Goal: Transaction & Acquisition: Download file/media

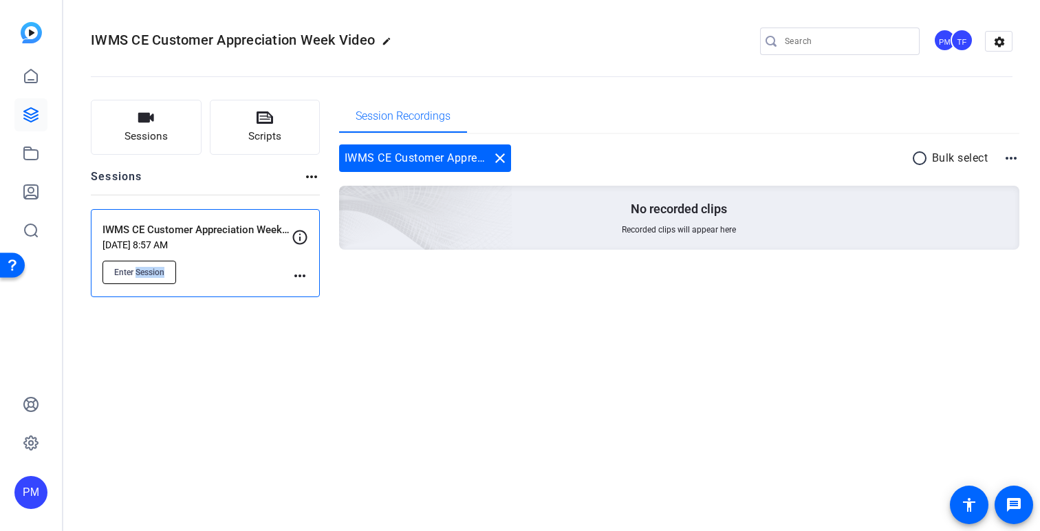
click at [138, 275] on span "Enter Session" at bounding box center [139, 272] width 50 height 11
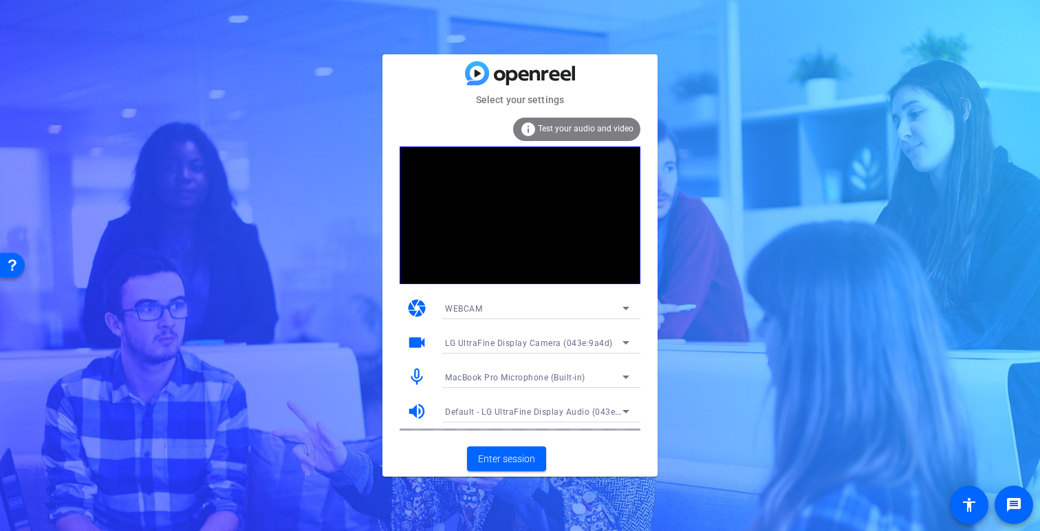
click at [578, 348] on div "LG UltraFine Display Camera (043e:9a4d)" at bounding box center [533, 342] width 177 height 17
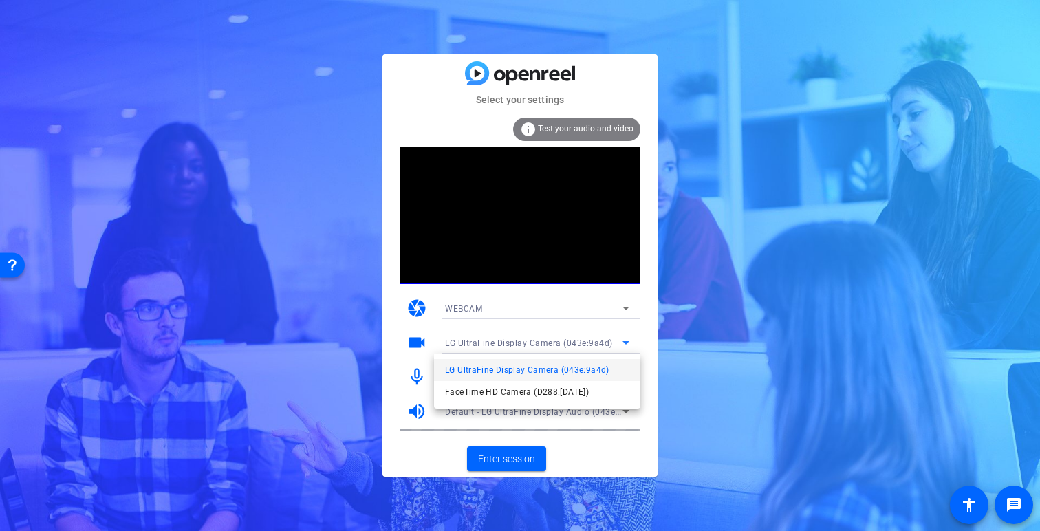
click at [579, 345] on div at bounding box center [520, 265] width 1040 height 531
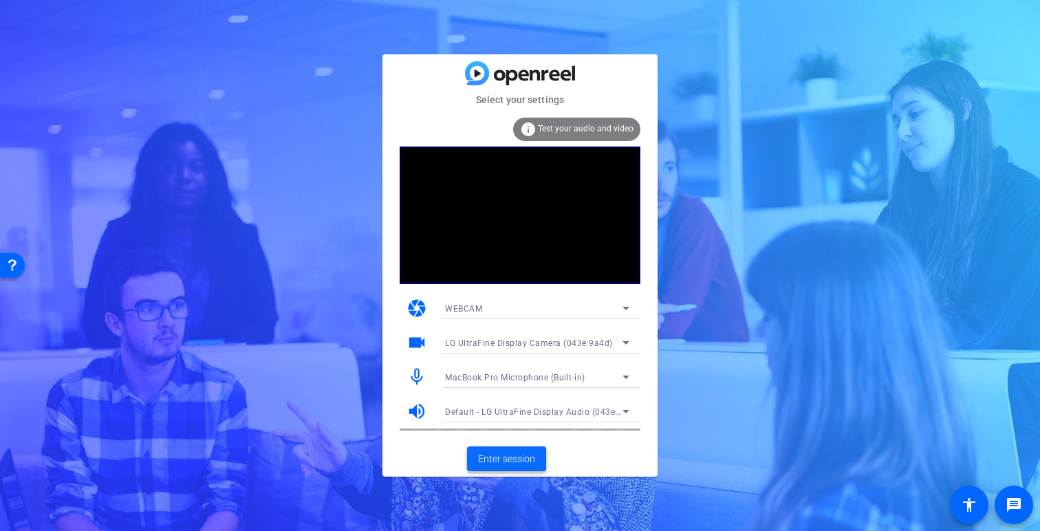
click at [518, 457] on span "Enter session" at bounding box center [506, 459] width 57 height 14
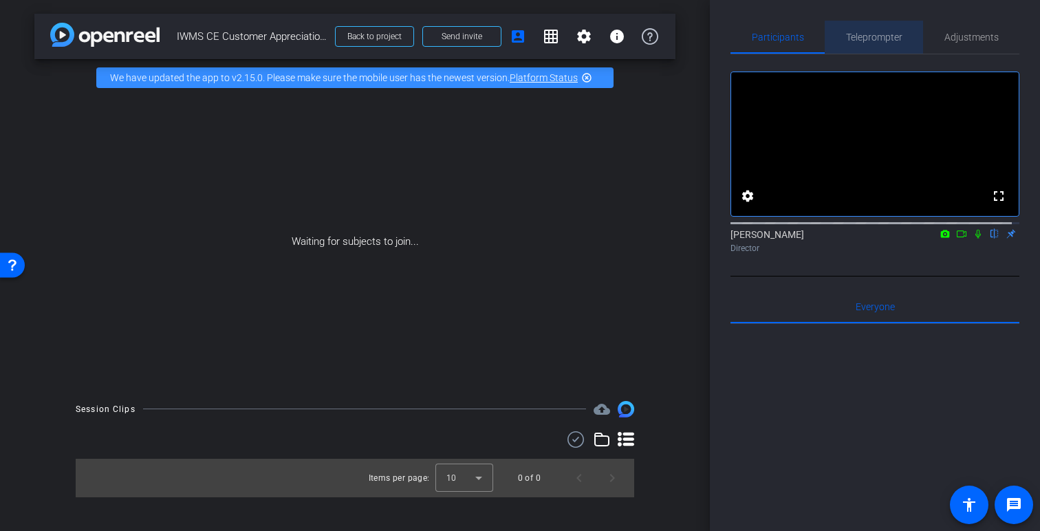
click at [871, 40] on span "Teleprompter" at bounding box center [874, 37] width 56 height 10
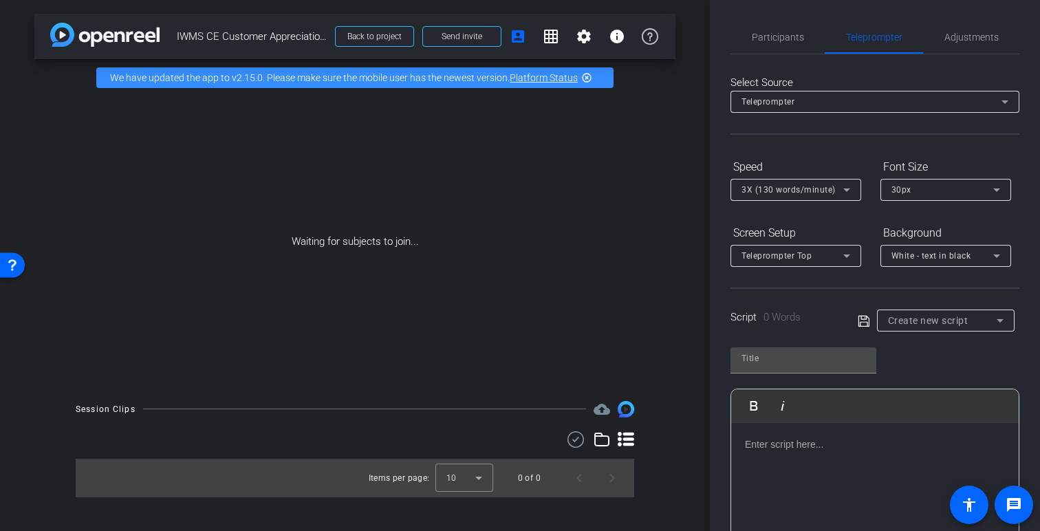
click at [899, 320] on span "Create new script" at bounding box center [928, 320] width 80 height 11
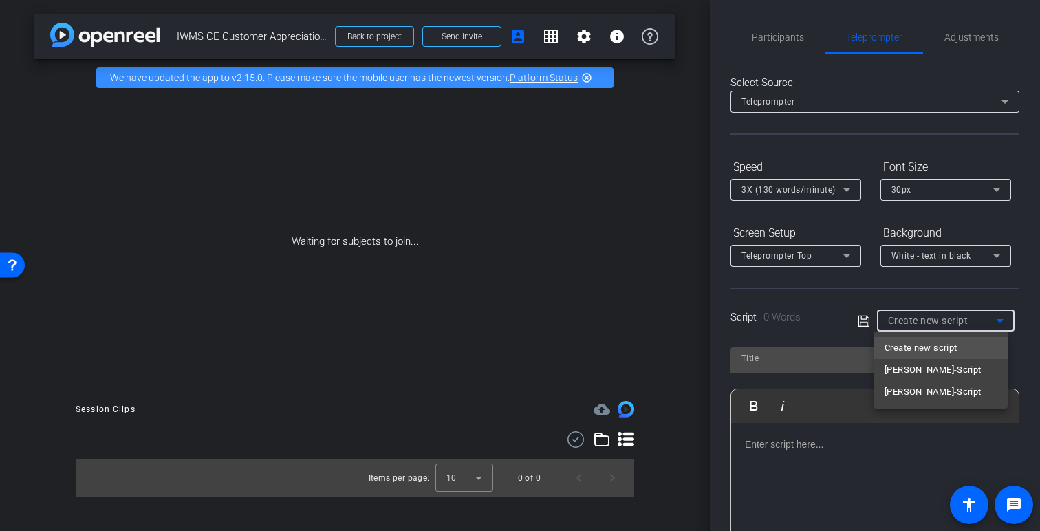
click at [851, 299] on div at bounding box center [520, 265] width 1040 height 531
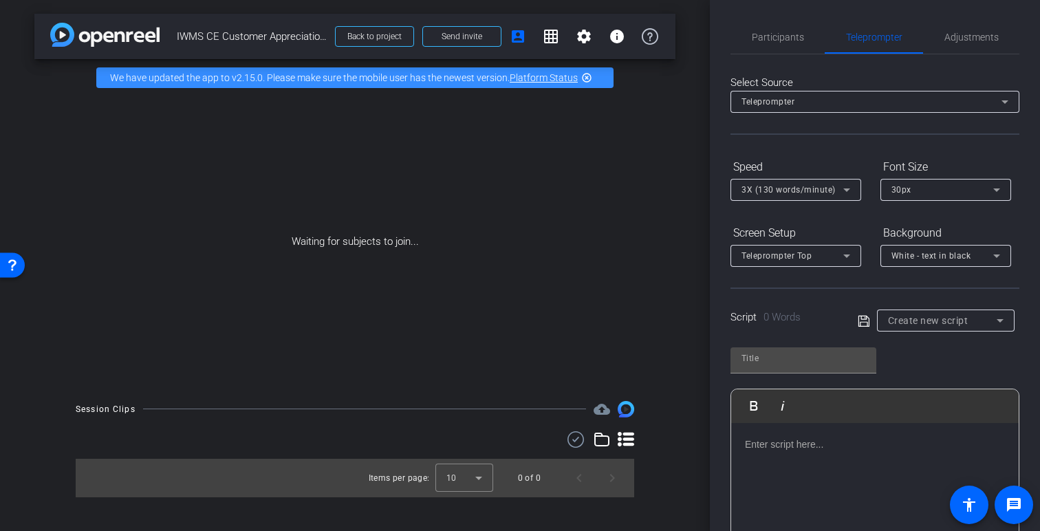
click at [858, 315] on icon at bounding box center [863, 320] width 11 height 11
click at [922, 319] on span "Create new script" at bounding box center [928, 320] width 80 height 11
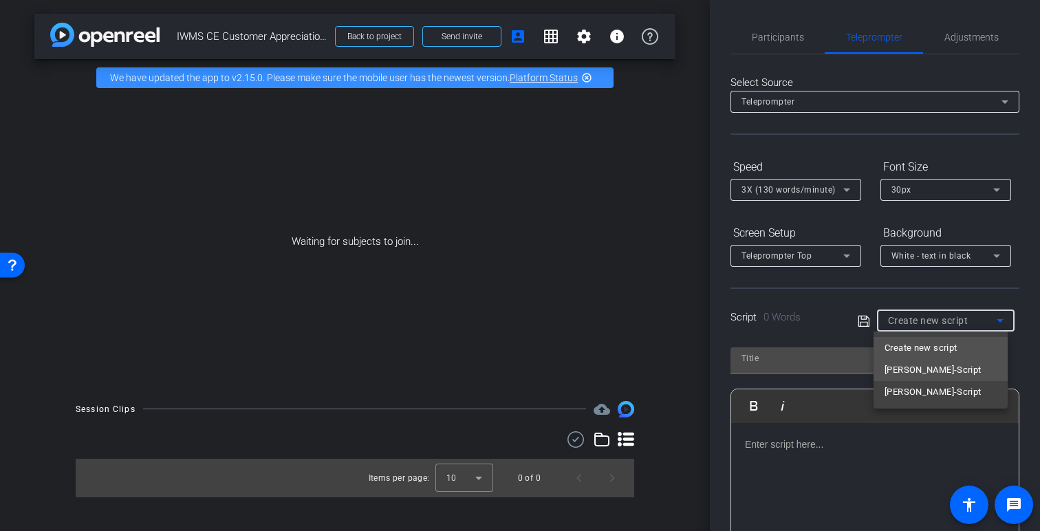
click at [919, 371] on span "Al Riviezzo-Script" at bounding box center [932, 370] width 97 height 17
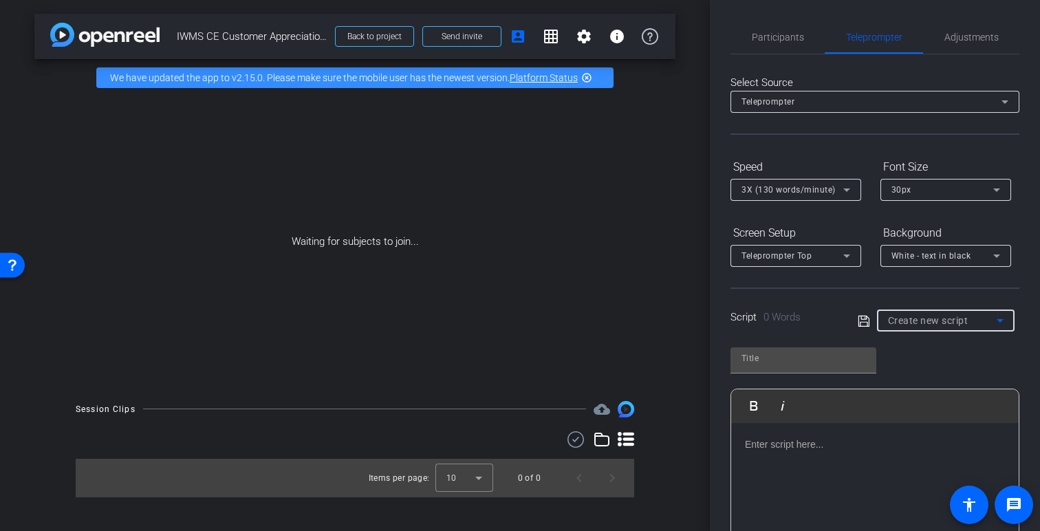
type input "Al Riviezzo-Script"
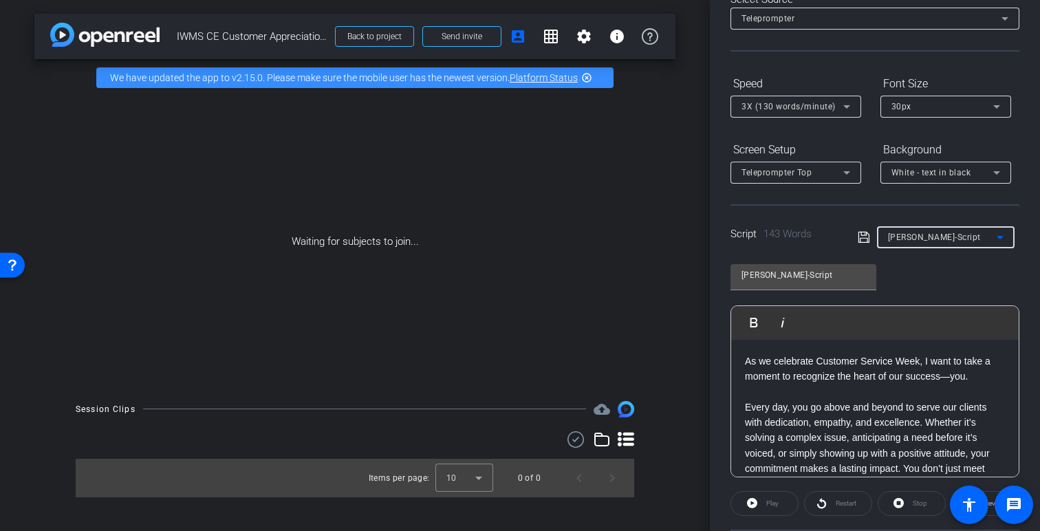
scroll to position [146, 0]
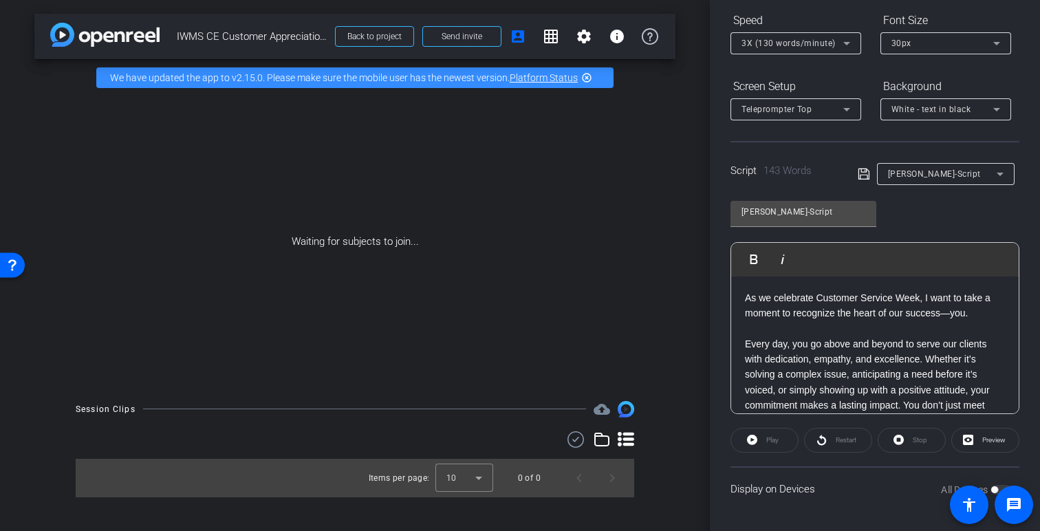
click at [759, 439] on div "Play" at bounding box center [764, 440] width 68 height 25
click at [769, 437] on div "Play" at bounding box center [764, 440] width 68 height 25
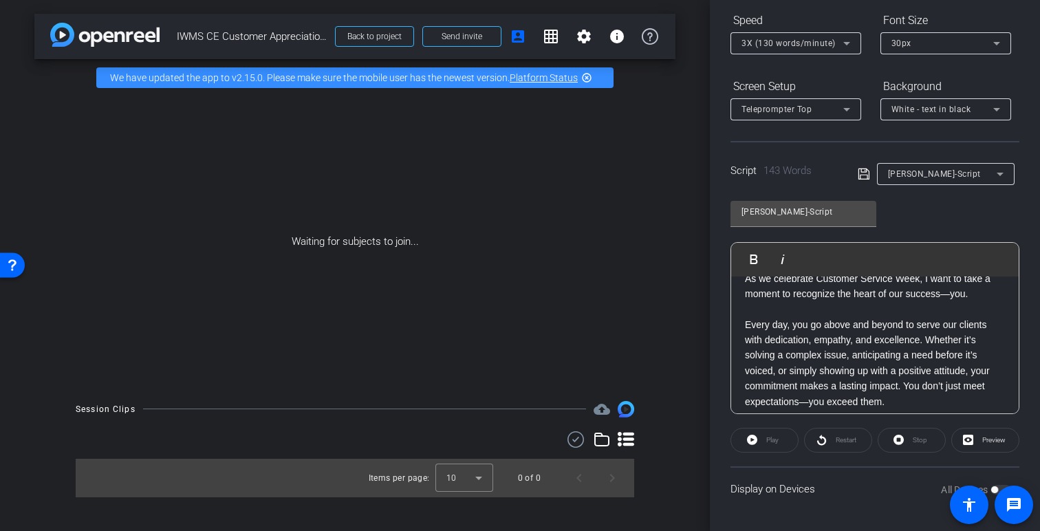
scroll to position [20, 0]
click at [986, 440] on span "Preview" at bounding box center [993, 440] width 23 height 8
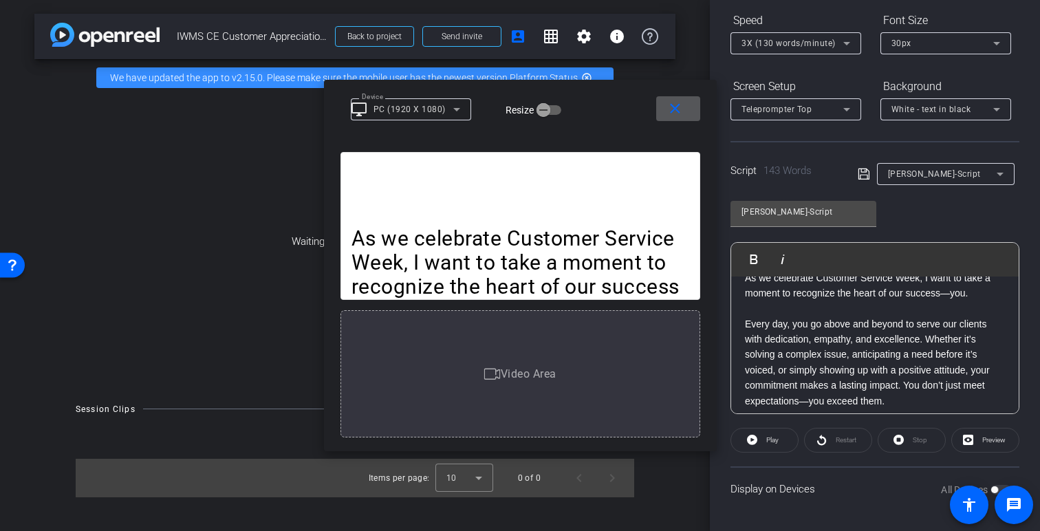
click at [682, 107] on mat-icon "close" at bounding box center [674, 108] width 17 height 17
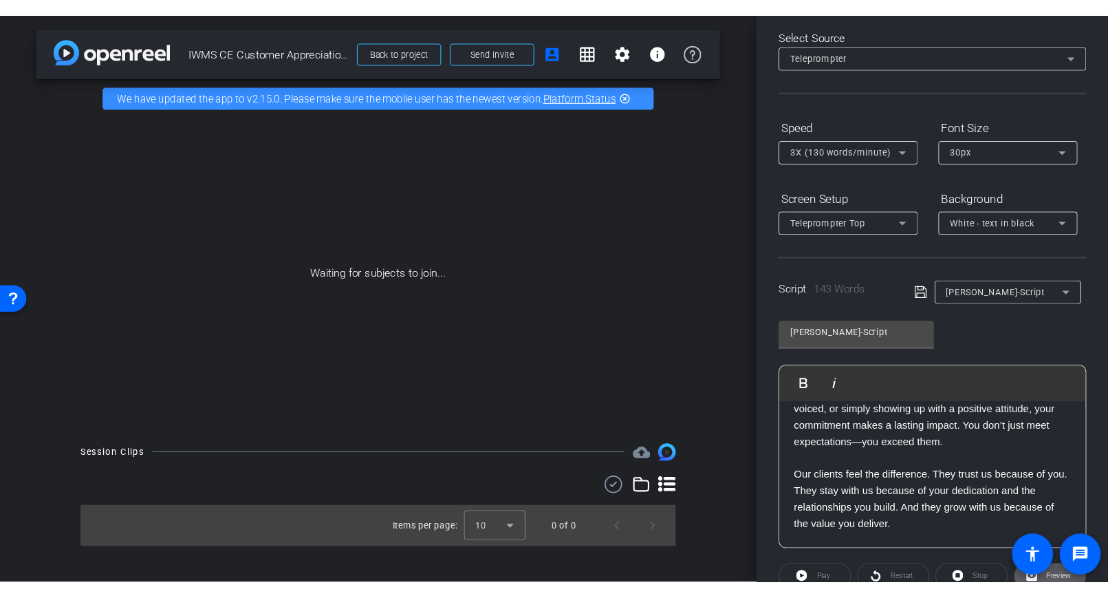
scroll to position [107, 0]
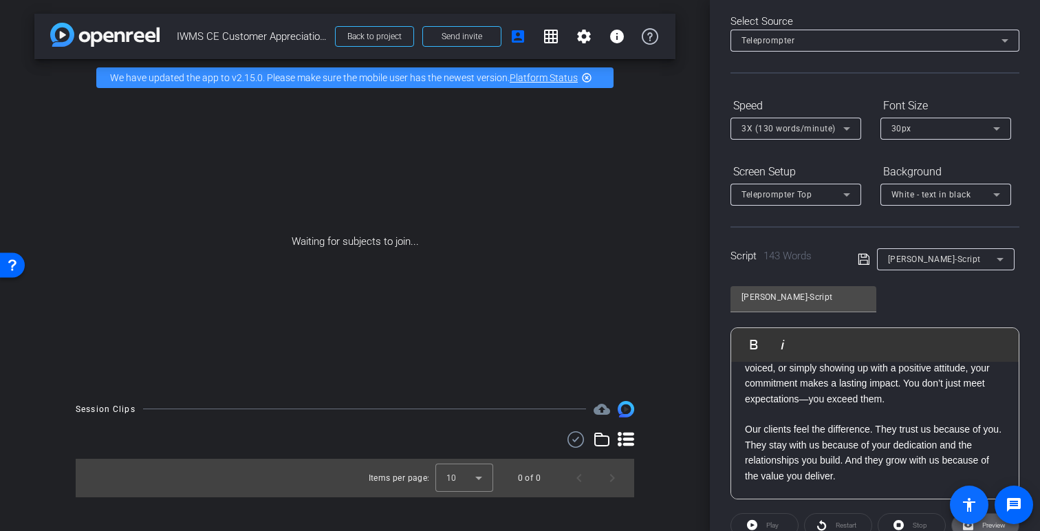
click at [981, 523] on span at bounding box center [969, 505] width 39 height 39
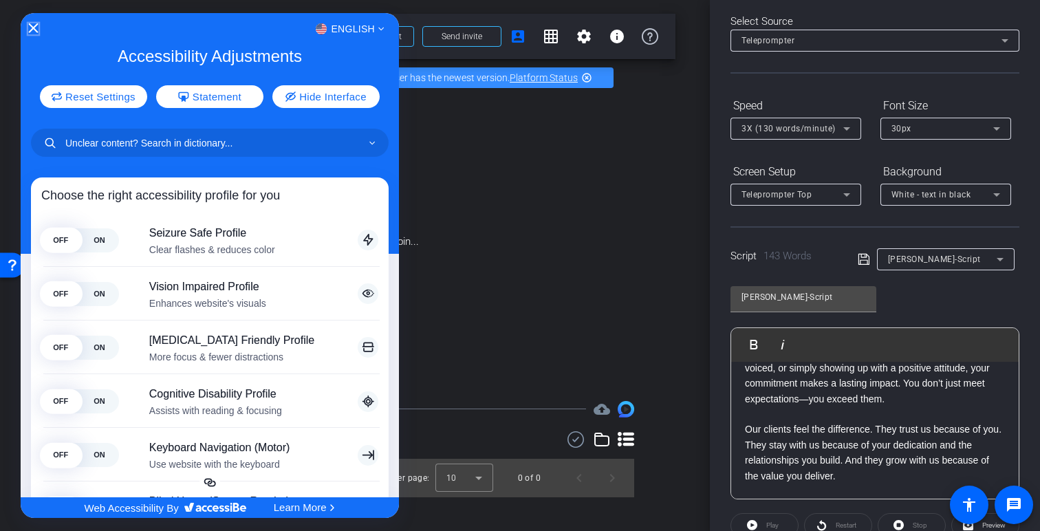
click at [30, 28] on icon "Close Accessibility Interface" at bounding box center [33, 28] width 10 height 10
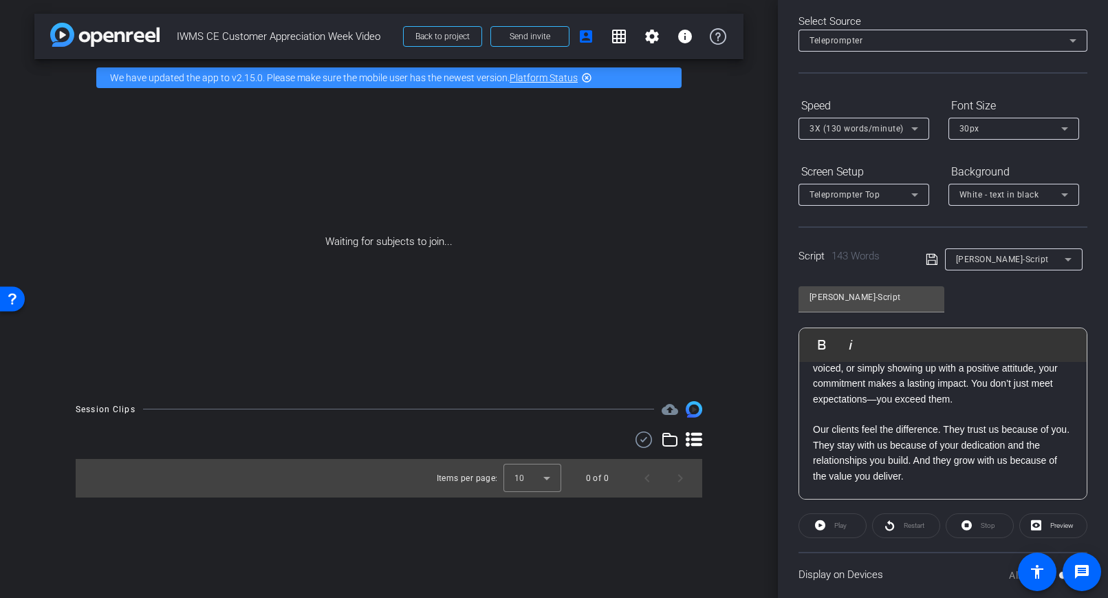
click at [1032, 512] on openreel-capture-teleprompter "Speed 3X (130 words/minute) Font Size 30px Screen Setup Teleprompter Top Backgr…" at bounding box center [942, 345] width 289 height 502
click at [1034, 514] on span at bounding box center [1053, 525] width 67 height 33
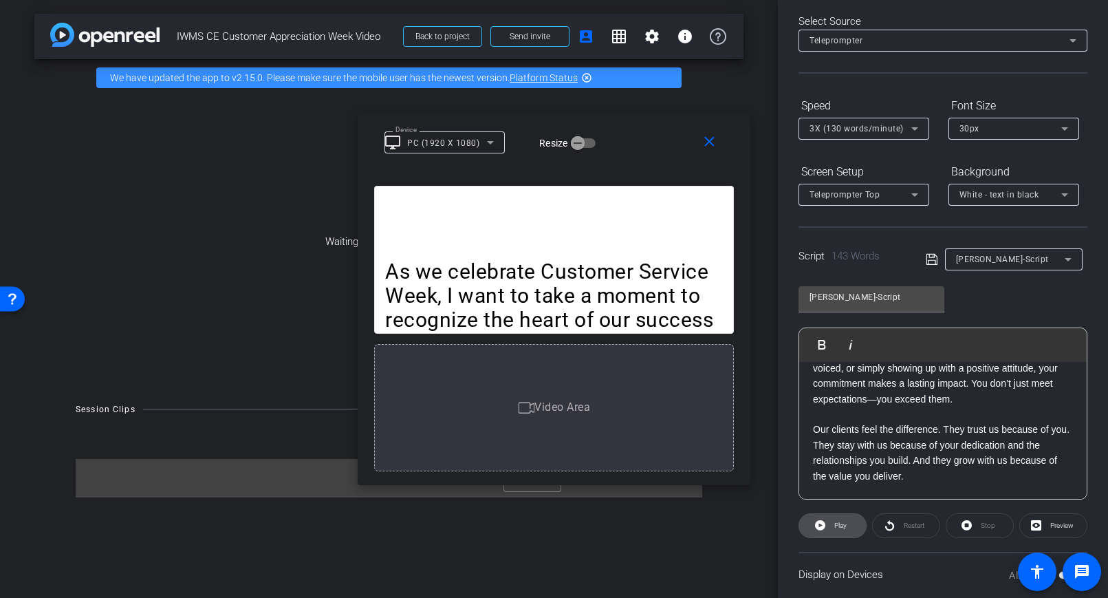
click at [836, 525] on span "Play" at bounding box center [840, 525] width 12 height 8
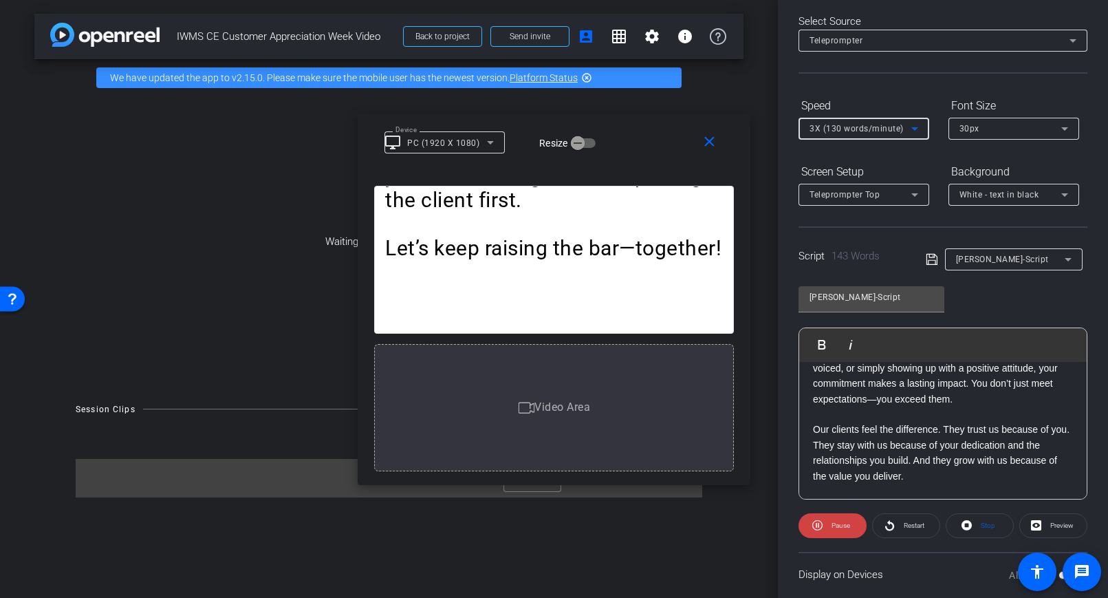
click at [876, 121] on div "3X (130 words/minute)" at bounding box center [861, 128] width 102 height 17
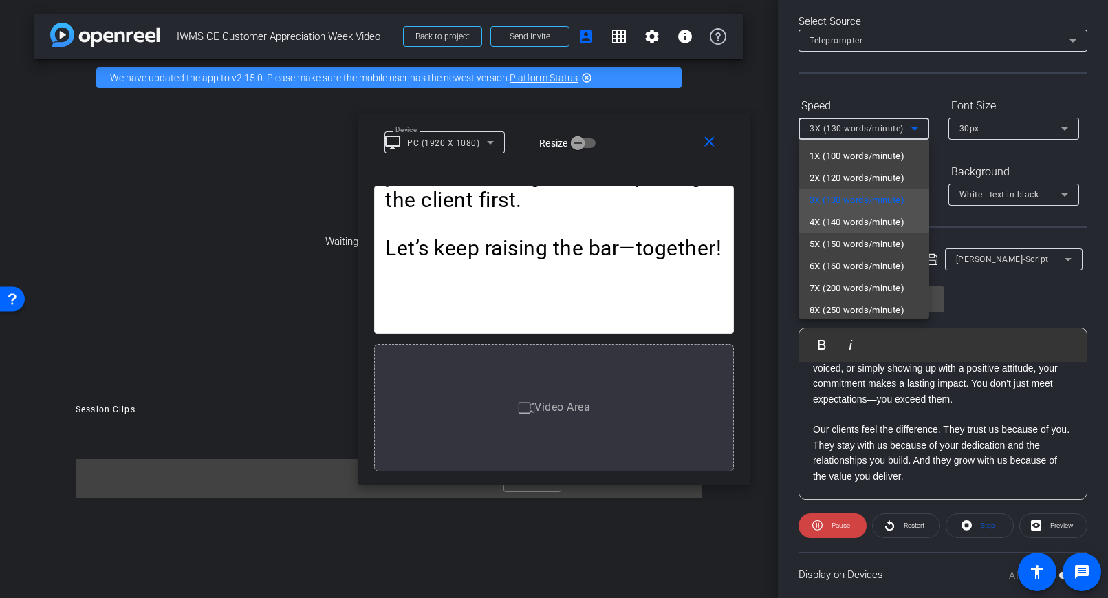
click at [847, 217] on span "4X (140 words/minute)" at bounding box center [857, 222] width 95 height 17
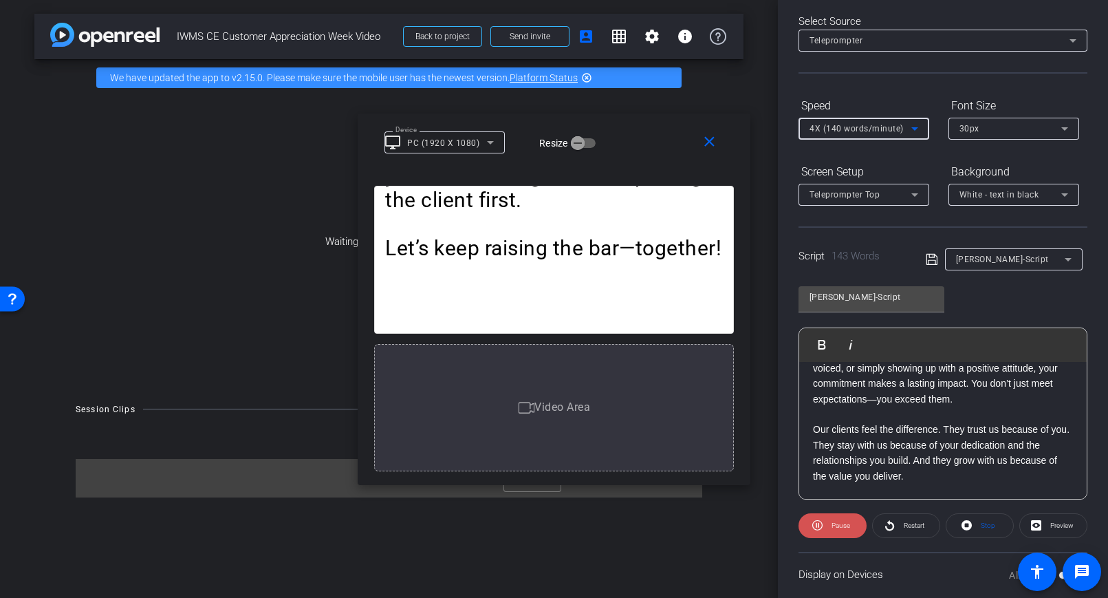
click at [828, 525] on span "Pause" at bounding box center [839, 525] width 22 height 19
click at [710, 140] on mat-icon "close" at bounding box center [709, 141] width 17 height 17
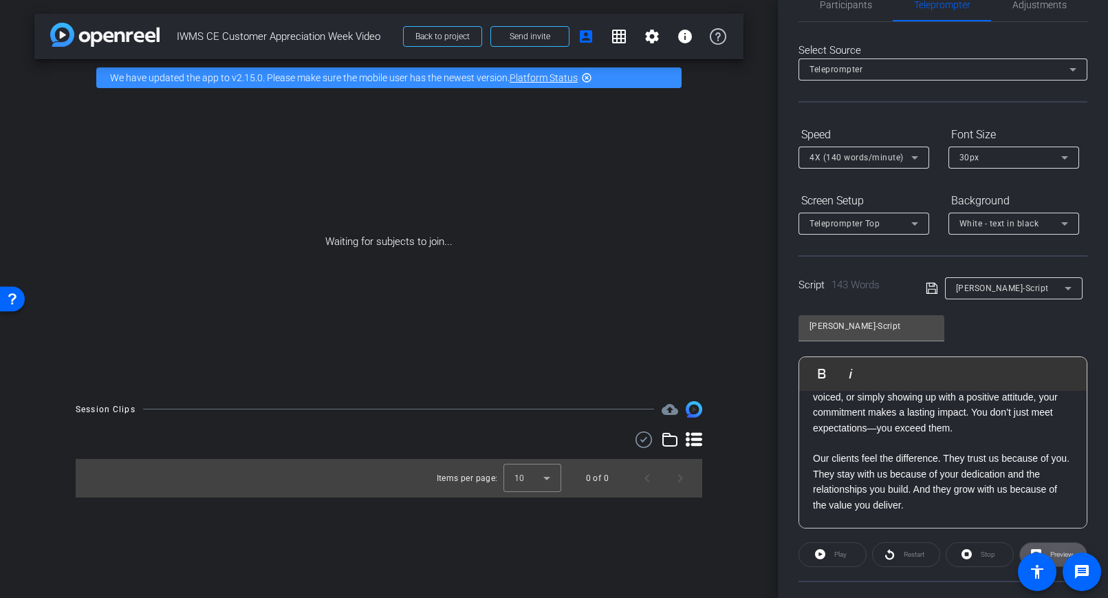
scroll to position [0, 0]
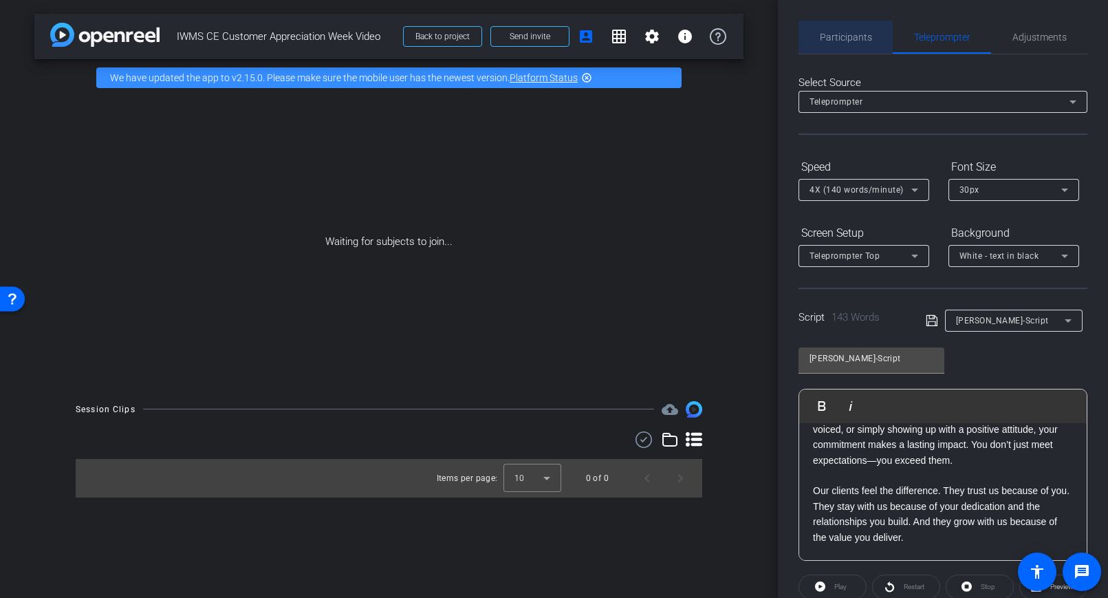
click at [846, 38] on span "Participants" at bounding box center [846, 37] width 52 height 10
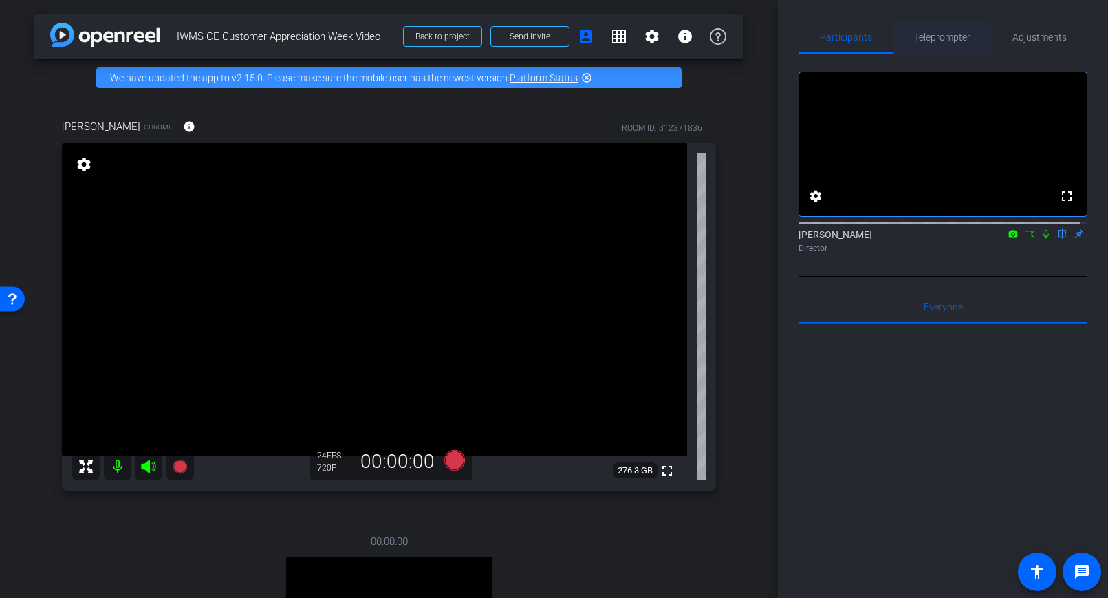
click at [920, 34] on span "Teleprompter" at bounding box center [942, 37] width 56 height 10
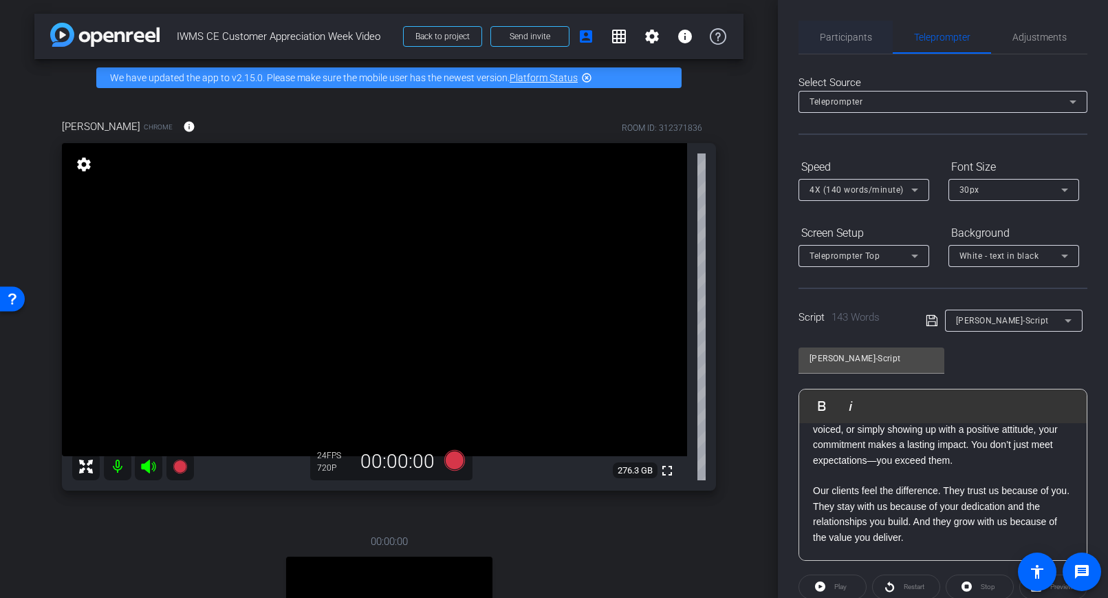
click at [852, 40] on span "Participants" at bounding box center [846, 37] width 52 height 10
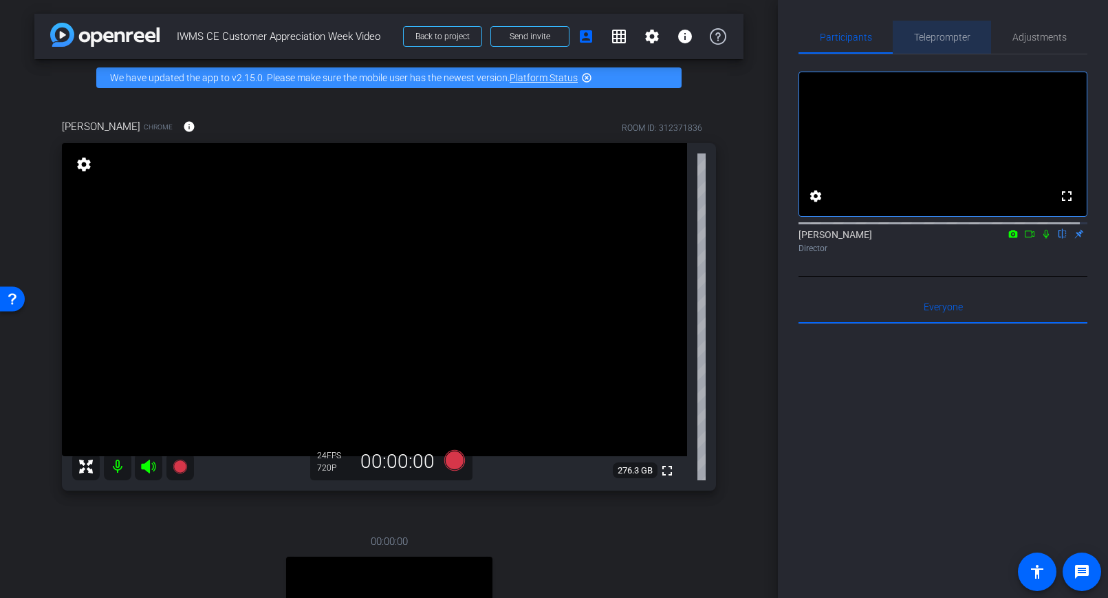
click at [946, 30] on span "Teleprompter" at bounding box center [942, 37] width 56 height 33
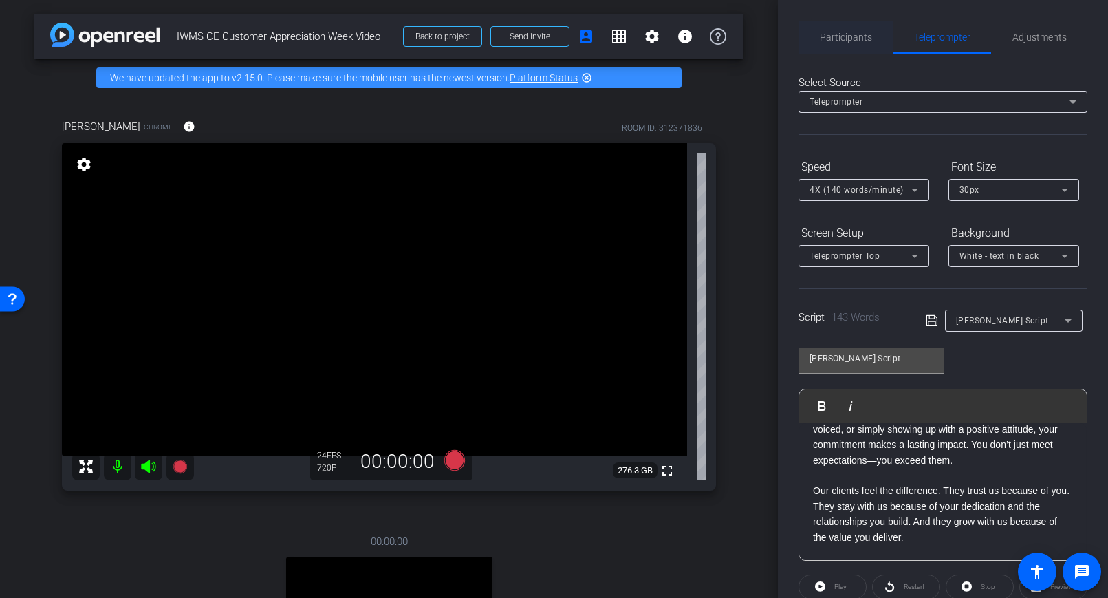
click at [864, 41] on span "Participants" at bounding box center [846, 37] width 52 height 10
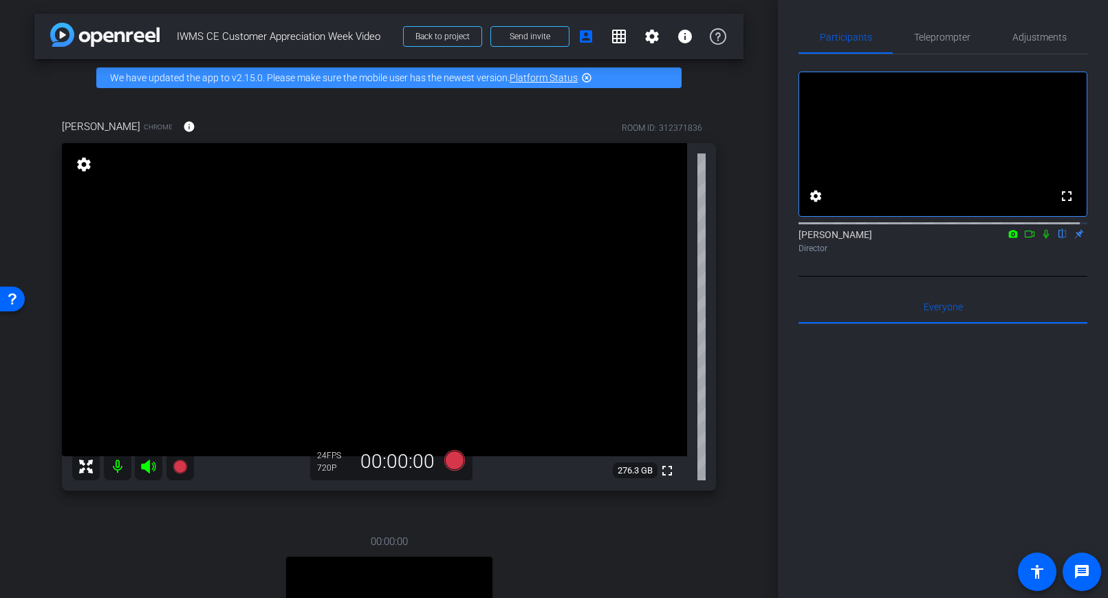
click at [84, 163] on mat-icon "settings" at bounding box center [83, 164] width 19 height 17
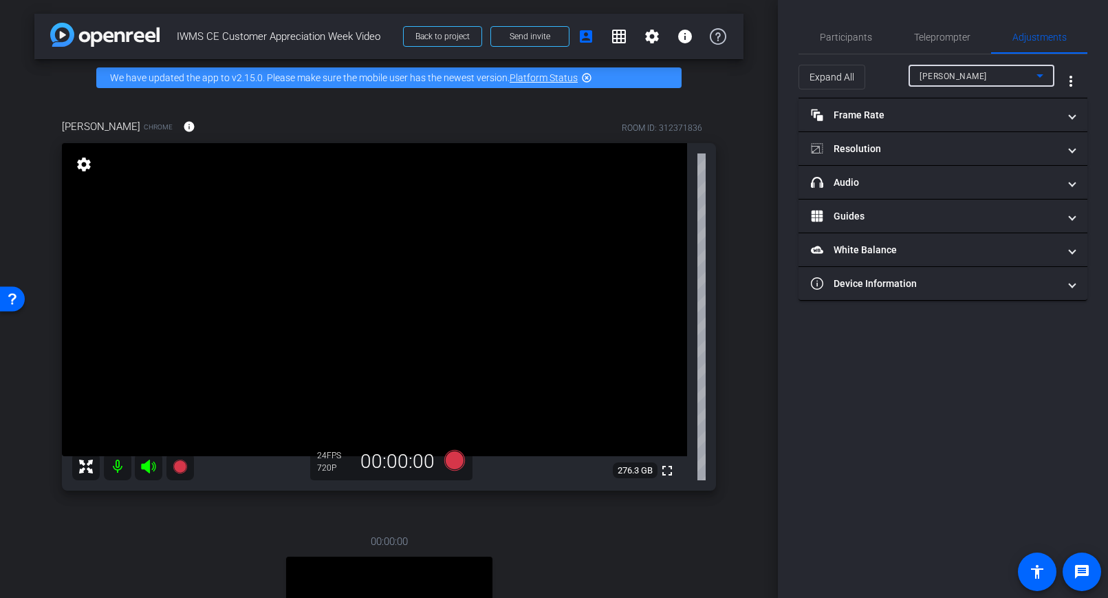
click at [1007, 74] on div "Dave Cowles" at bounding box center [978, 75] width 117 height 17
click at [1007, 74] on div at bounding box center [554, 299] width 1108 height 598
click at [1039, 83] on span "More Options for Adjustments Panel" at bounding box center [1070, 81] width 33 height 33
click at [1039, 74] on div at bounding box center [554, 299] width 1108 height 598
click at [88, 166] on mat-icon "settings" at bounding box center [83, 164] width 19 height 17
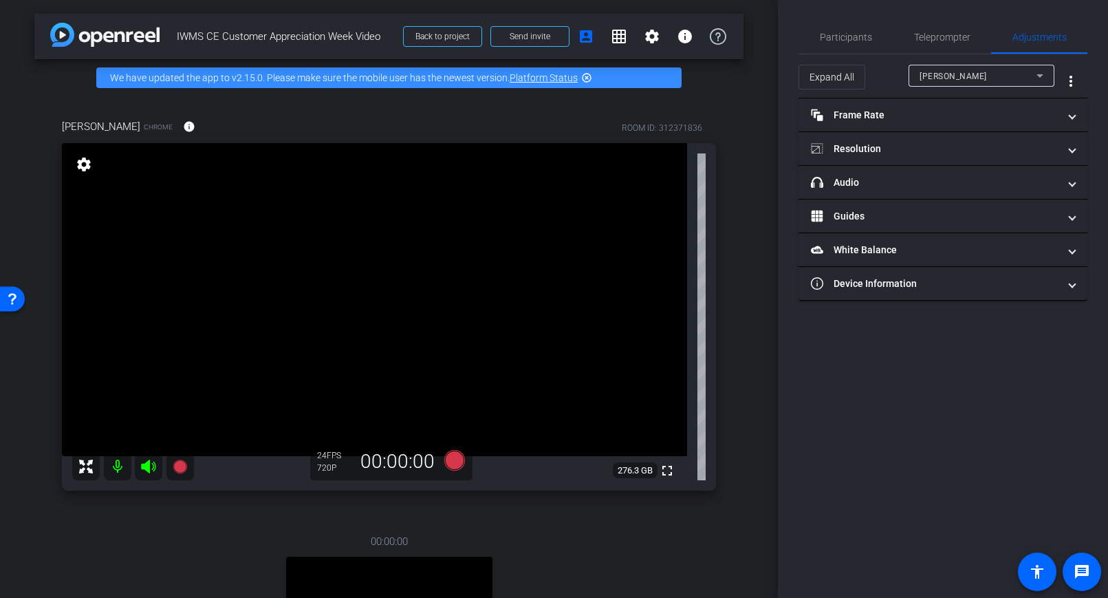
click at [323, 471] on div "720P" at bounding box center [334, 467] width 34 height 11
click at [845, 34] on span "Participants" at bounding box center [846, 37] width 52 height 10
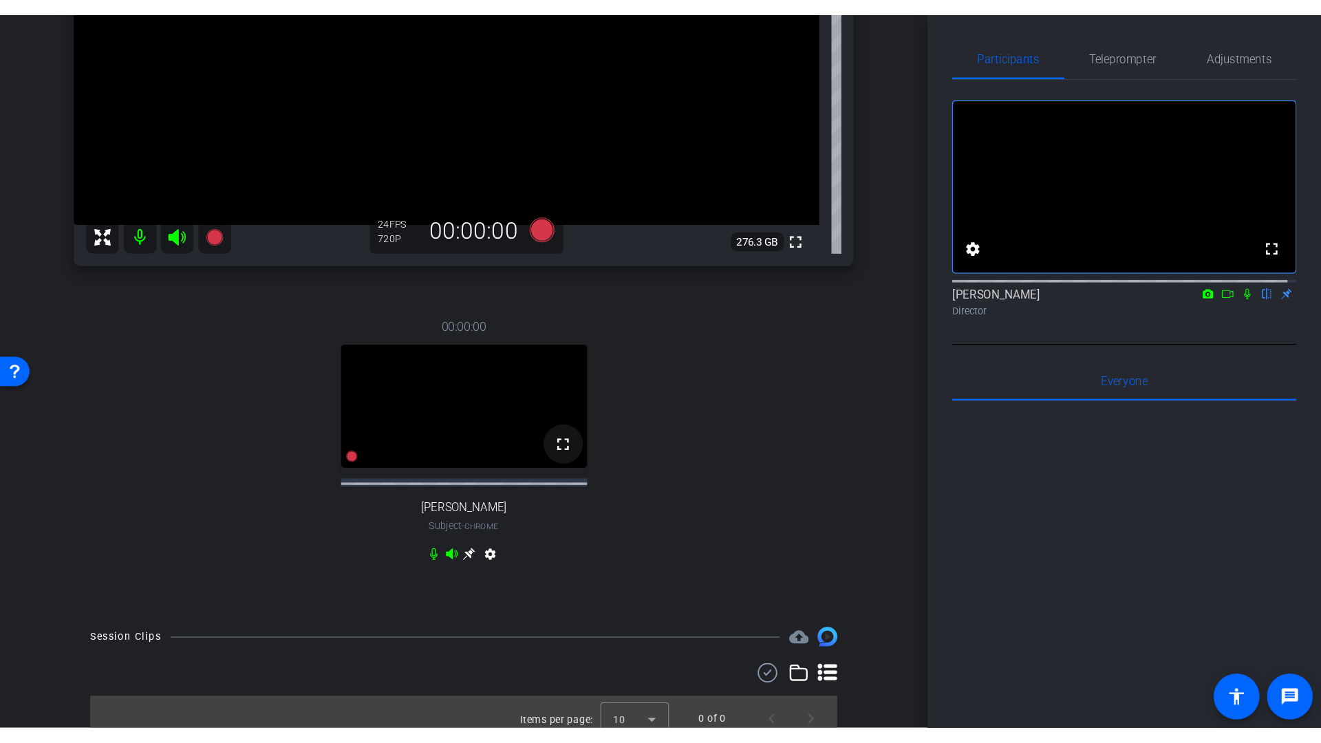
scroll to position [279, 0]
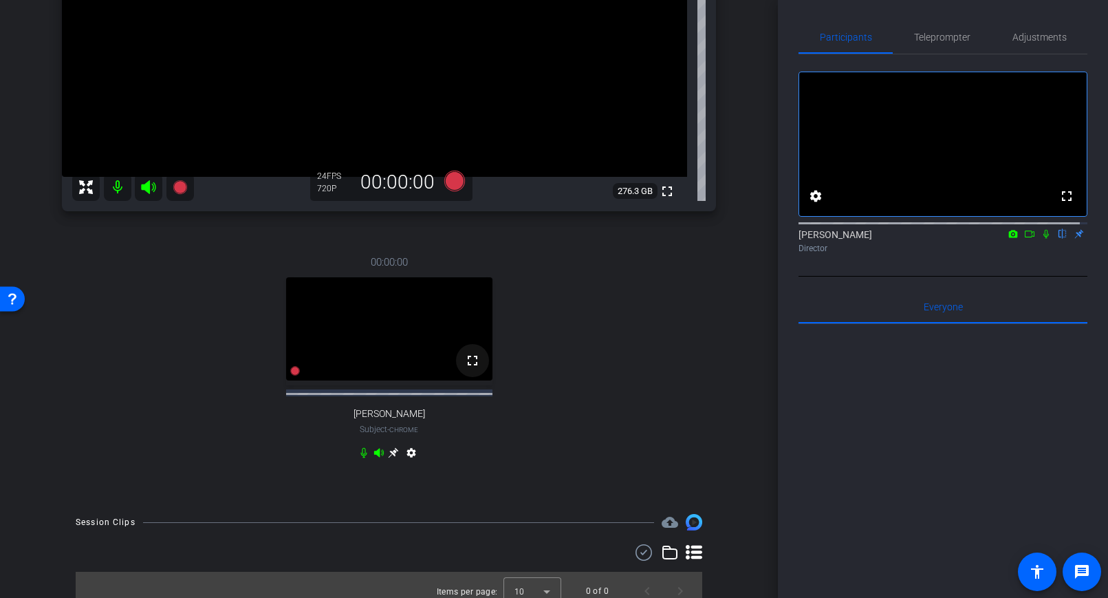
click at [474, 365] on mat-icon "fullscreen" at bounding box center [472, 360] width 17 height 17
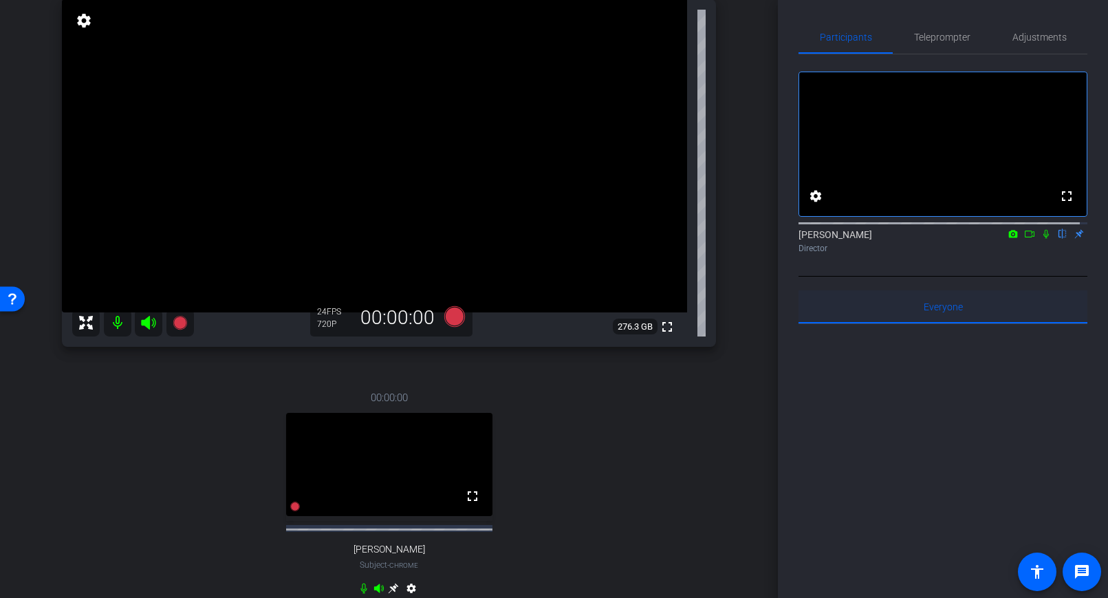
scroll to position [72, 0]
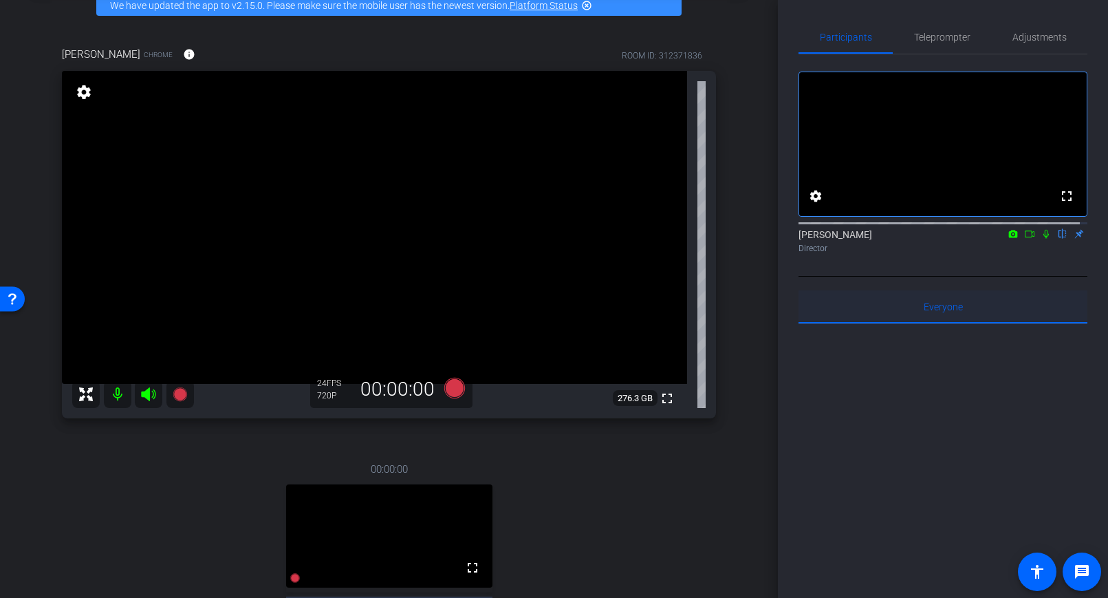
click at [933, 312] on span "Everyone 0" at bounding box center [943, 307] width 39 height 10
click at [930, 323] on span "Everyone 0" at bounding box center [943, 306] width 39 height 33
click at [924, 312] on span "Everyone 0" at bounding box center [943, 307] width 39 height 10
click at [844, 39] on span "Participants" at bounding box center [846, 37] width 52 height 10
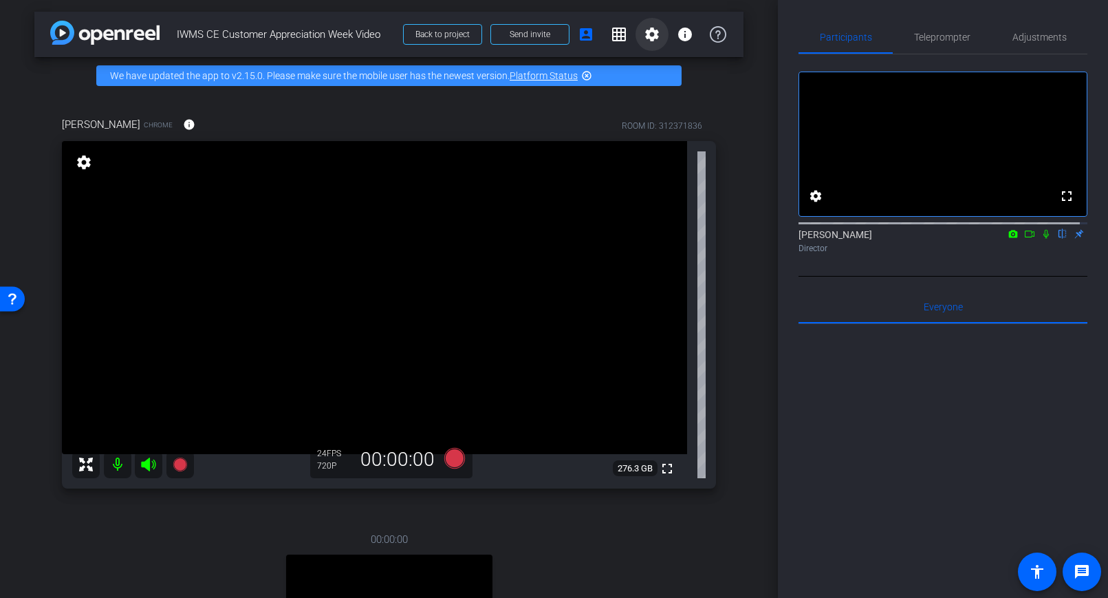
scroll to position [0, 0]
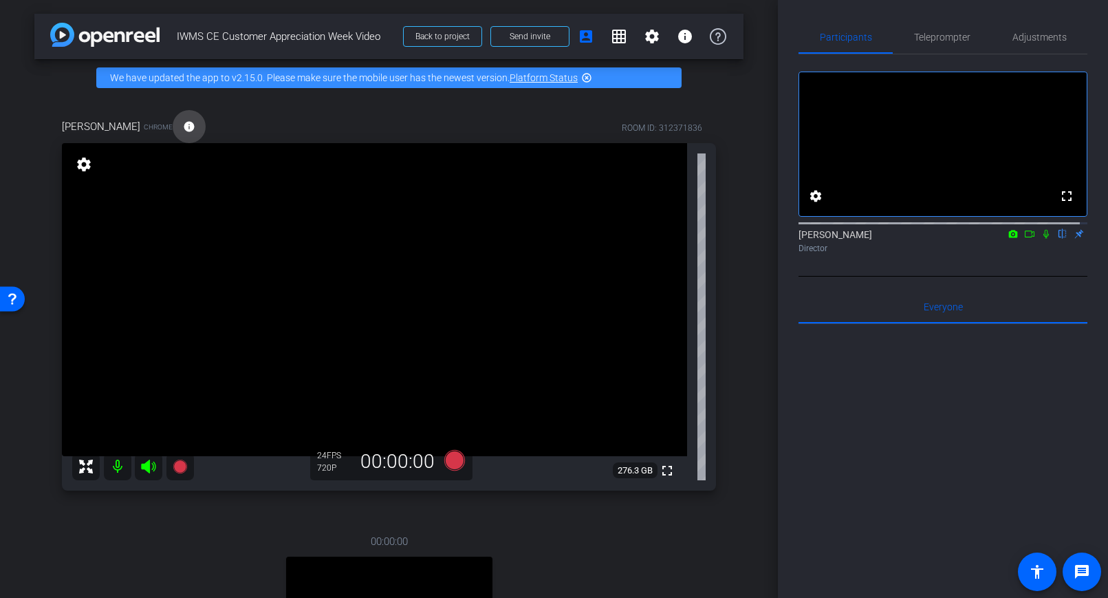
click at [183, 124] on mat-icon "info" at bounding box center [189, 126] width 12 height 12
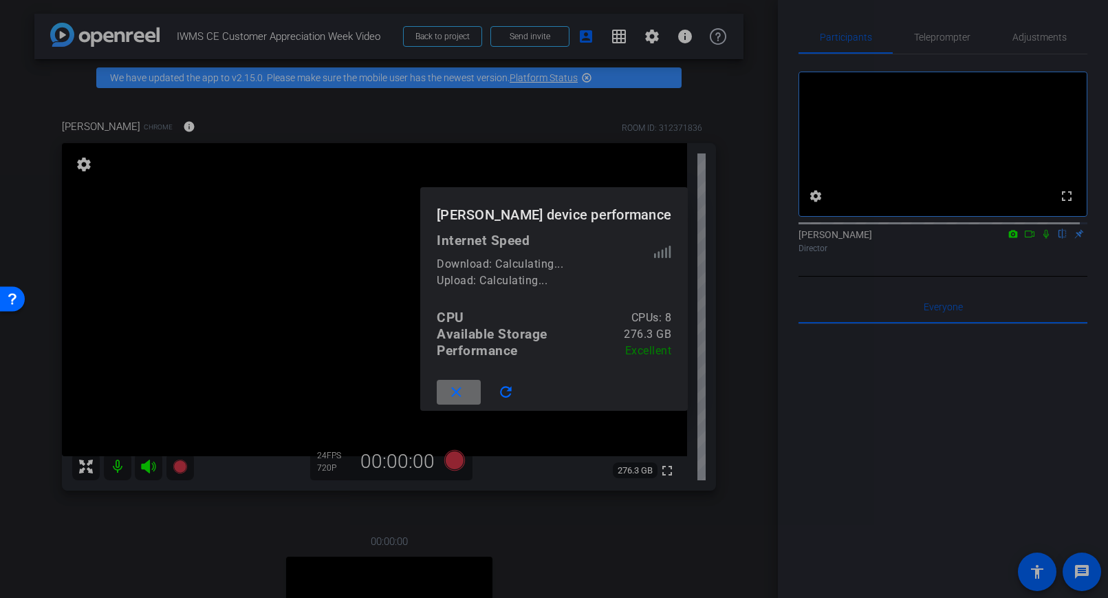
click at [480, 392] on span at bounding box center [459, 392] width 44 height 33
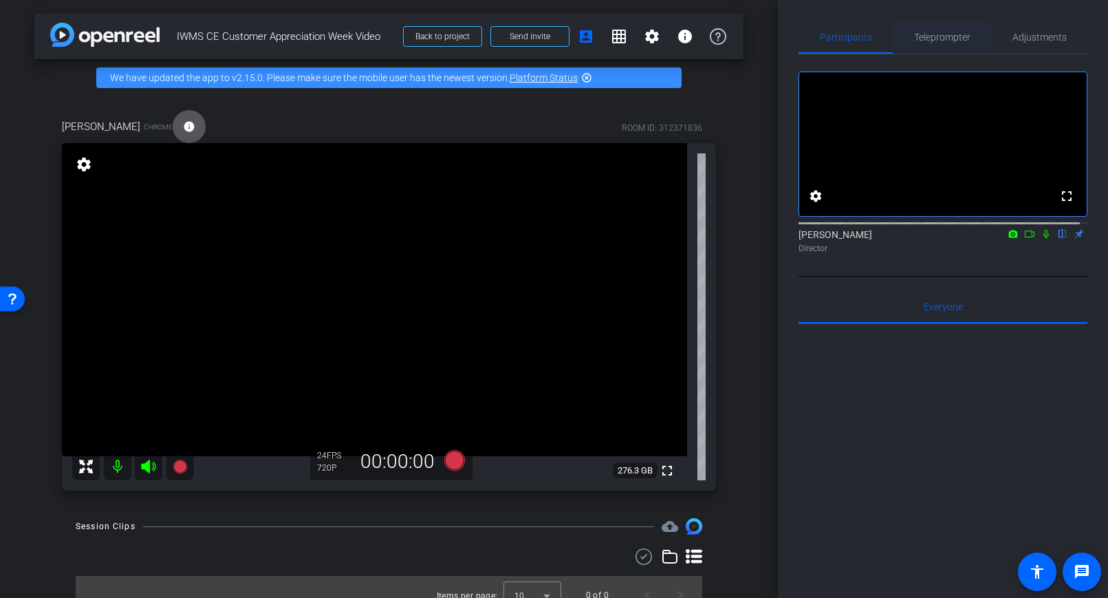
click at [947, 36] on span "Teleprompter" at bounding box center [942, 37] width 56 height 10
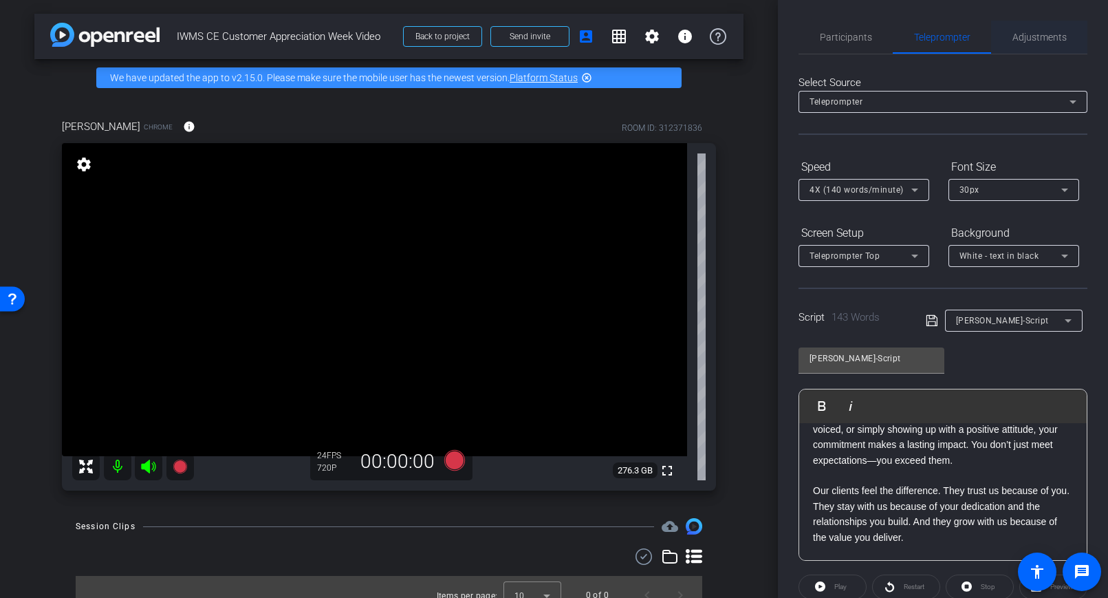
click at [1039, 34] on div "Adjustments" at bounding box center [1039, 37] width 96 height 33
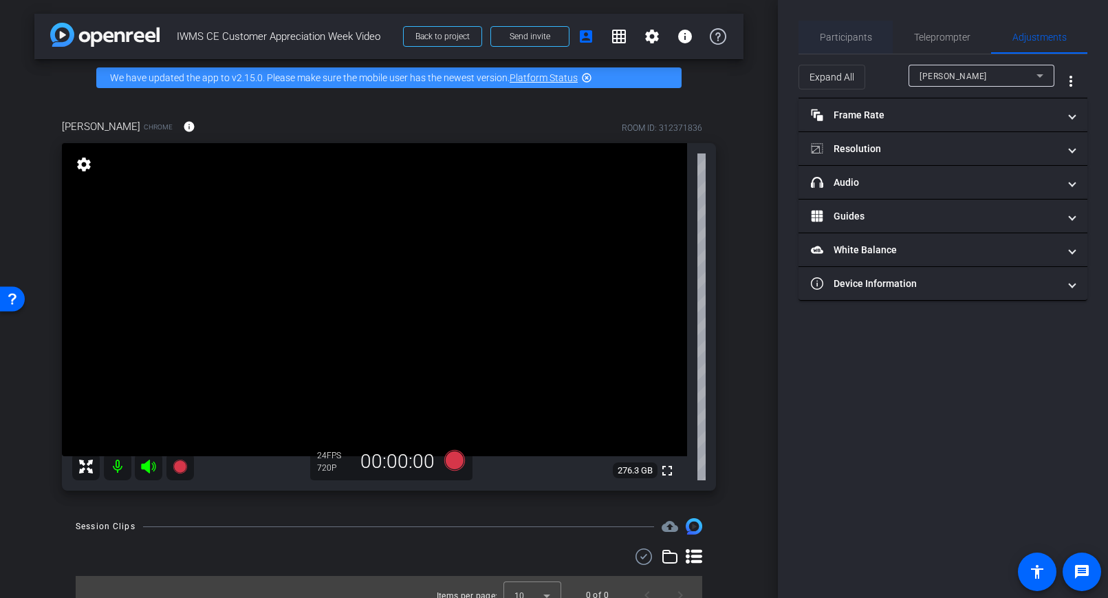
click at [844, 40] on span "Participants" at bounding box center [846, 37] width 52 height 10
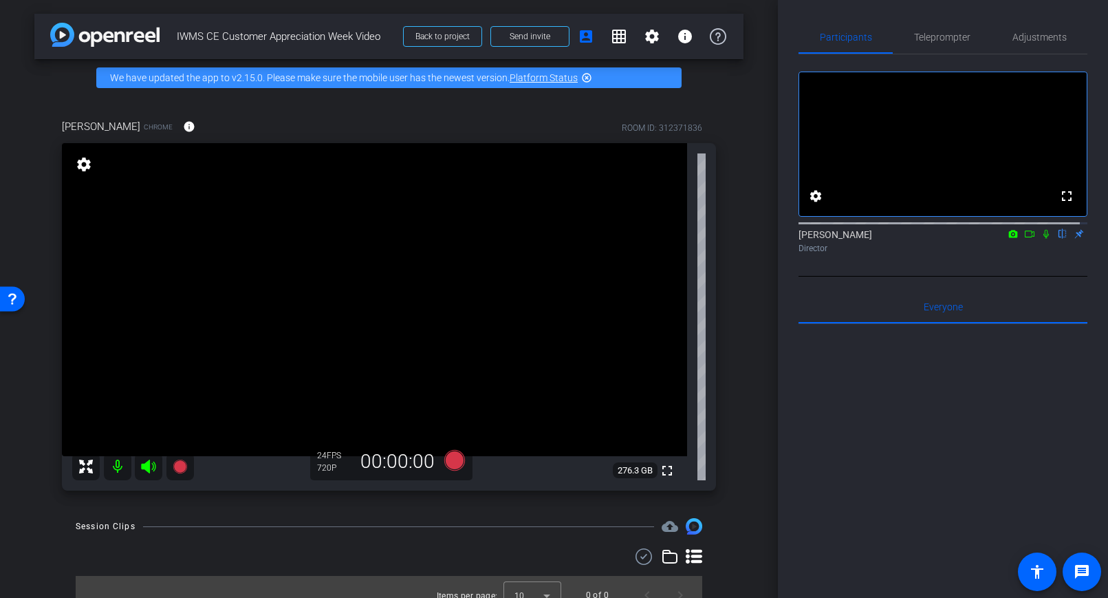
click at [82, 163] on mat-icon "settings" at bounding box center [83, 164] width 19 height 17
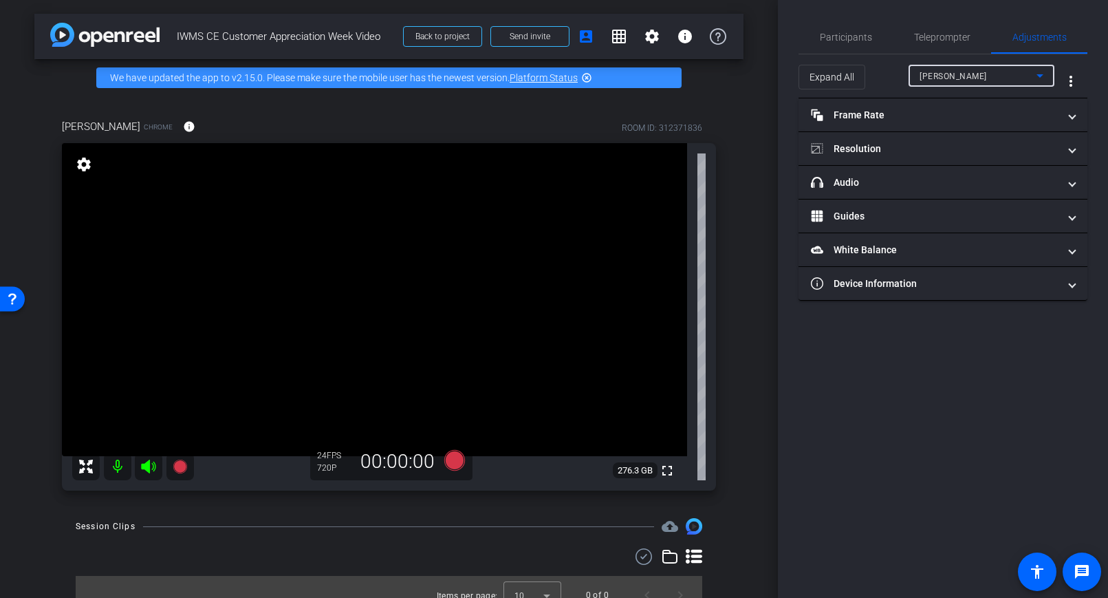
click at [943, 75] on span "Dave Cowles" at bounding box center [953, 77] width 67 height 10
click at [943, 75] on div at bounding box center [554, 299] width 1108 height 598
click at [1039, 80] on mat-icon "more_vert" at bounding box center [1071, 81] width 17 height 17
click at [1022, 78] on div at bounding box center [554, 299] width 1108 height 598
click at [935, 39] on span "Teleprompter" at bounding box center [942, 37] width 56 height 10
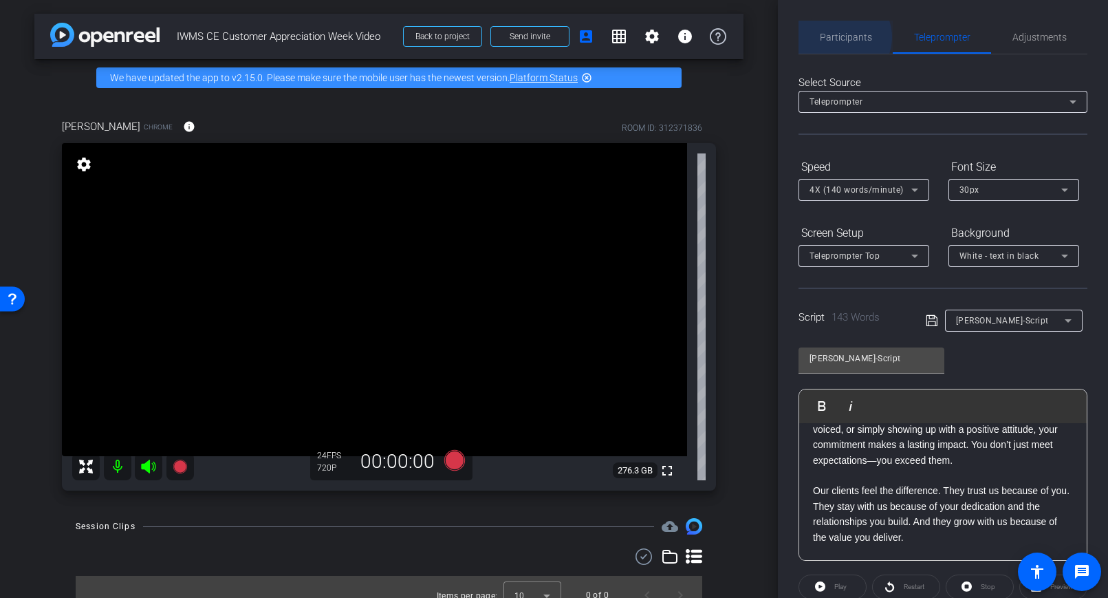
click at [840, 37] on span "Participants" at bounding box center [846, 37] width 52 height 10
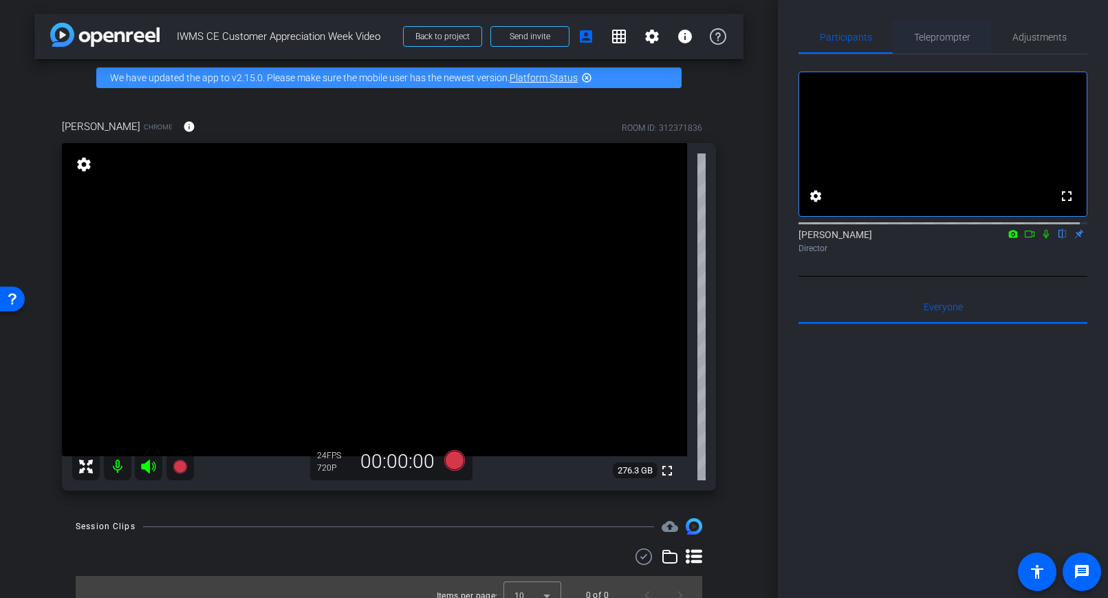
click at [943, 37] on span "Teleprompter" at bounding box center [942, 37] width 56 height 10
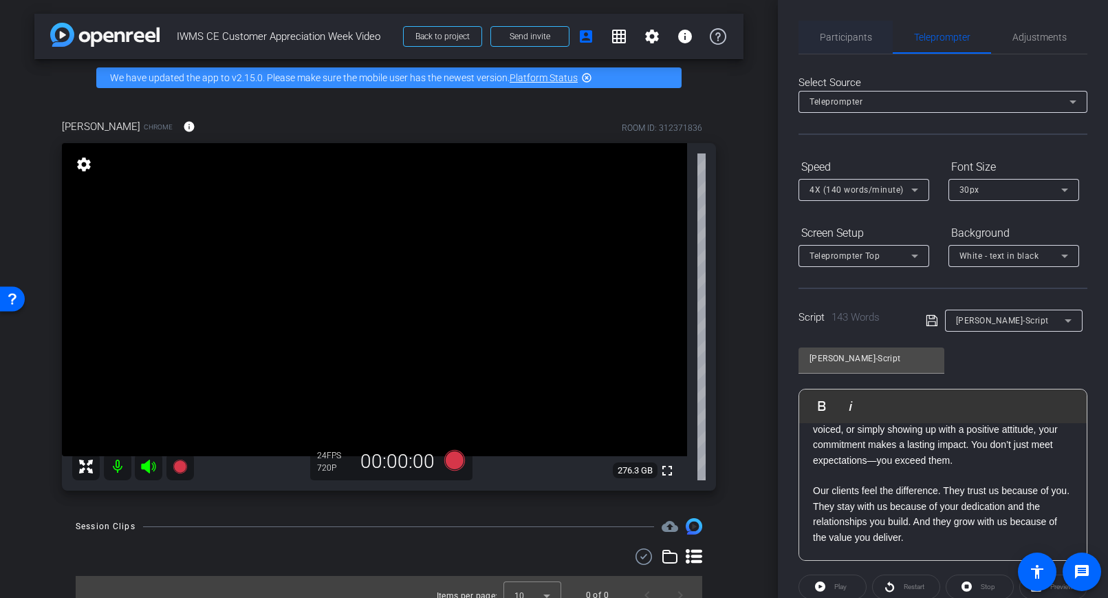
click at [855, 34] on span "Participants" at bounding box center [846, 37] width 52 height 10
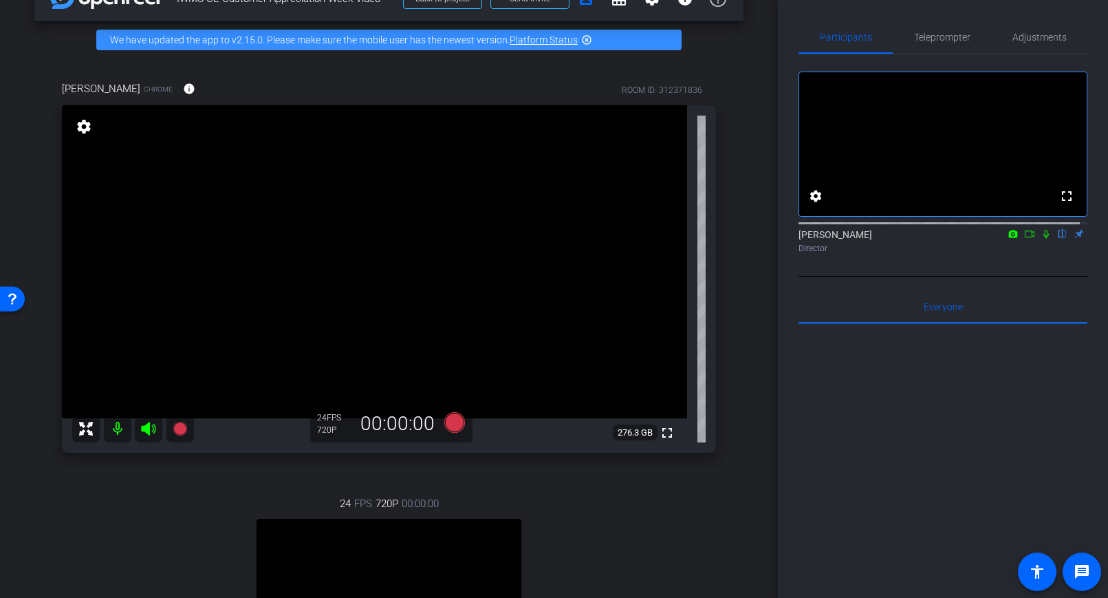
scroll to position [244, 0]
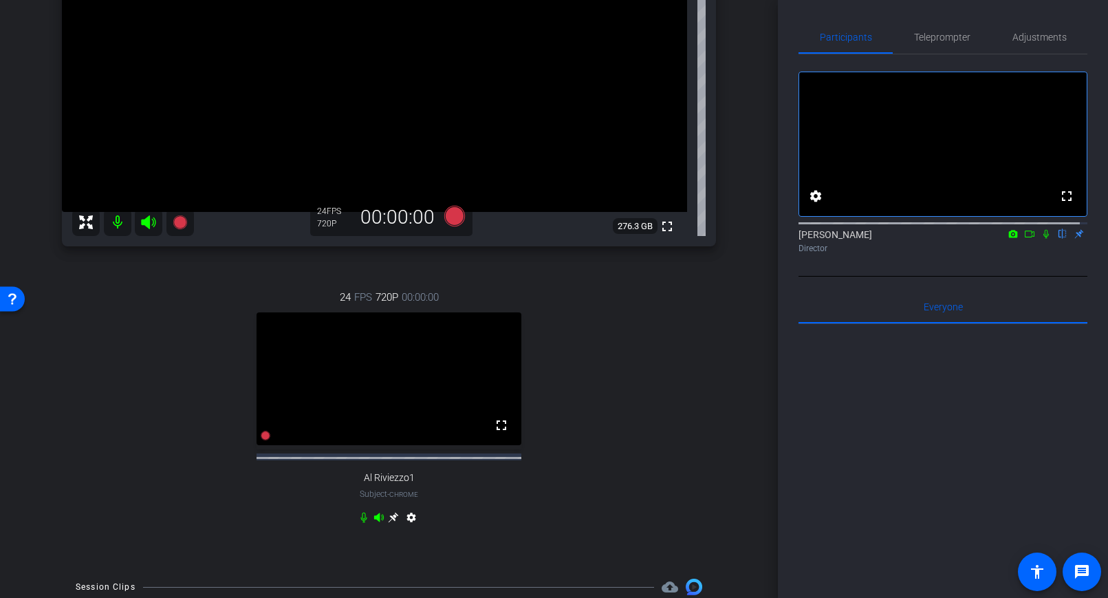
click at [444, 416] on video at bounding box center [389, 378] width 265 height 133
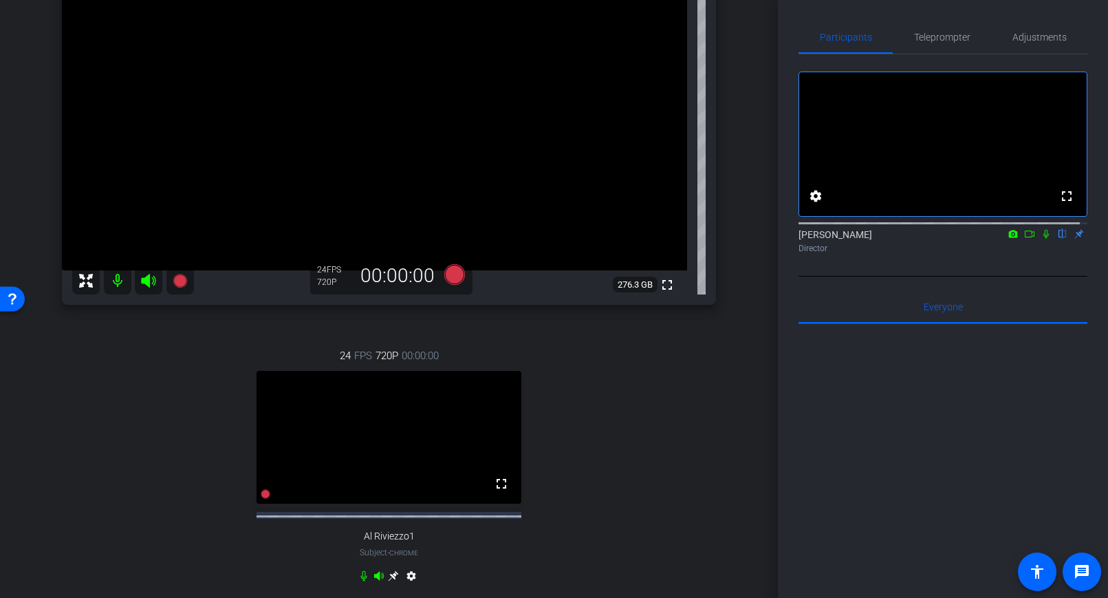
scroll to position [279, 0]
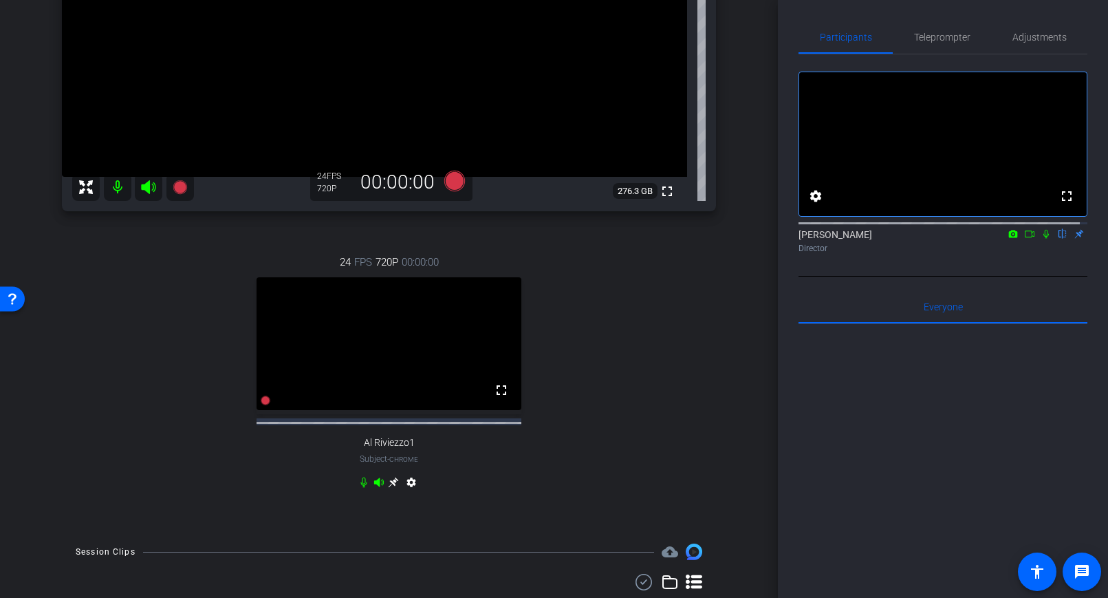
click at [422, 351] on video at bounding box center [389, 343] width 265 height 133
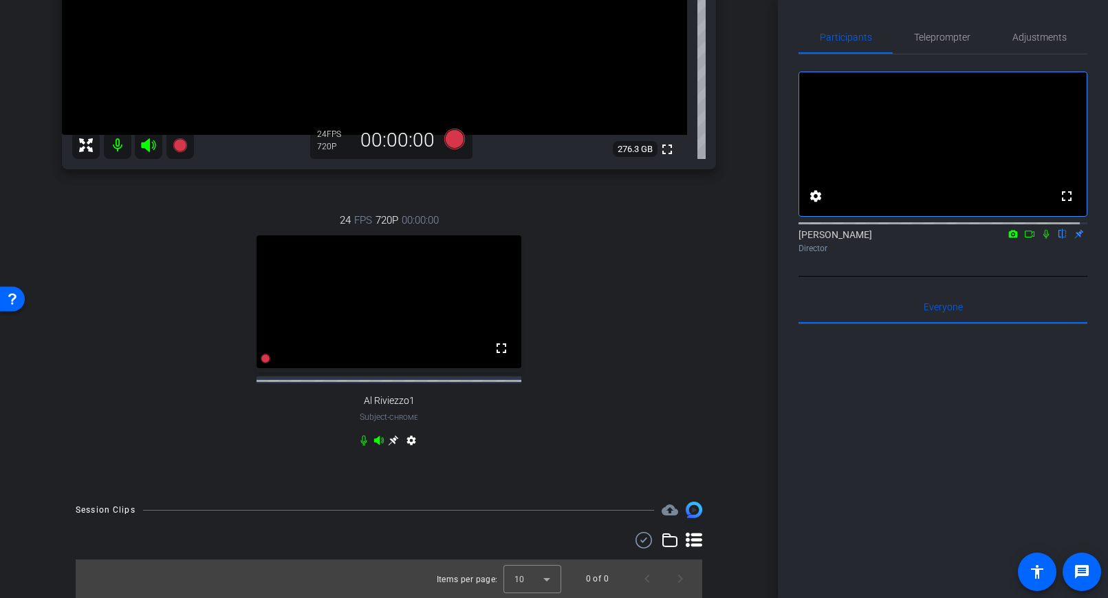
scroll to position [334, 0]
click at [264, 359] on icon at bounding box center [266, 359] width 10 height 10
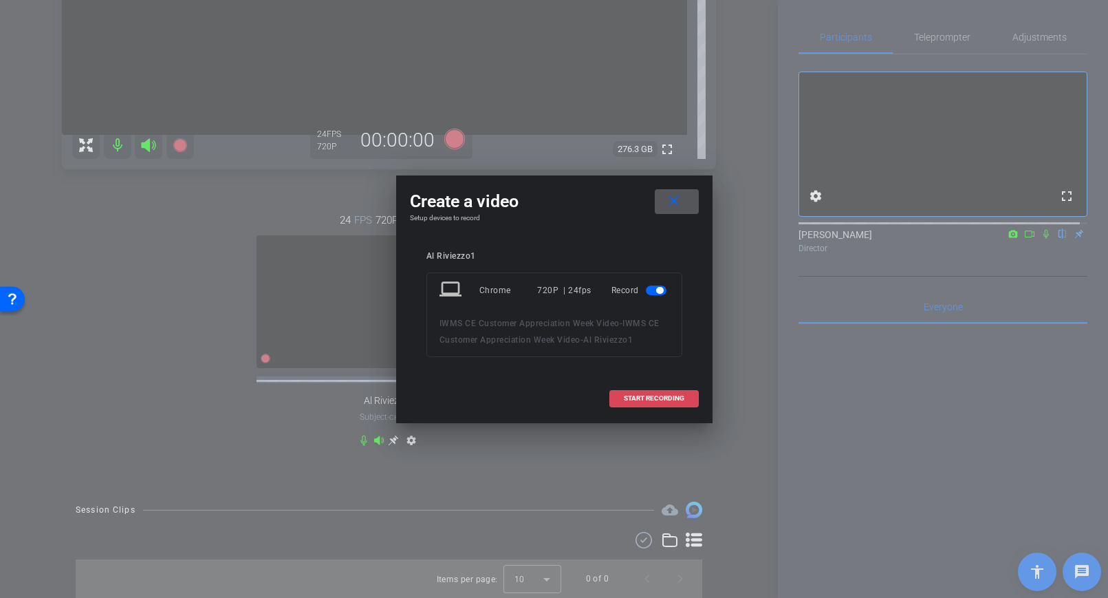
click at [651, 399] on span "START RECORDING" at bounding box center [654, 398] width 61 height 7
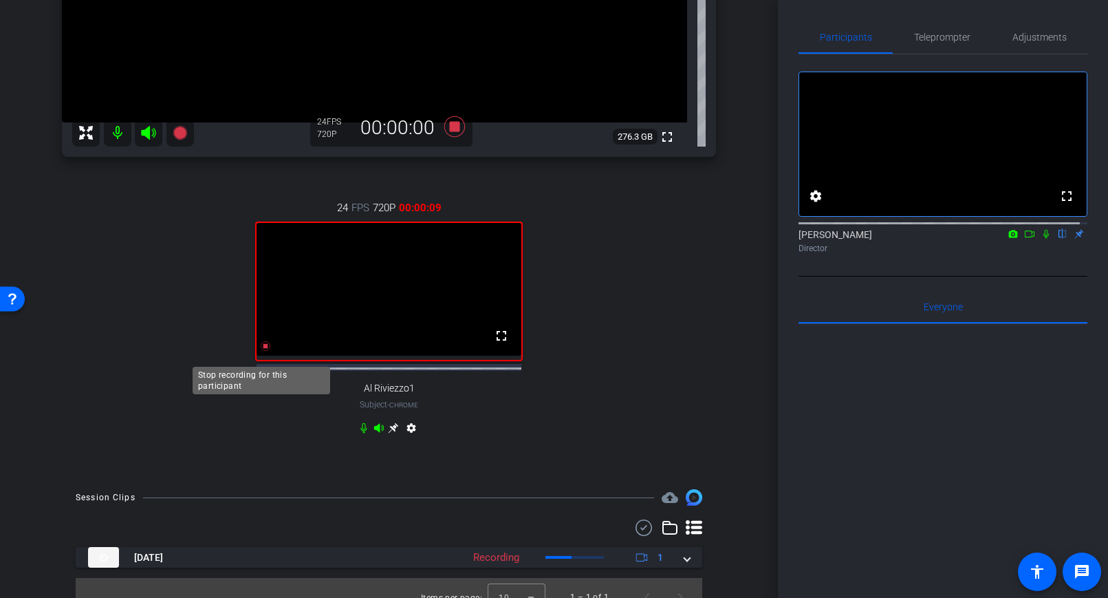
click at [263, 351] on icon at bounding box center [266, 346] width 10 height 10
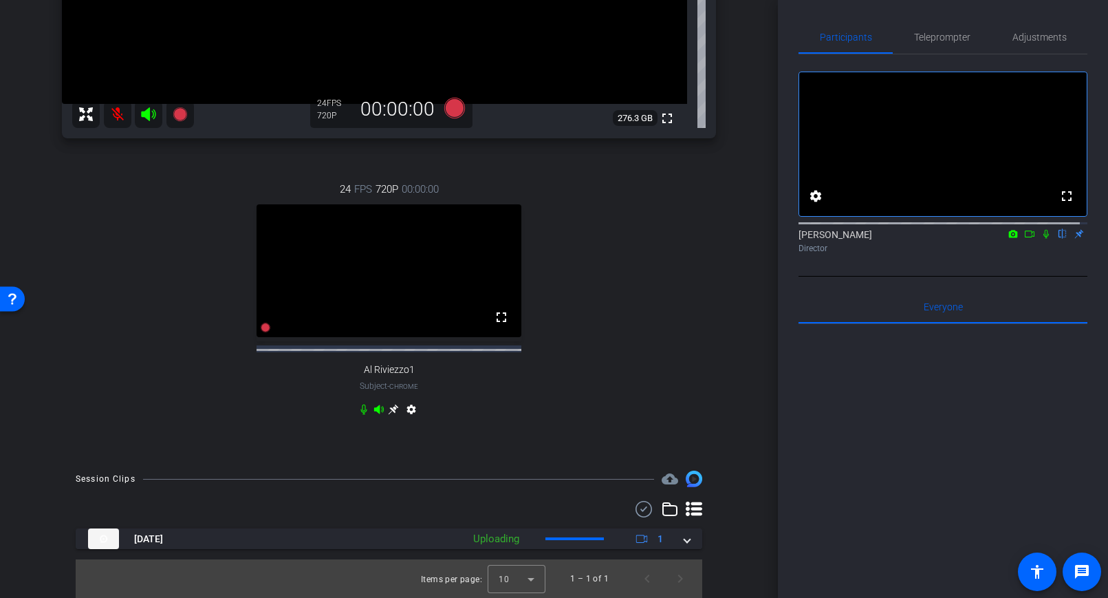
scroll to position [365, 0]
click at [385, 279] on video at bounding box center [389, 270] width 265 height 133
click at [397, 296] on video at bounding box center [389, 270] width 265 height 133
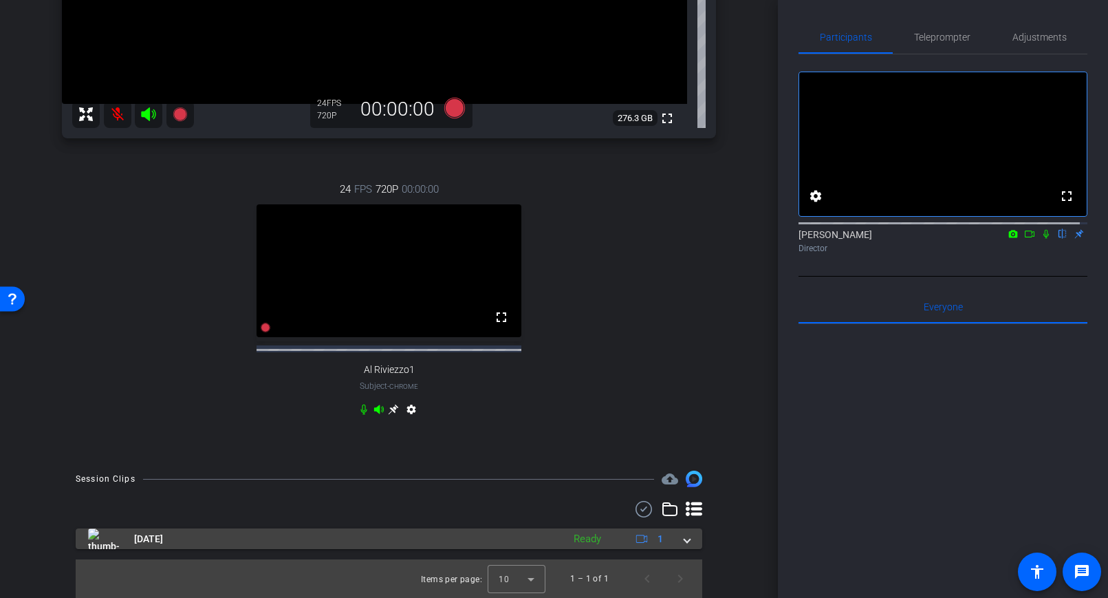
click at [489, 530] on mat-panel-title "Sep 22, 2025" at bounding box center [322, 538] width 468 height 21
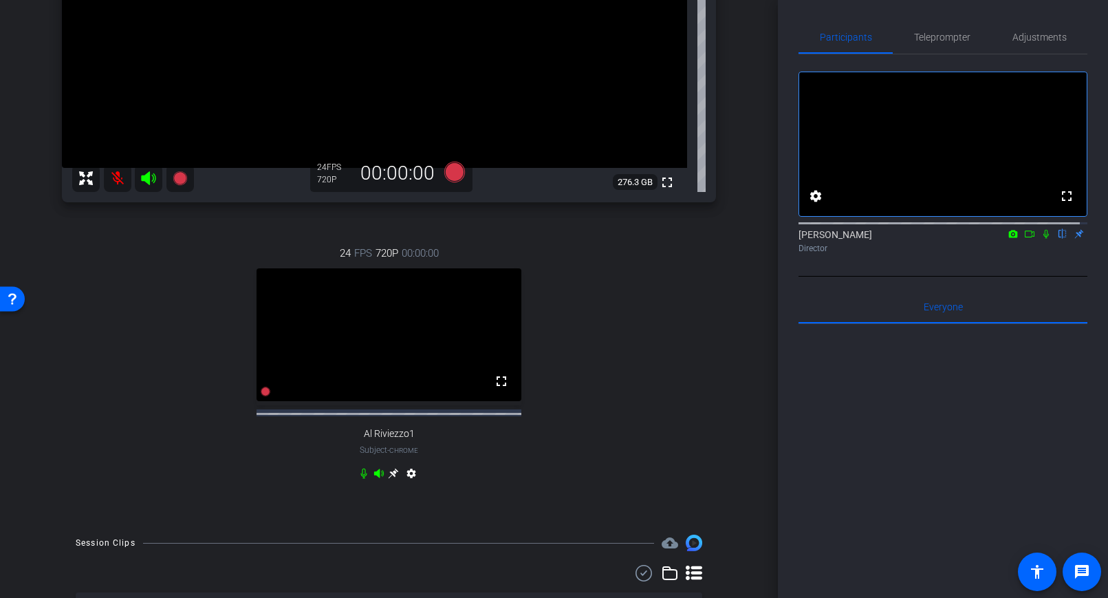
scroll to position [435, 0]
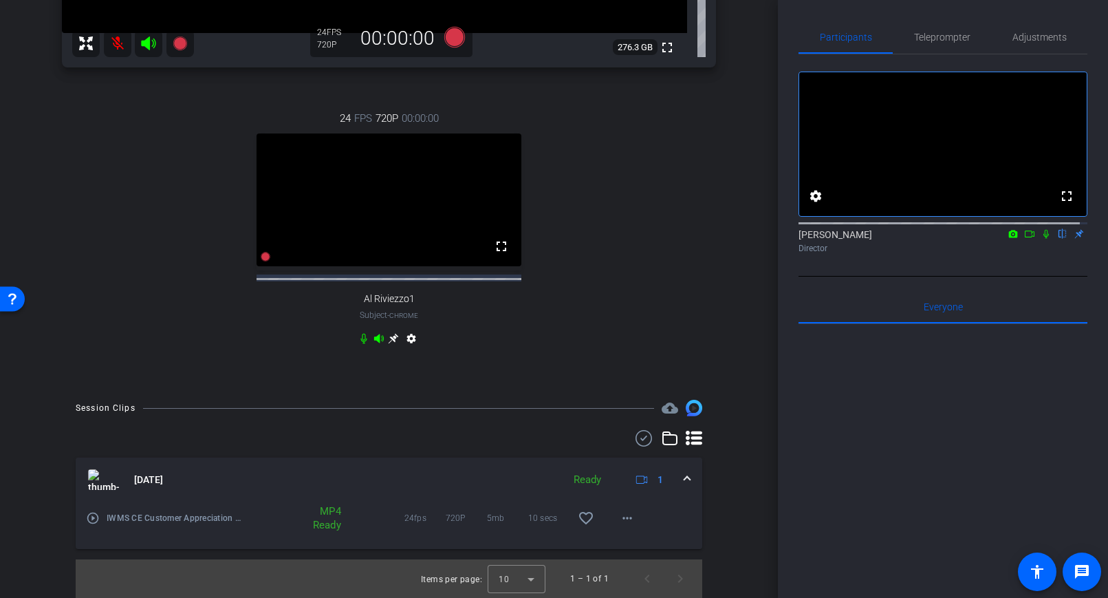
click at [98, 519] on mat-icon "play_circle_outline" at bounding box center [93, 518] width 14 height 14
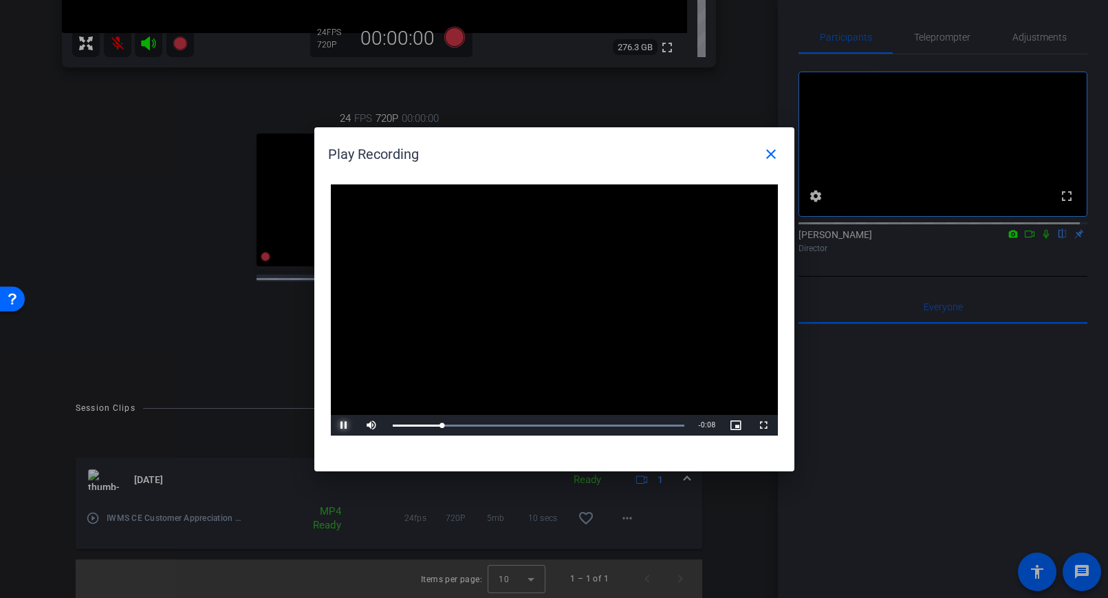
click at [344, 425] on span "Video Player" at bounding box center [345, 425] width 28 height 0
click at [177, 332] on div at bounding box center [554, 299] width 1108 height 598
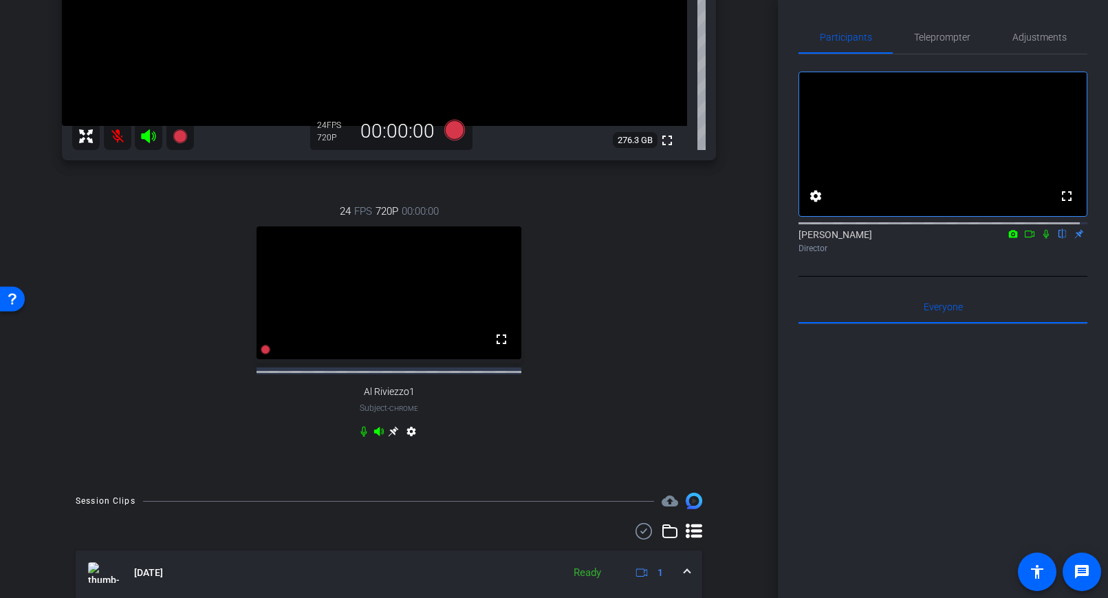
scroll to position [309, 0]
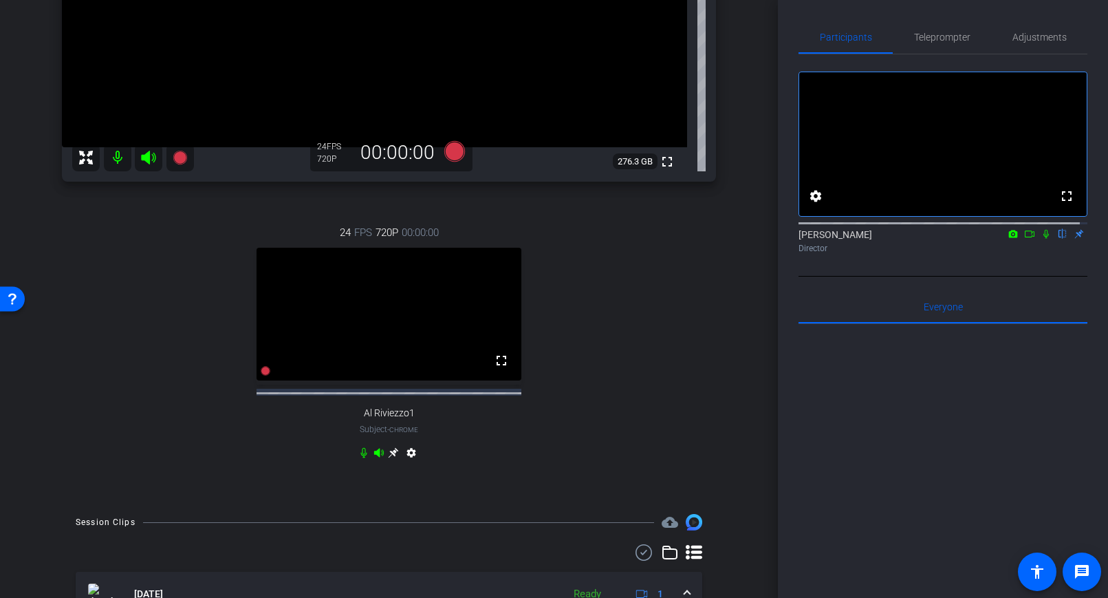
click at [1039, 239] on icon at bounding box center [1046, 234] width 6 height 9
click at [1039, 239] on icon at bounding box center [1046, 234] width 11 height 10
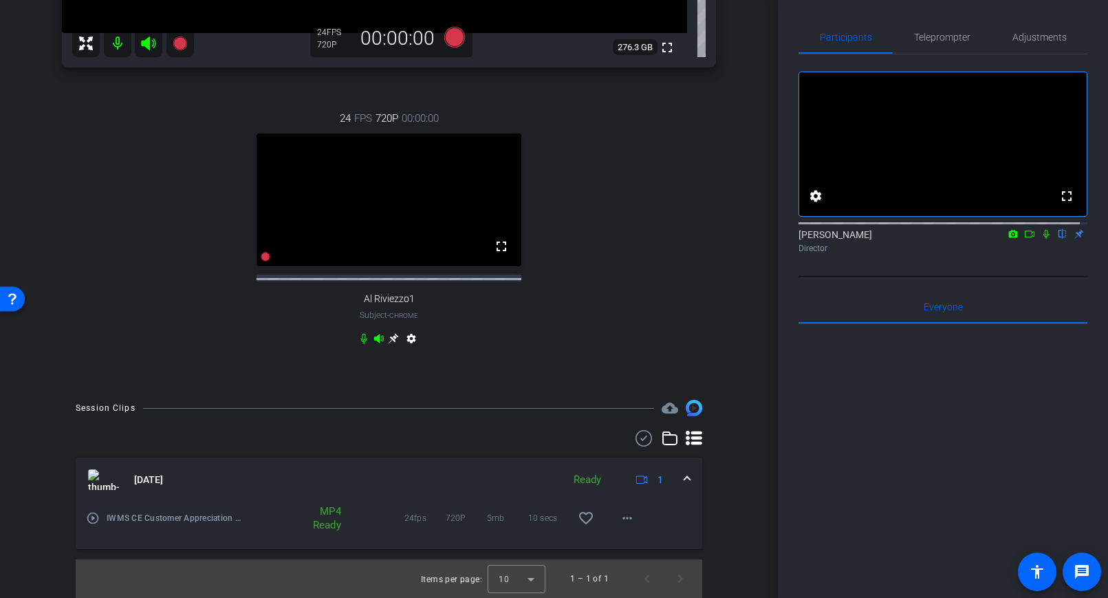
click at [1039, 239] on icon at bounding box center [1046, 234] width 6 height 9
click at [94, 517] on mat-icon "play_circle_outline" at bounding box center [93, 518] width 14 height 14
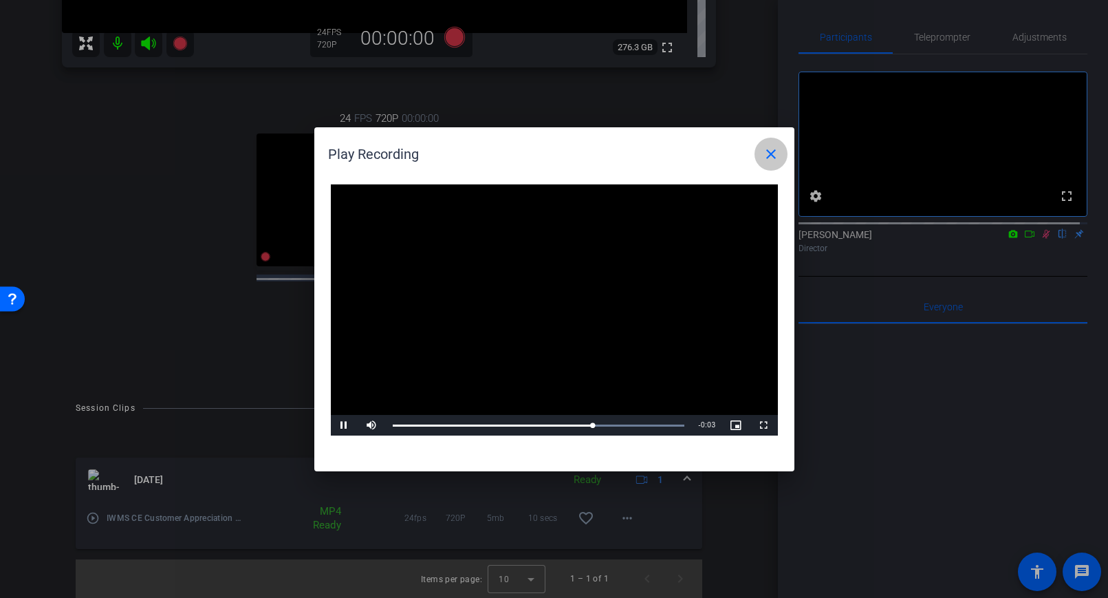
click at [771, 152] on mat-icon "close" at bounding box center [771, 154] width 17 height 17
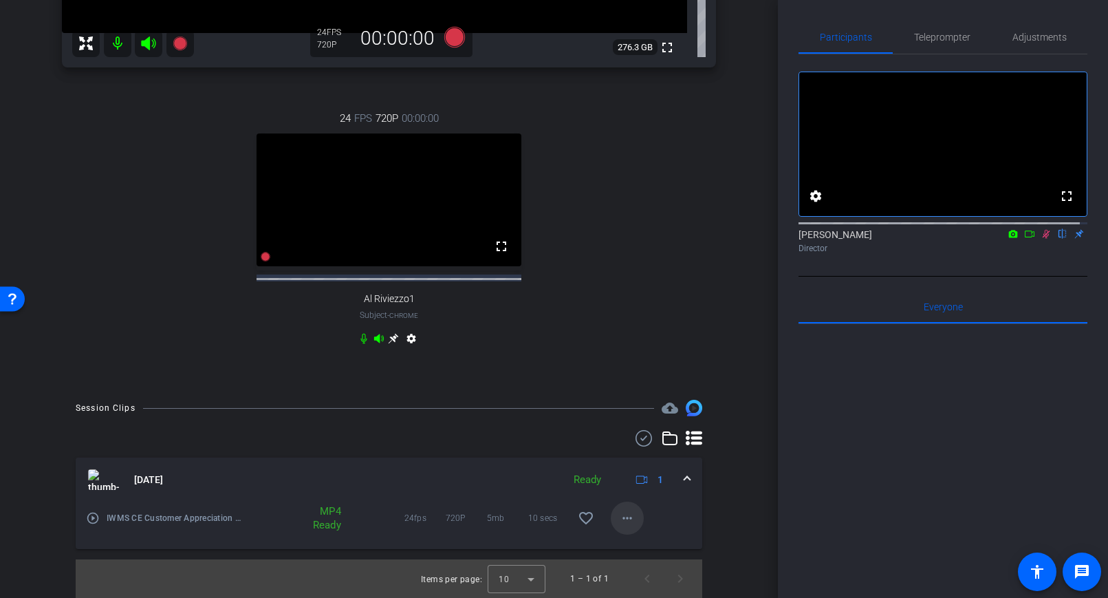
click at [625, 519] on mat-icon "more_horiz" at bounding box center [627, 518] width 17 height 17
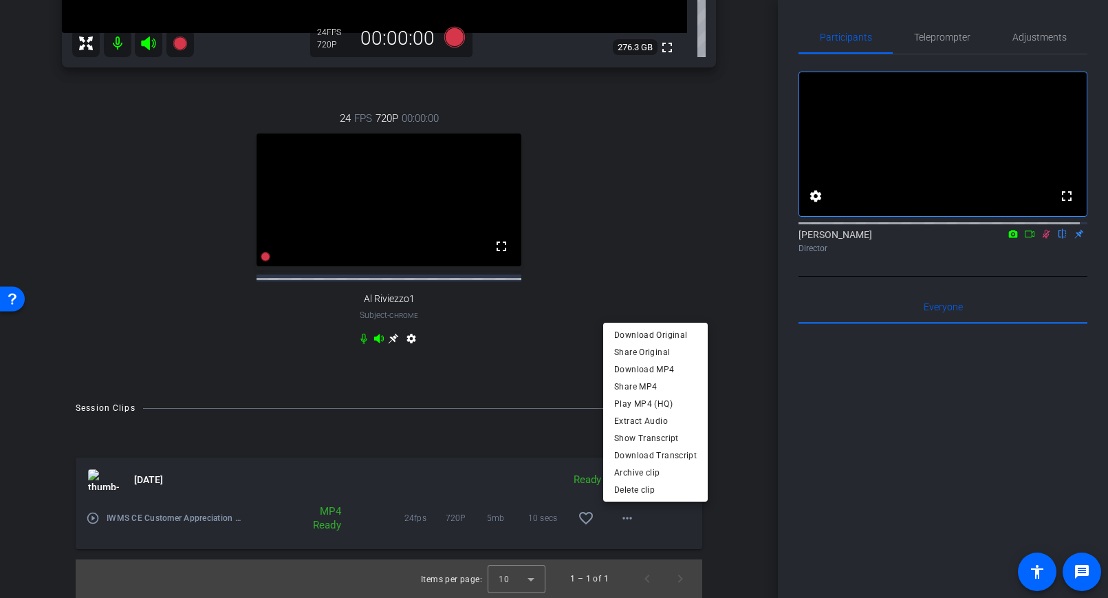
click at [660, 521] on div at bounding box center [554, 299] width 1108 height 598
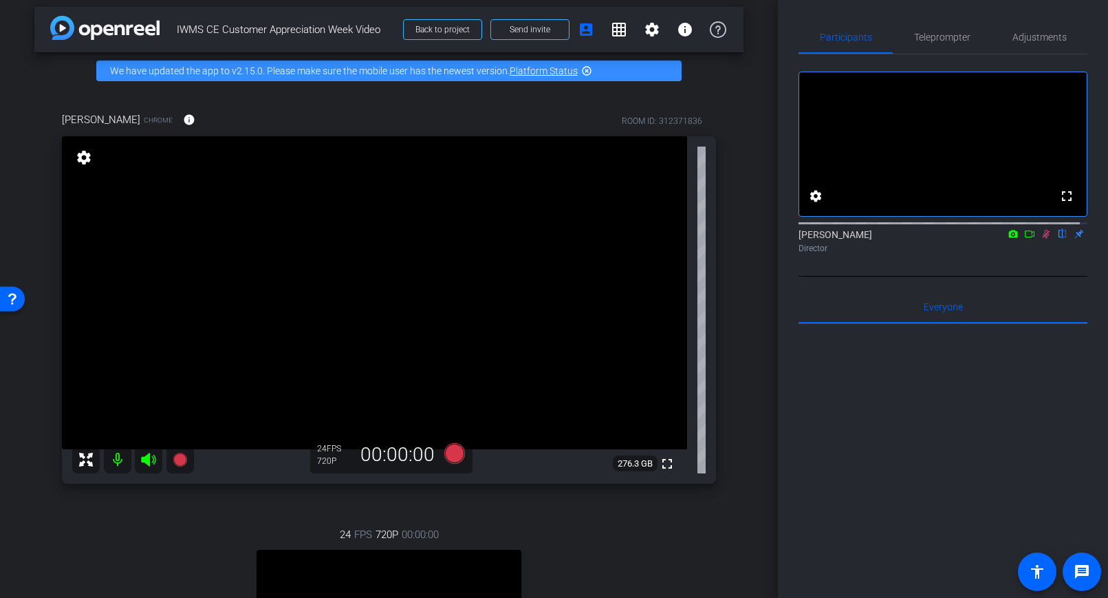
scroll to position [0, 0]
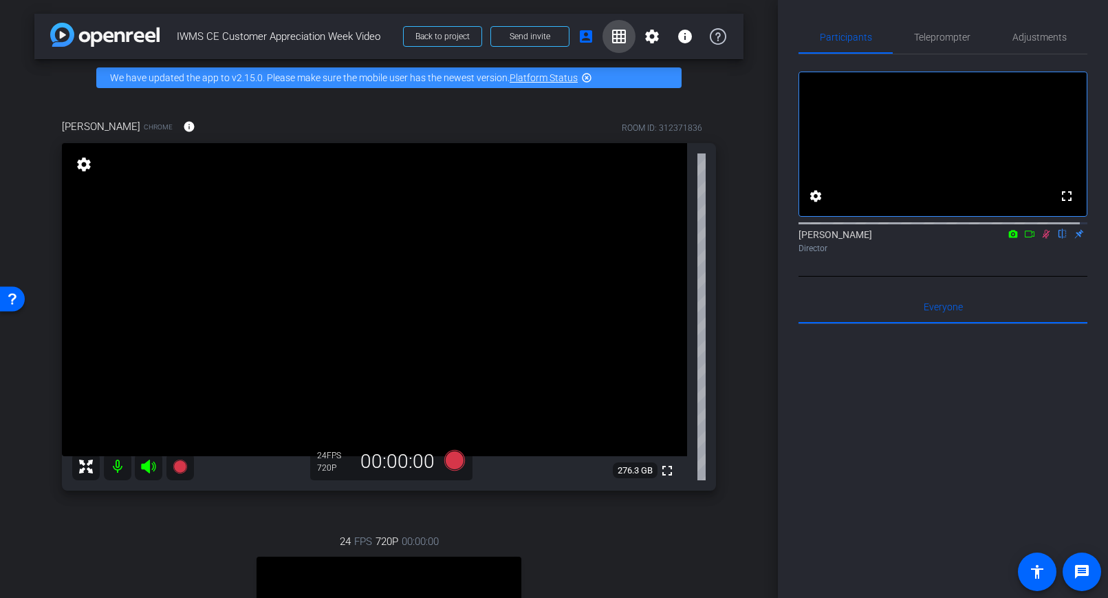
click at [613, 41] on mat-icon "grid_on" at bounding box center [619, 36] width 17 height 17
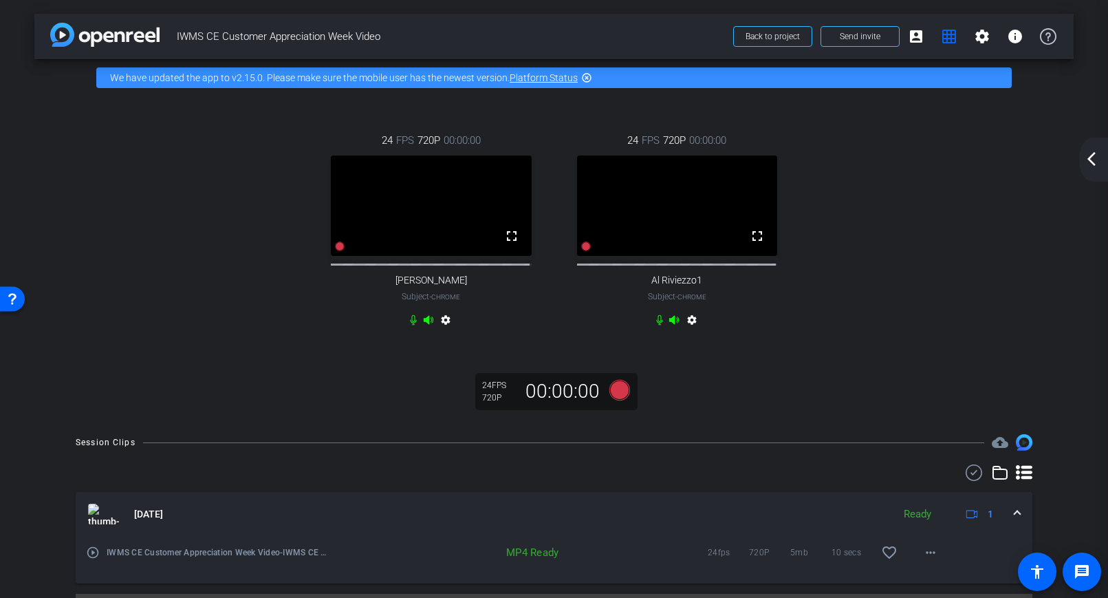
click at [686, 330] on mat-icon "settings" at bounding box center [692, 322] width 17 height 17
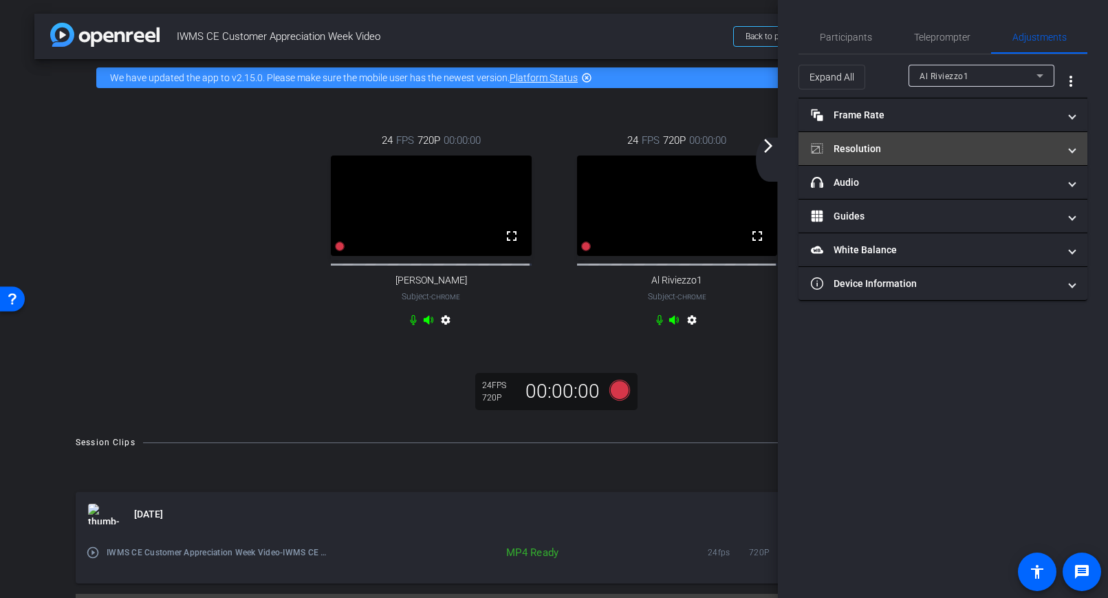
click at [904, 153] on mat-panel-title "Resolution" at bounding box center [935, 149] width 248 height 14
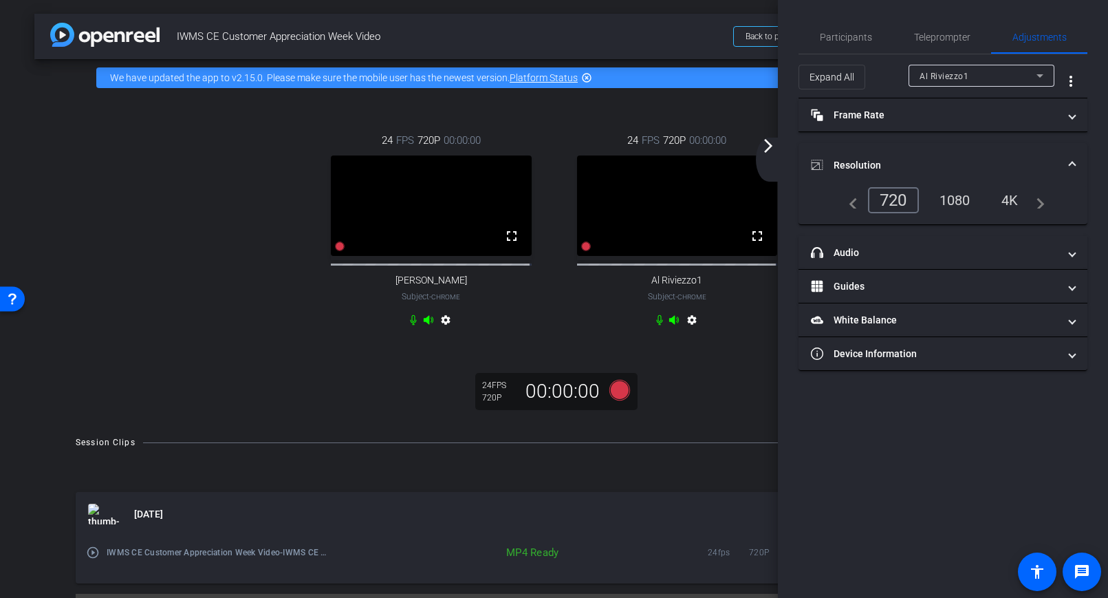
click at [958, 200] on div "1080" at bounding box center [955, 199] width 52 height 23
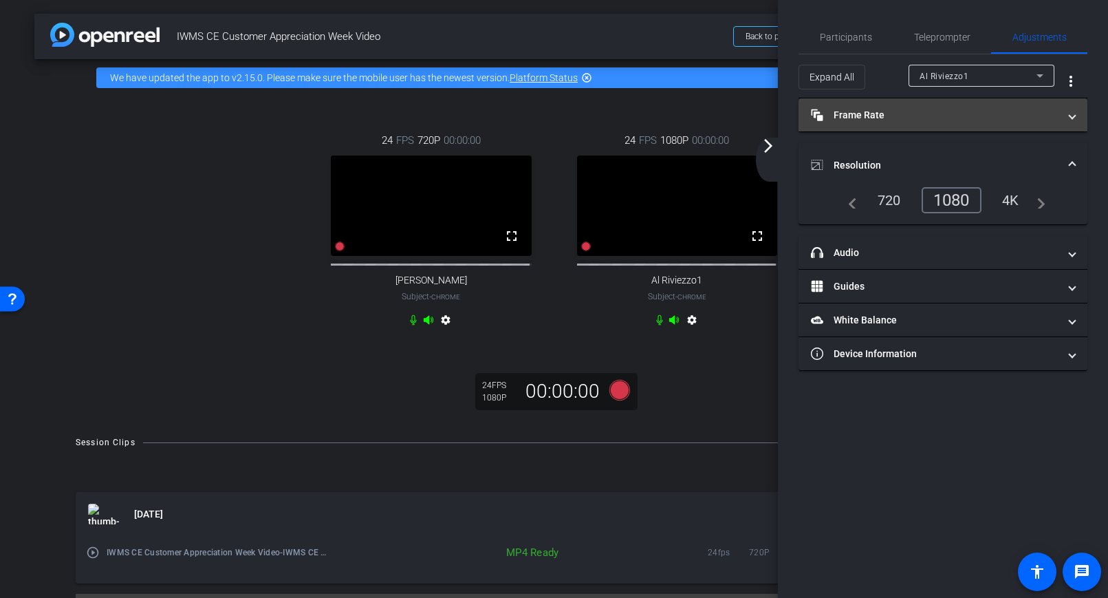
click at [945, 109] on mat-panel-title "Frame Rate Frame Rate" at bounding box center [935, 115] width 248 height 14
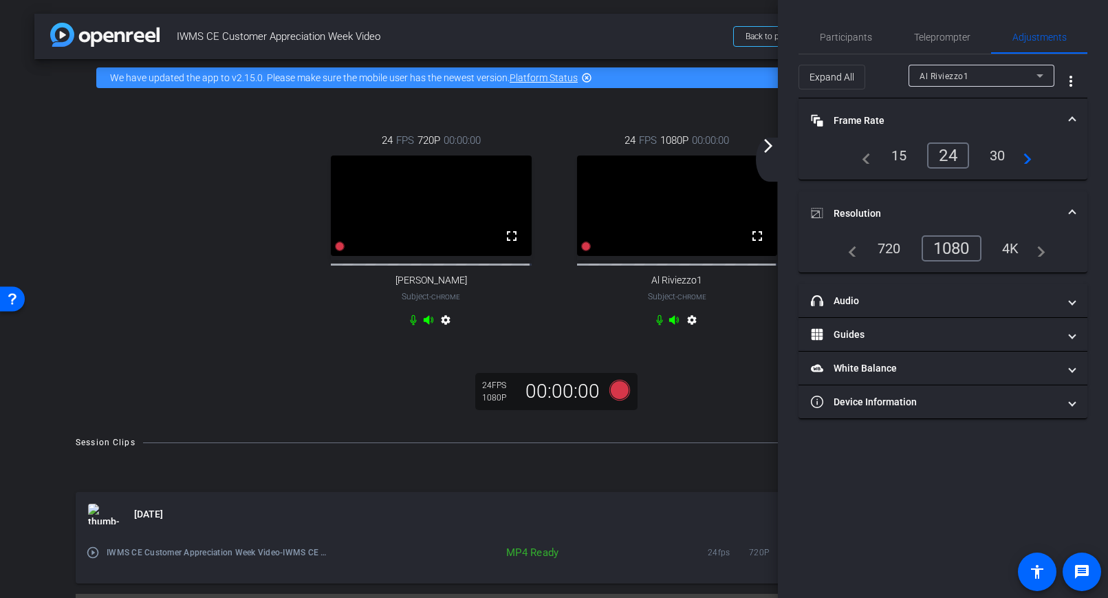
click at [738, 393] on div "24 FPS 720P 00:00:00 fullscreen Dave Cowles Subject - Chrome settings 24 FPS 10…" at bounding box center [553, 258] width 1039 height 324
click at [743, 420] on div "24 FPS 720P 00:00:00 fullscreen Dave Cowles Subject - Chrome settings 24 FPS 10…" at bounding box center [553, 258] width 1039 height 324
click at [705, 381] on div "24 FPS 720P 00:00:00 fullscreen Dave Cowles Subject - Chrome settings 24 FPS 10…" at bounding box center [553, 258] width 1039 height 324
click at [871, 35] on div "Participants" at bounding box center [845, 37] width 94 height 33
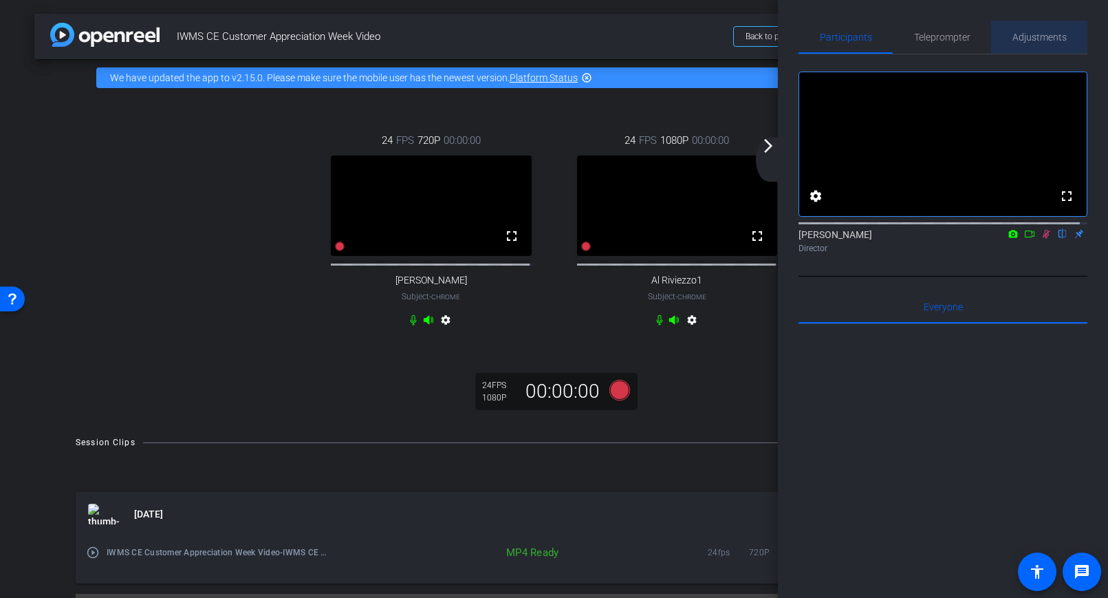
click at [1039, 42] on span "Adjustments" at bounding box center [1039, 37] width 54 height 10
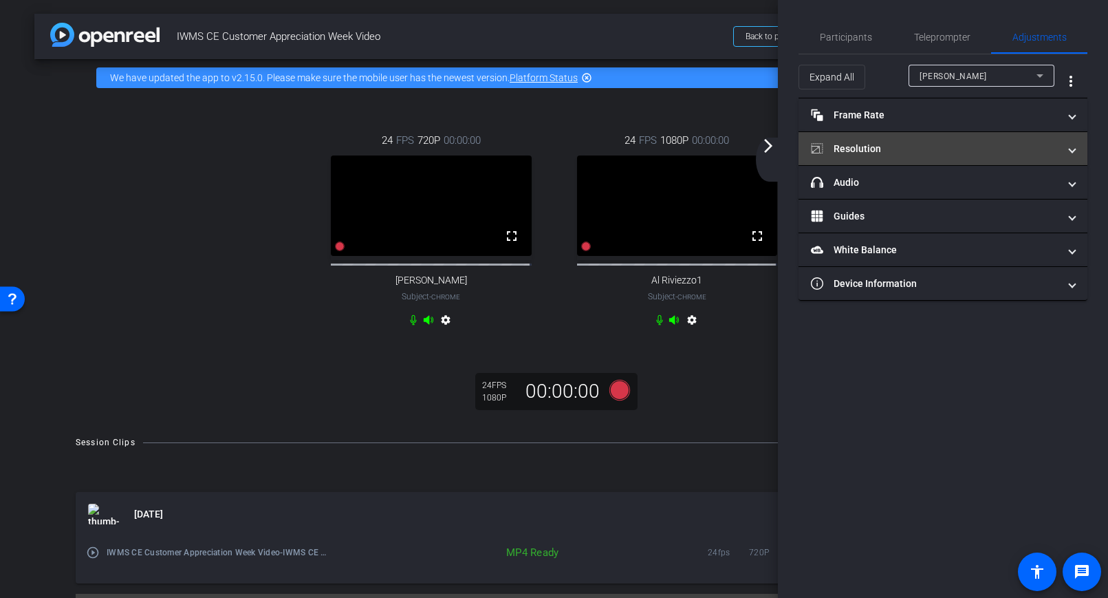
click at [895, 150] on mat-panel-title "Resolution" at bounding box center [935, 149] width 248 height 14
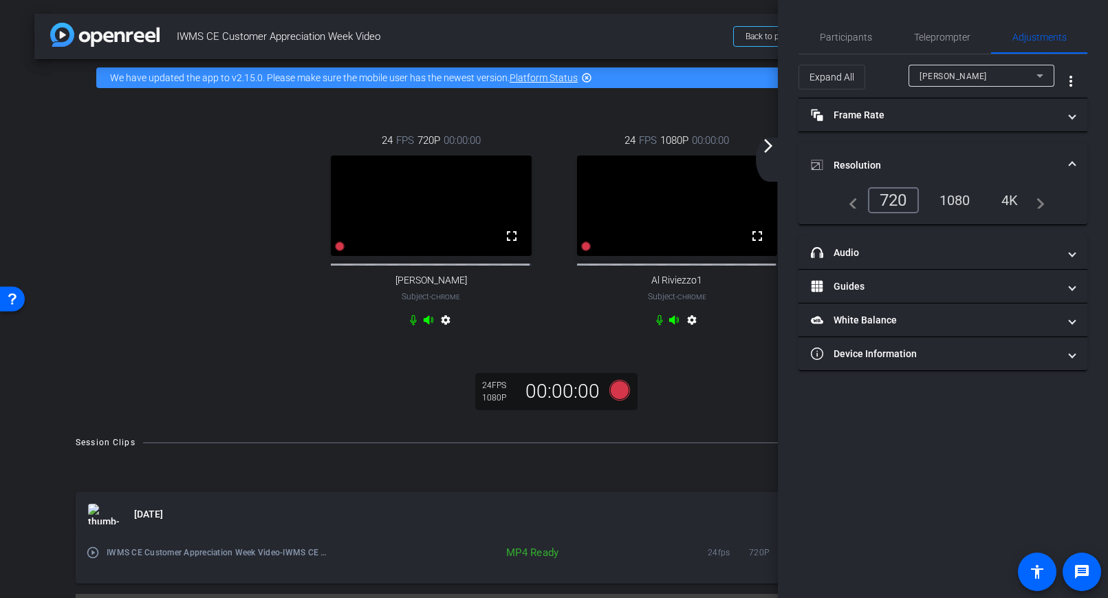
click at [958, 201] on div "1080" at bounding box center [955, 199] width 52 height 23
click at [880, 197] on div "720" at bounding box center [889, 199] width 44 height 23
click at [943, 78] on span "Dave Cowles" at bounding box center [953, 77] width 67 height 10
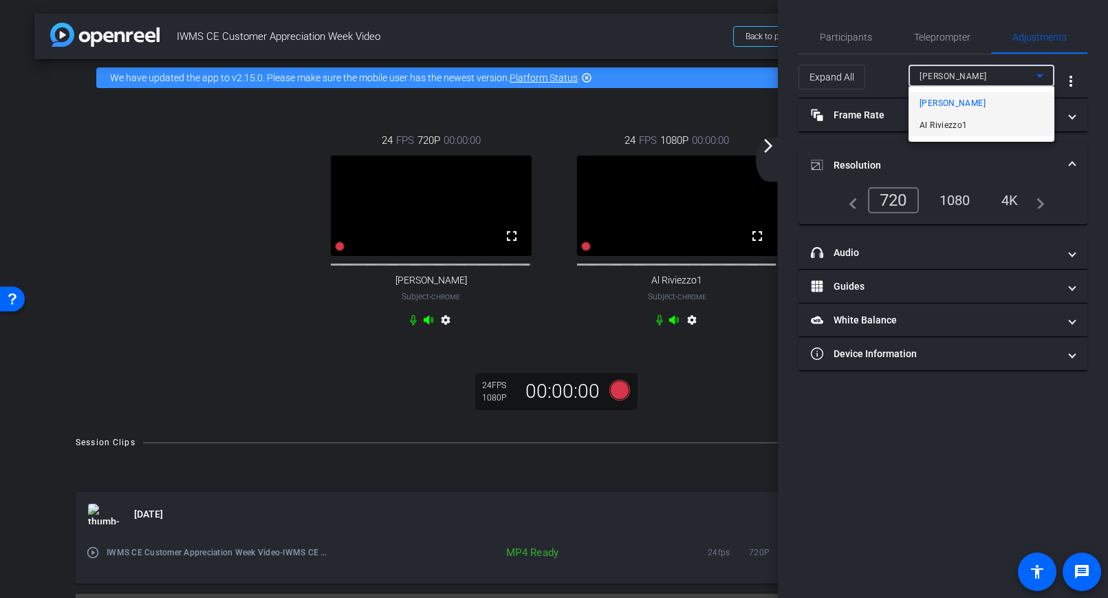
click at [950, 122] on span "Al Riviezzo1" at bounding box center [944, 125] width 48 height 17
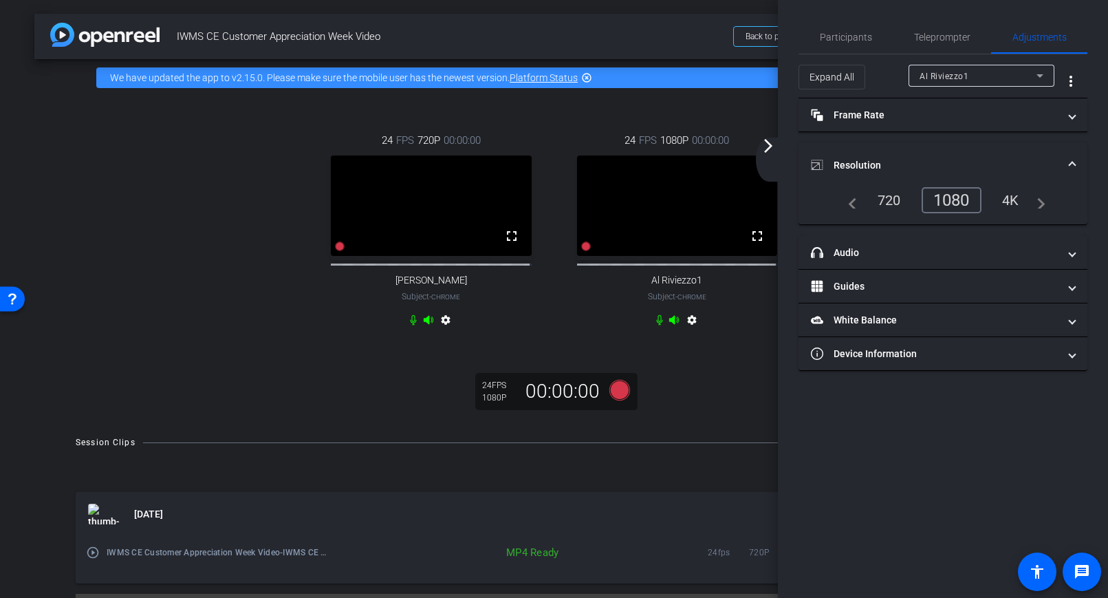
click at [710, 420] on div "24 FPS 720P 00:00:00 fullscreen Dave Cowles Subject - Chrome settings 24 FPS 10…" at bounding box center [553, 258] width 1039 height 324
click at [771, 146] on mat-icon "arrow_forward_ios" at bounding box center [768, 146] width 17 height 17
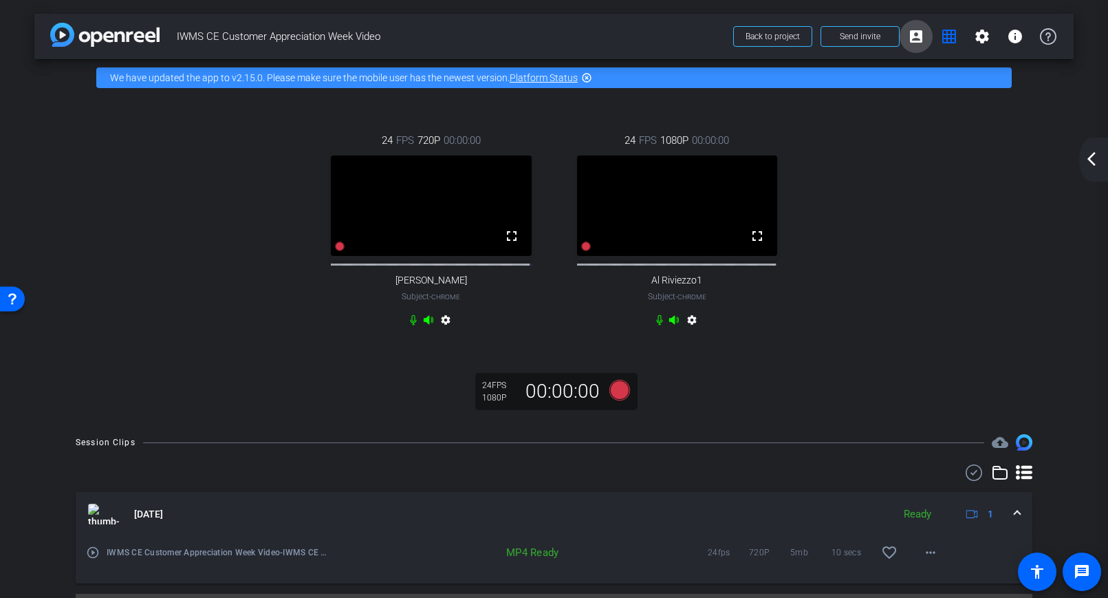
click at [908, 34] on mat-icon "account_box" at bounding box center [916, 36] width 17 height 17
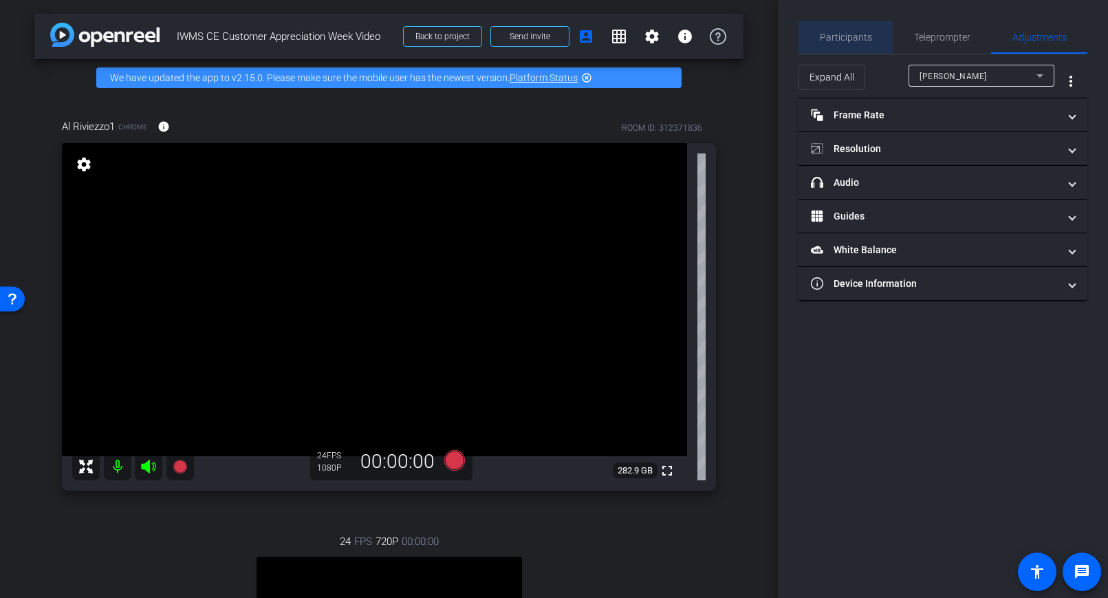
click at [851, 32] on span "Participants" at bounding box center [846, 37] width 52 height 10
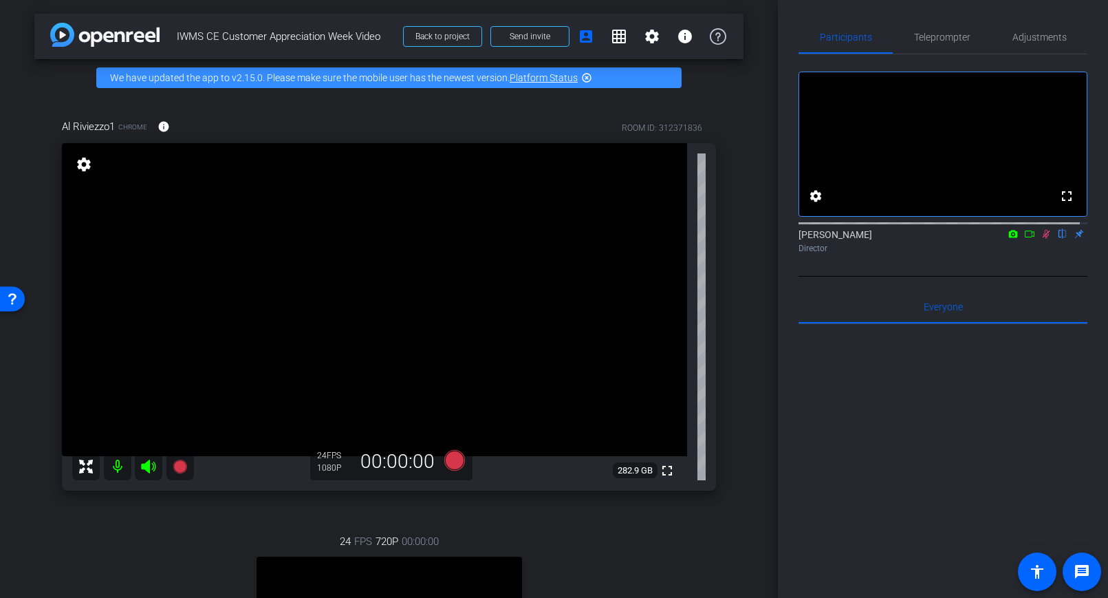
click at [1039, 239] on icon at bounding box center [1046, 234] width 11 height 10
click at [449, 459] on icon at bounding box center [454, 460] width 21 height 21
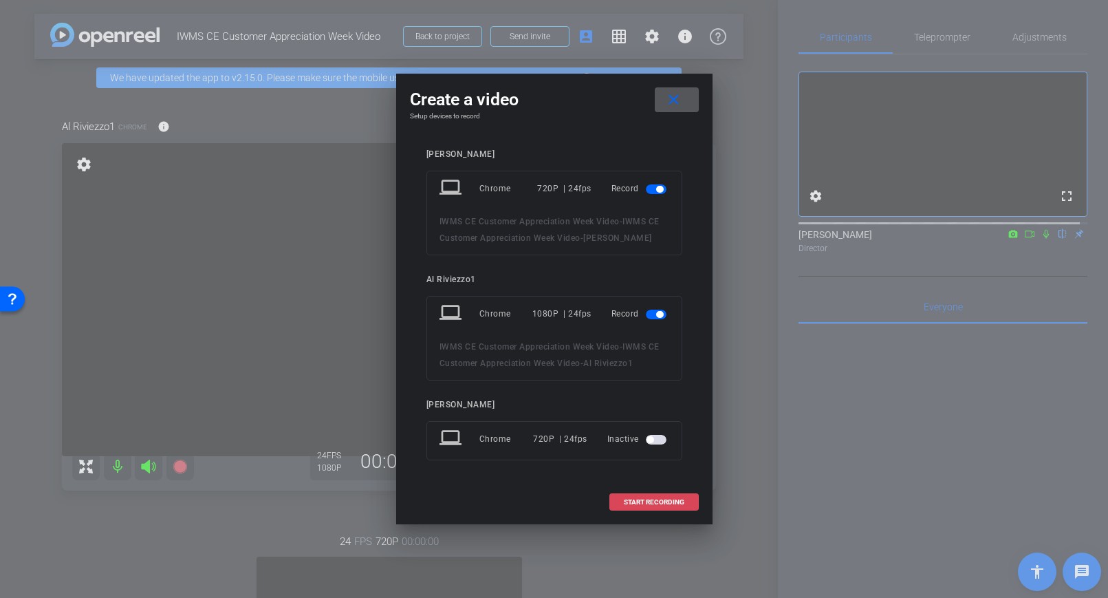
click at [669, 501] on span "START RECORDING" at bounding box center [654, 502] width 61 height 7
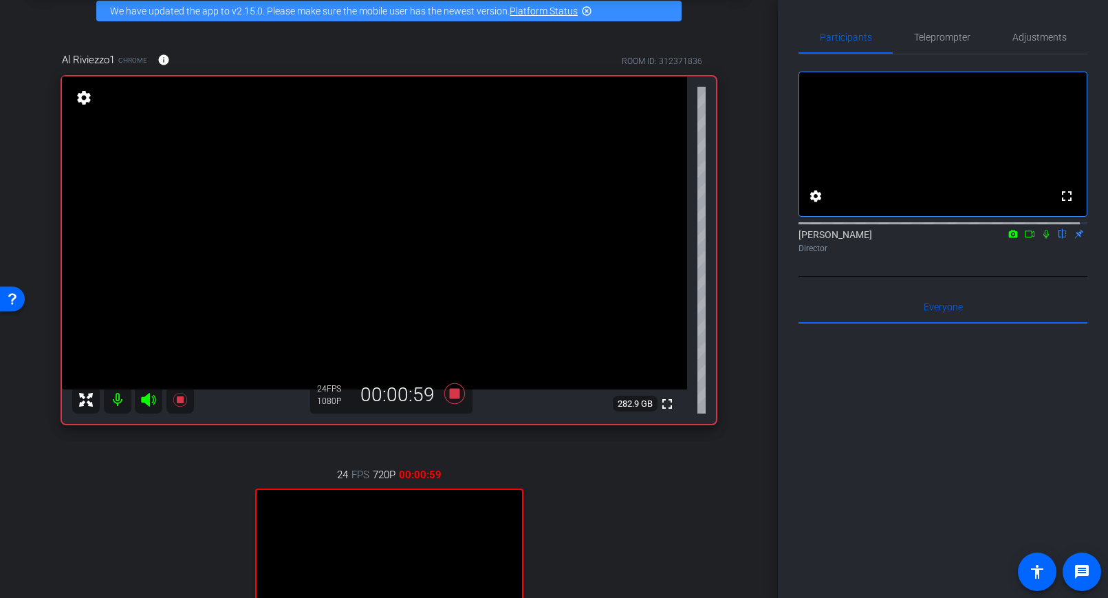
scroll to position [45, 0]
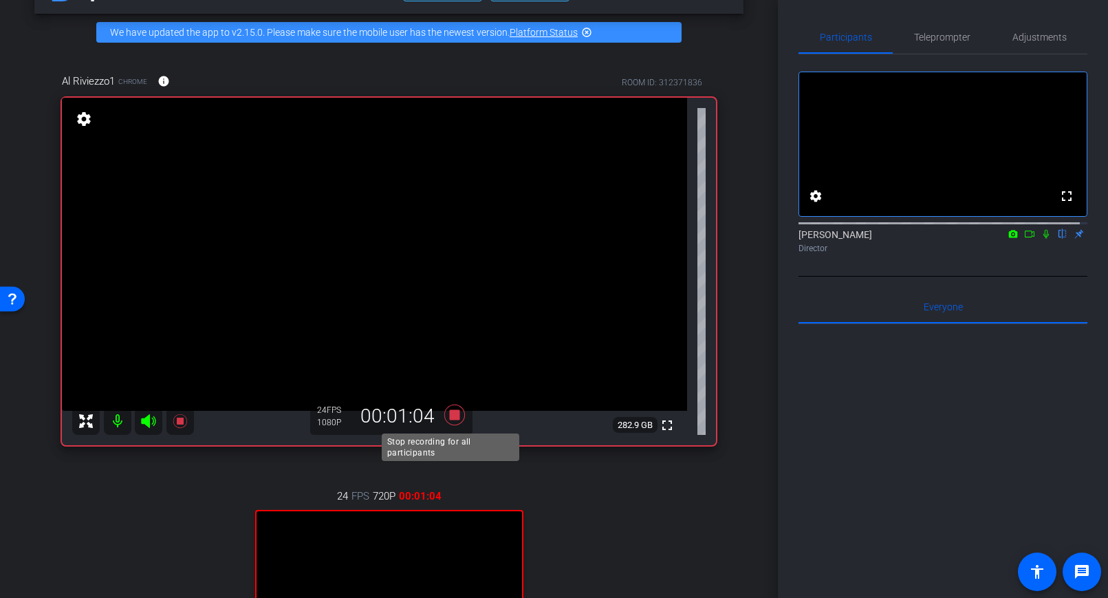
click at [454, 416] on icon at bounding box center [454, 414] width 21 height 21
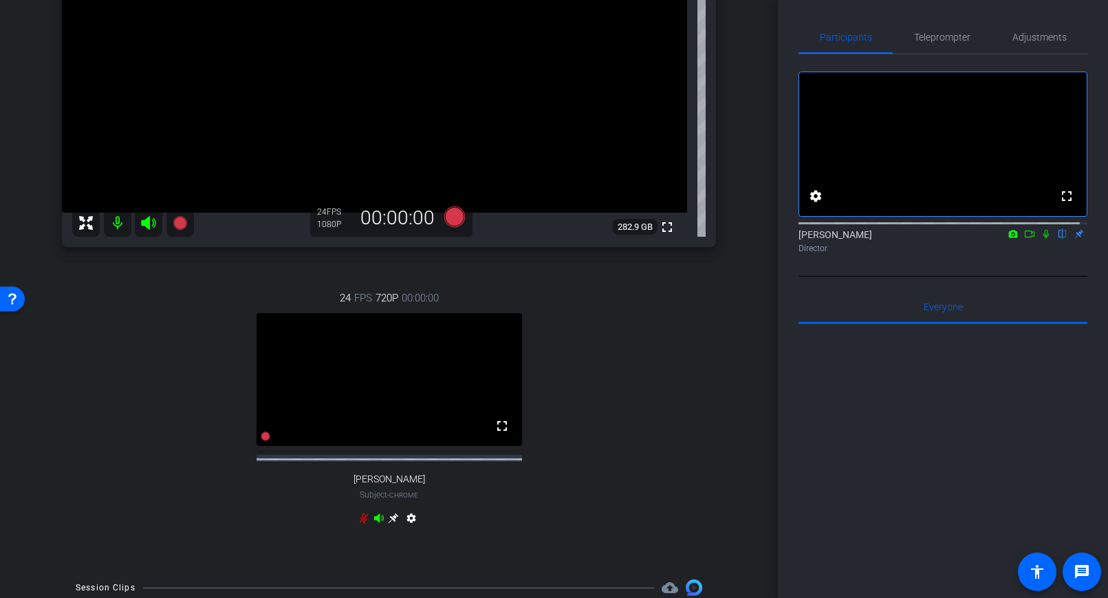
scroll to position [162, 0]
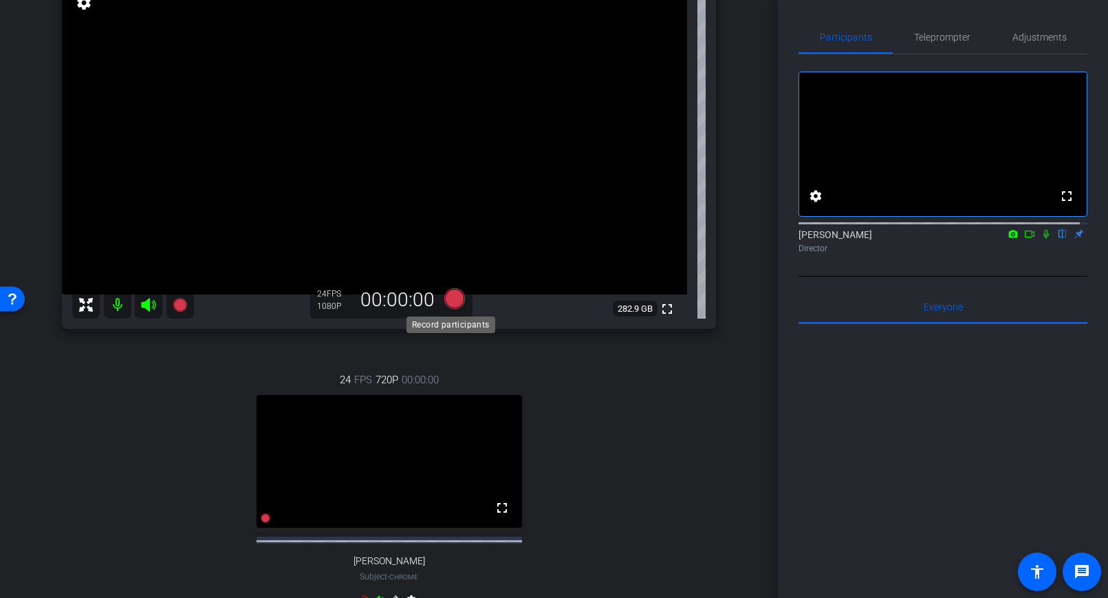
click at [450, 296] on icon at bounding box center [454, 298] width 21 height 21
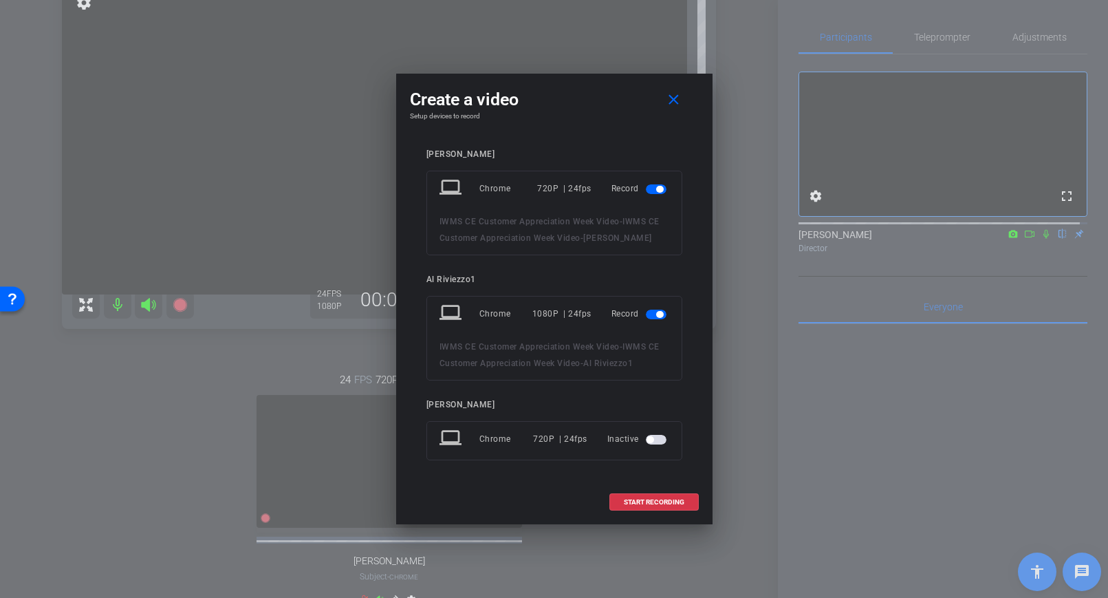
click at [649, 191] on span "button" at bounding box center [656, 189] width 21 height 10
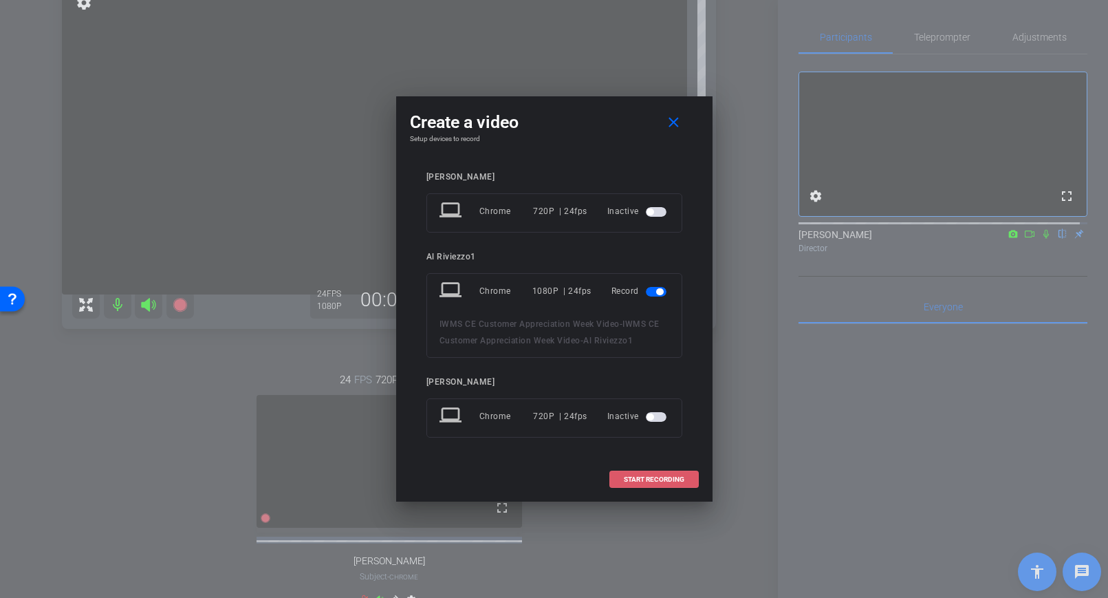
click at [641, 479] on span "START RECORDING" at bounding box center [654, 479] width 61 height 7
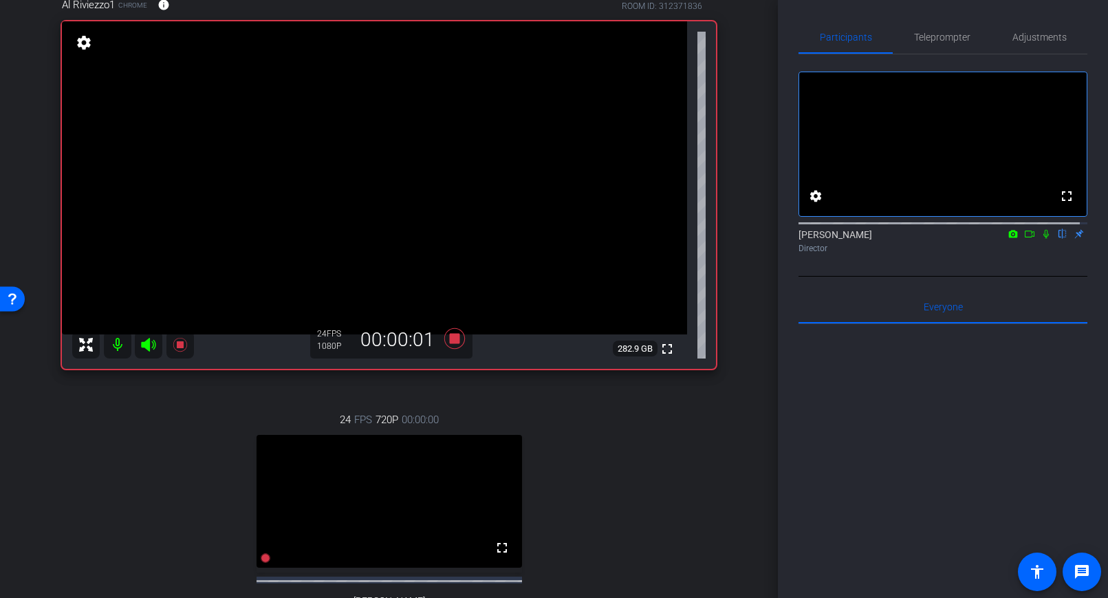
scroll to position [92, 0]
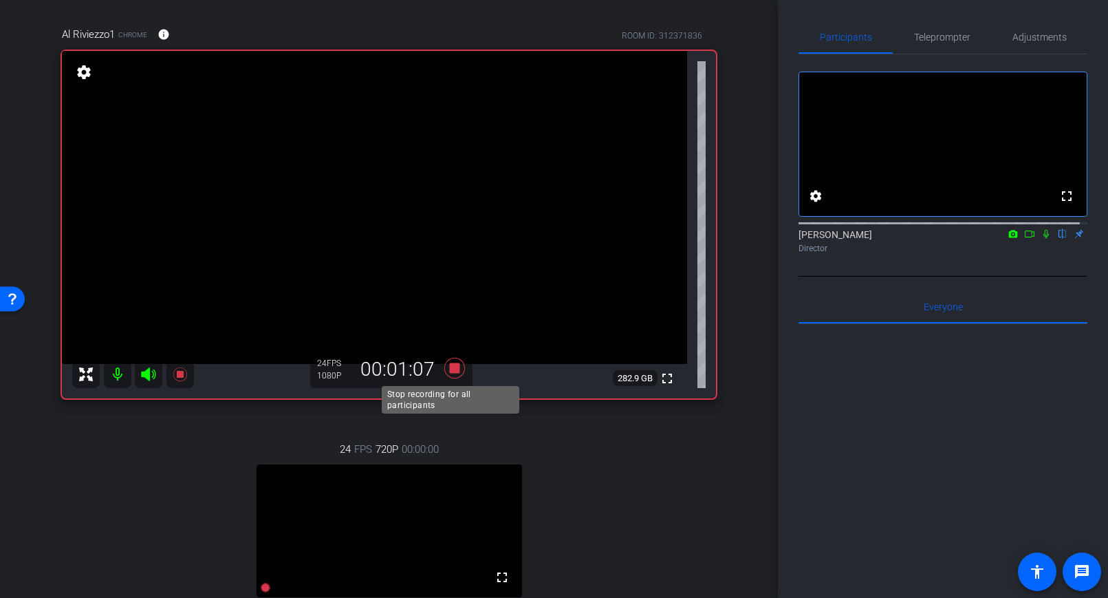
click at [454, 367] on icon at bounding box center [454, 368] width 21 height 21
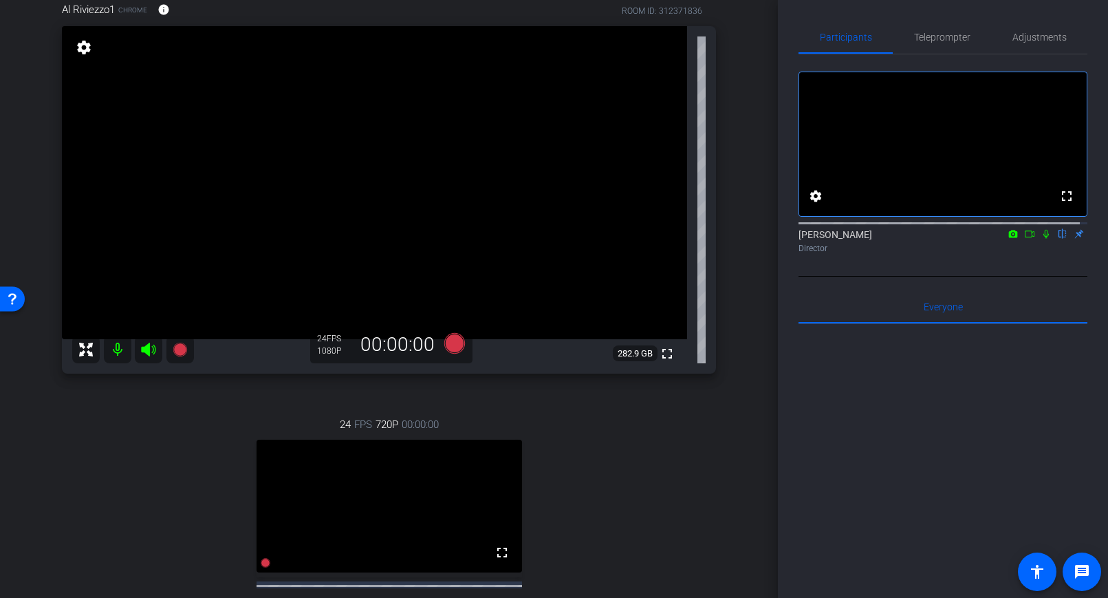
scroll to position [292, 0]
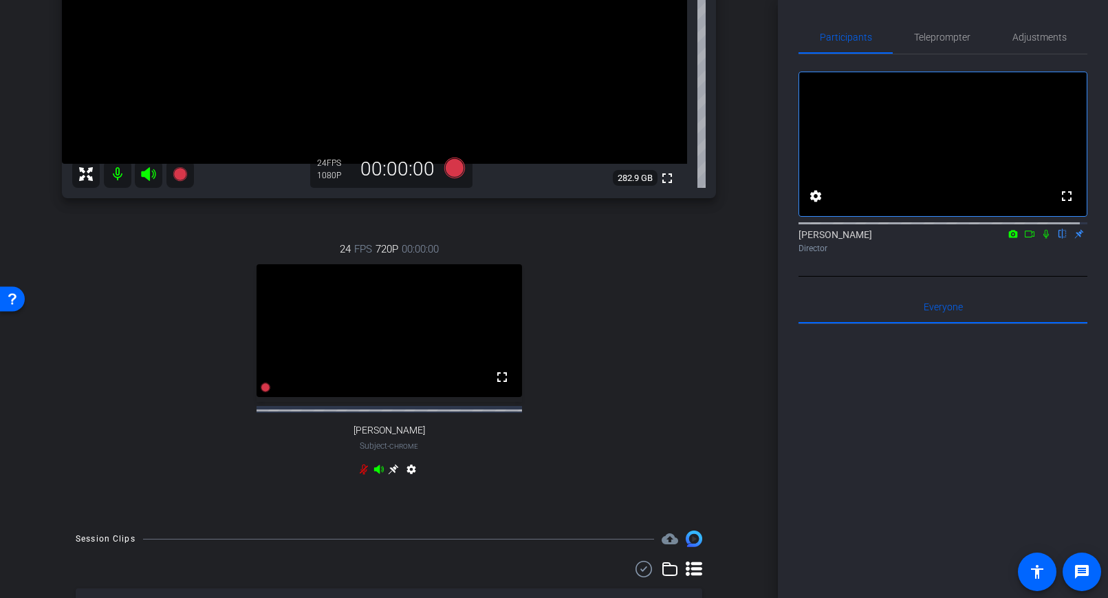
click at [1039, 239] on icon at bounding box center [1046, 234] width 11 height 10
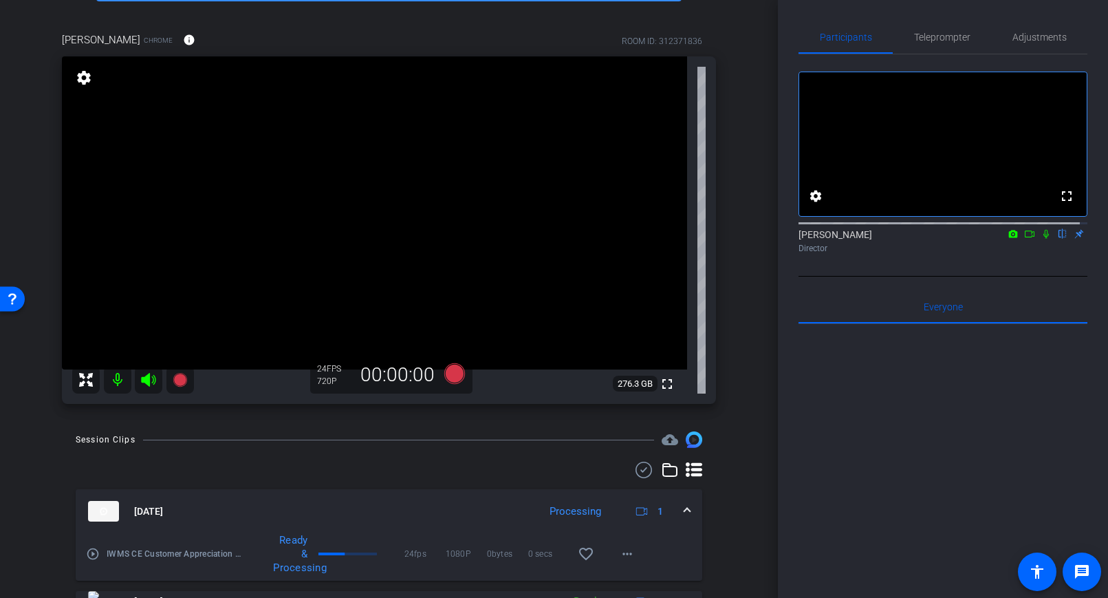
scroll to position [0, 0]
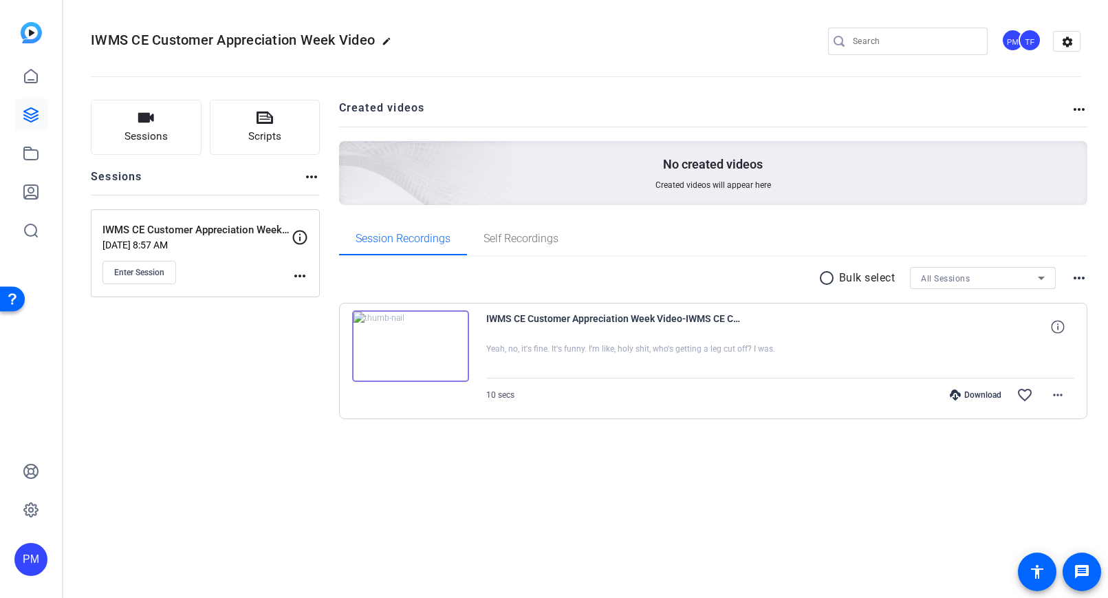
click at [442, 352] on img at bounding box center [410, 346] width 117 height 72
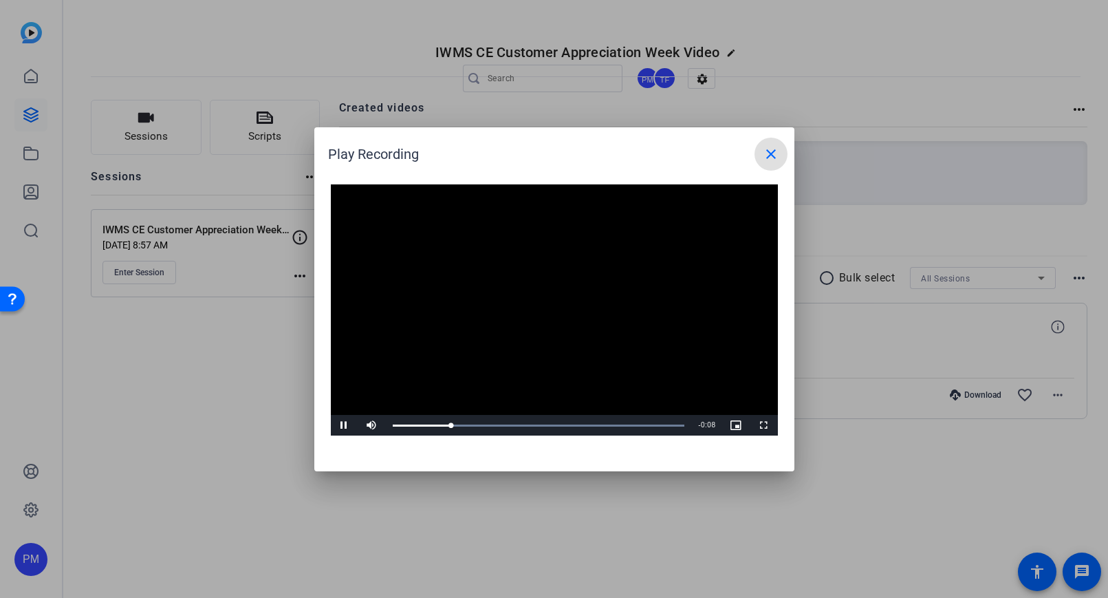
click at [774, 152] on mat-icon "close" at bounding box center [771, 154] width 17 height 17
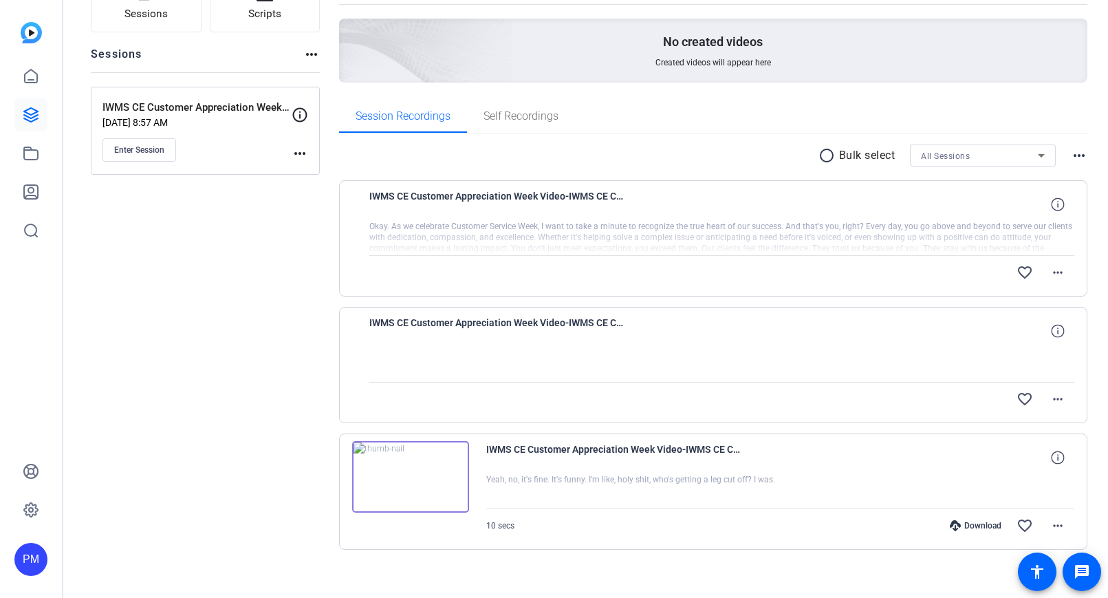
scroll to position [135, 0]
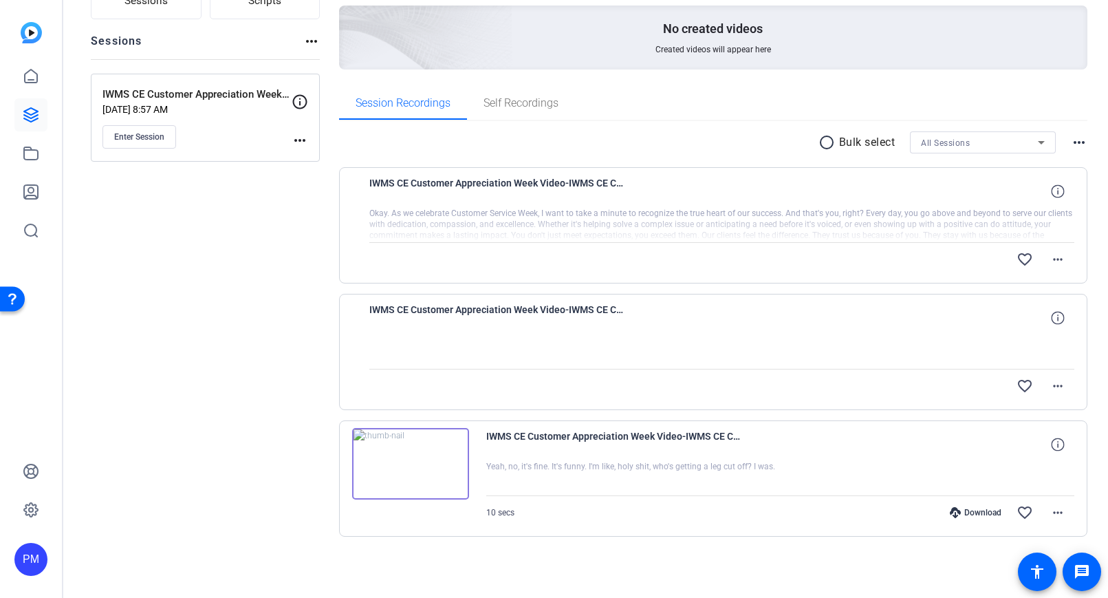
click at [550, 332] on span "IWMS CE Customer Appreciation Week Video-IWMS CE Customer Appreciation Week Vid…" at bounding box center [496, 317] width 254 height 33
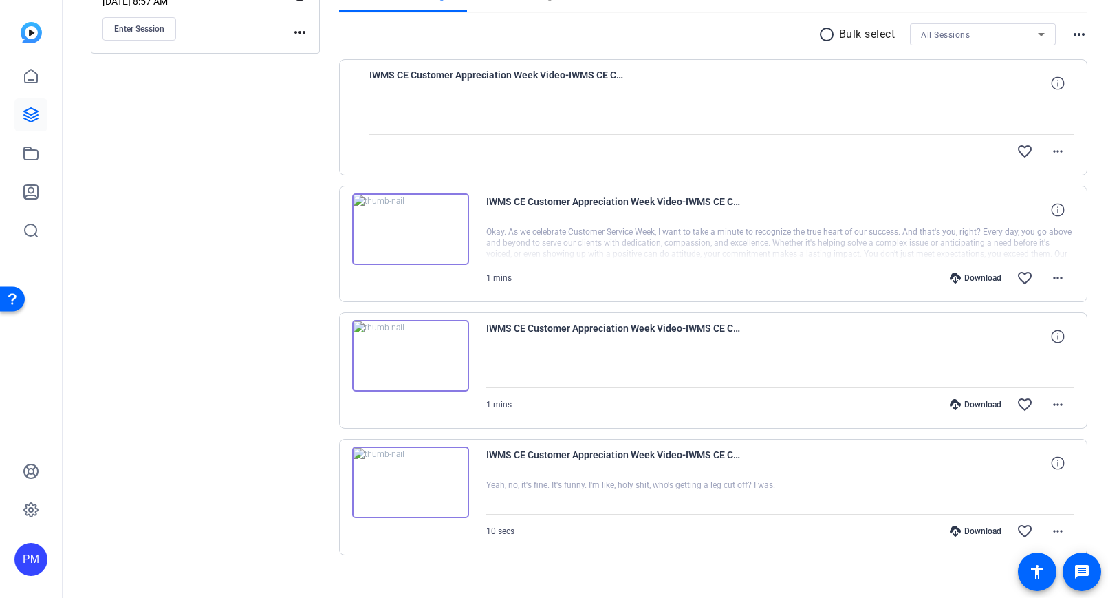
scroll to position [246, 0]
click at [438, 241] on img at bounding box center [410, 227] width 117 height 72
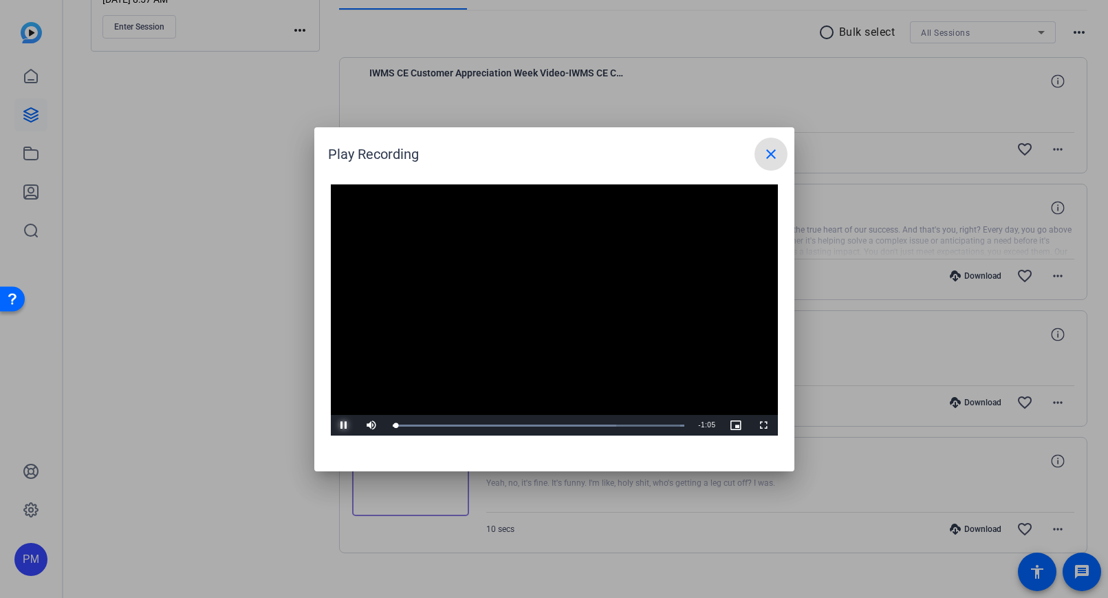
click at [351, 425] on span "Video Player" at bounding box center [345, 425] width 28 height 0
click at [348, 425] on span "Video Player" at bounding box center [345, 425] width 28 height 0
click at [346, 425] on span "Video Player" at bounding box center [345, 425] width 28 height 0
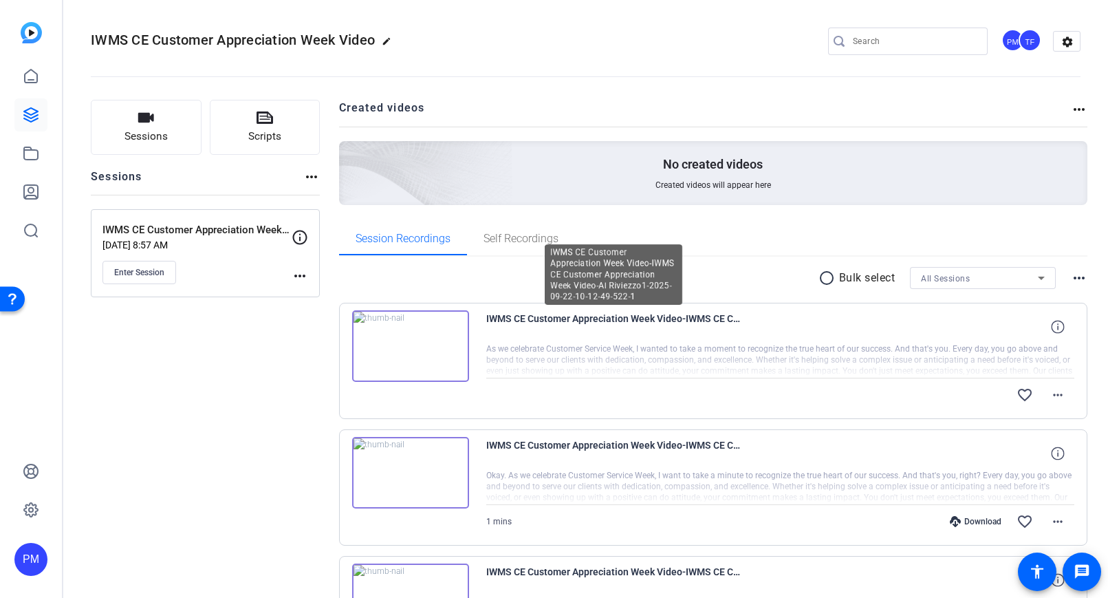
click at [508, 318] on span "IWMS CE Customer Appreciation Week Video-IWMS CE Customer Appreciation Week Vid…" at bounding box center [613, 326] width 254 height 33
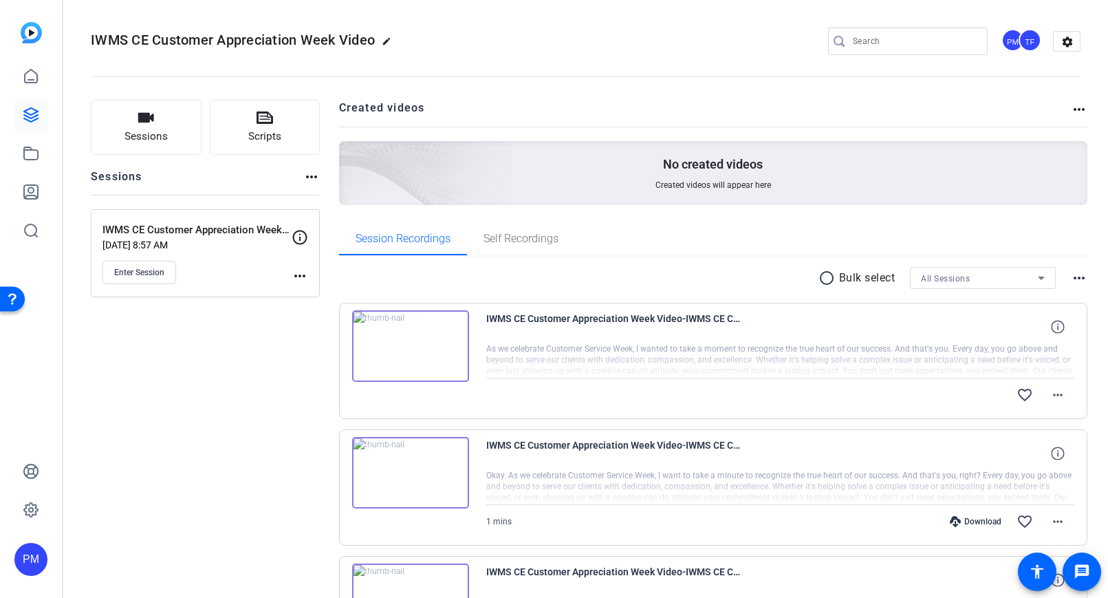
click at [430, 347] on img at bounding box center [410, 346] width 117 height 72
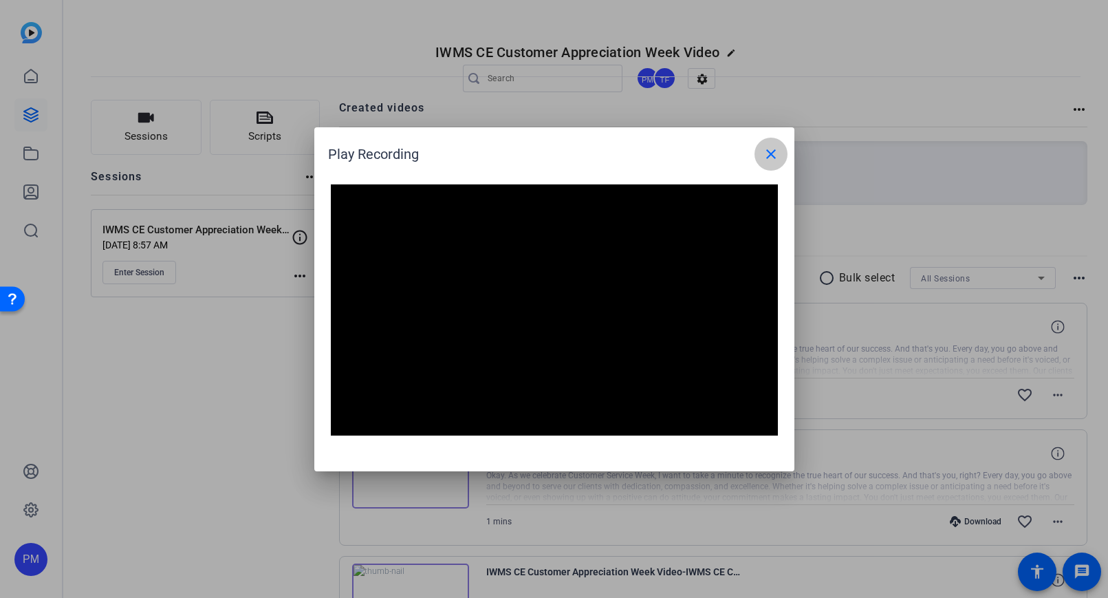
click at [763, 156] on mat-icon "close" at bounding box center [771, 154] width 17 height 17
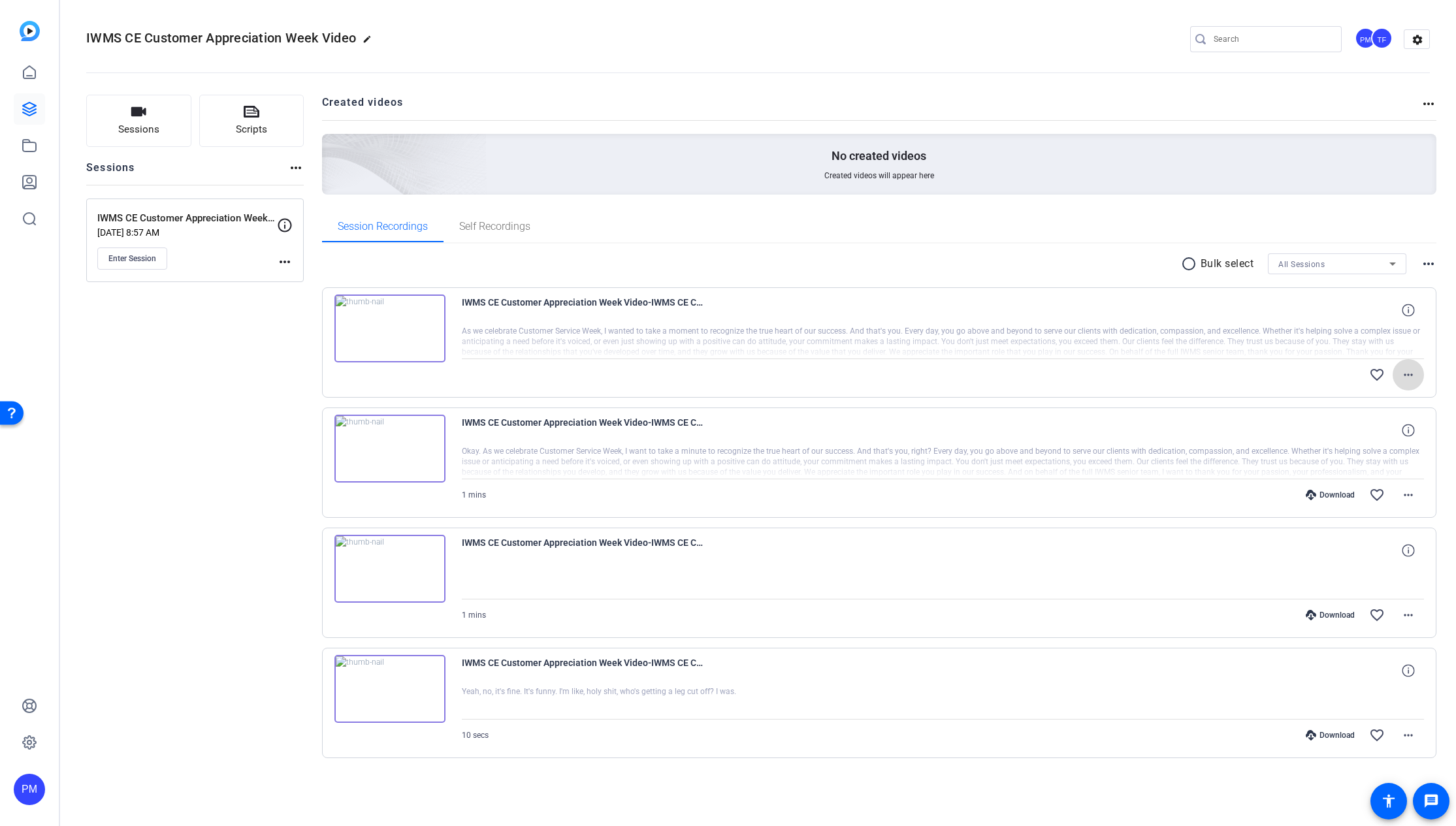
click at [1051, 375] on mat-icon "more_horiz" at bounding box center [1409, 375] width 16 height 16
click at [1051, 367] on div at bounding box center [728, 413] width 1456 height 826
click at [1051, 360] on div "favorite_border more_horiz" at bounding box center [1087, 374] width 673 height 31
click at [1051, 384] on span at bounding box center [1408, 374] width 31 height 31
click at [1051, 383] on div at bounding box center [728, 413] width 1456 height 826
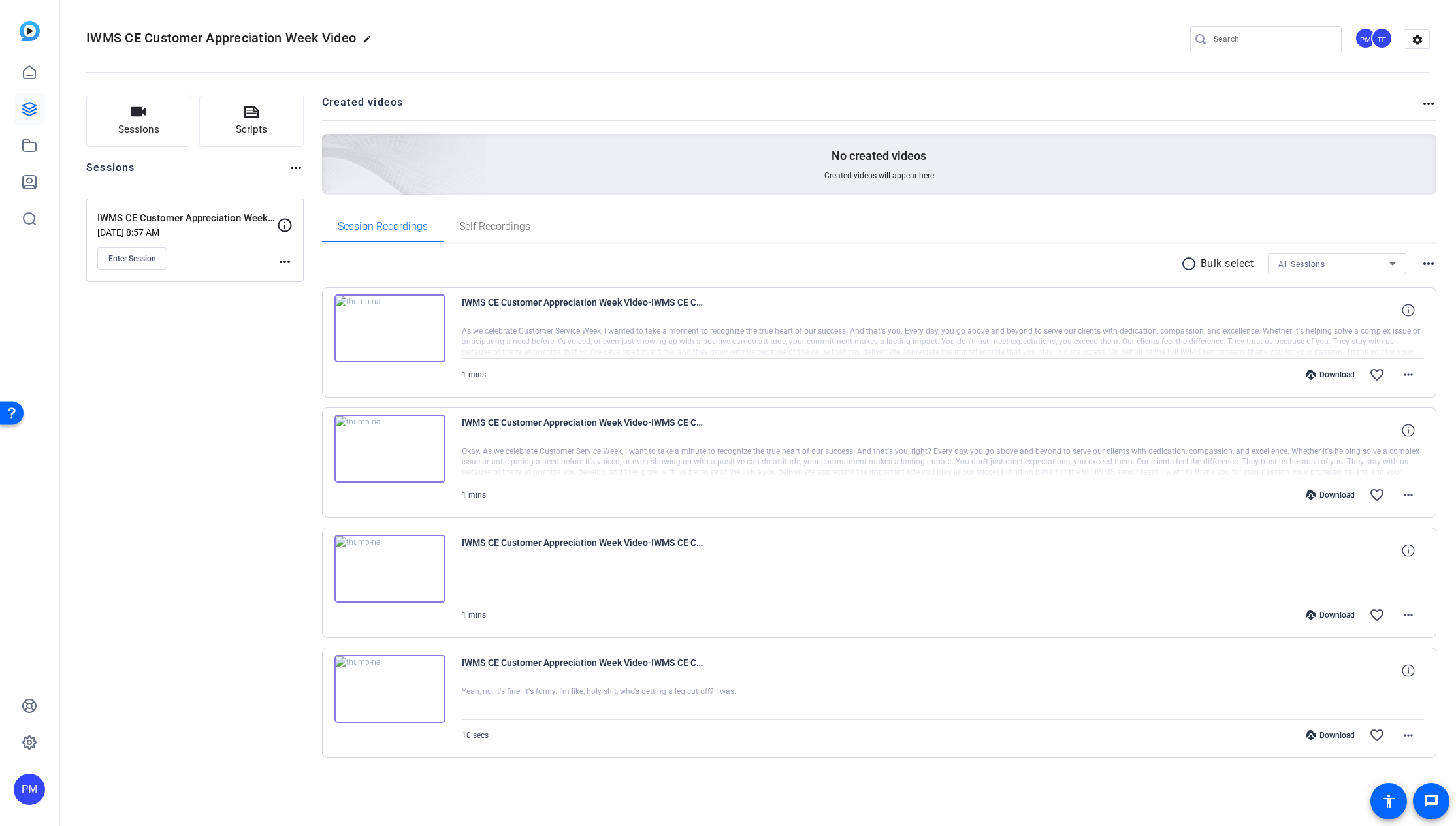
click at [1325, 375] on div "Download" at bounding box center [1330, 374] width 62 height 10
click at [1335, 493] on div "Download" at bounding box center [1330, 495] width 62 height 10
click at [1414, 373] on mat-icon "more_horiz" at bounding box center [1409, 375] width 16 height 16
click at [1361, 434] on span "Download MP4" at bounding box center [1374, 435] width 79 height 16
click at [1407, 494] on mat-icon "more_horiz" at bounding box center [1409, 495] width 16 height 16
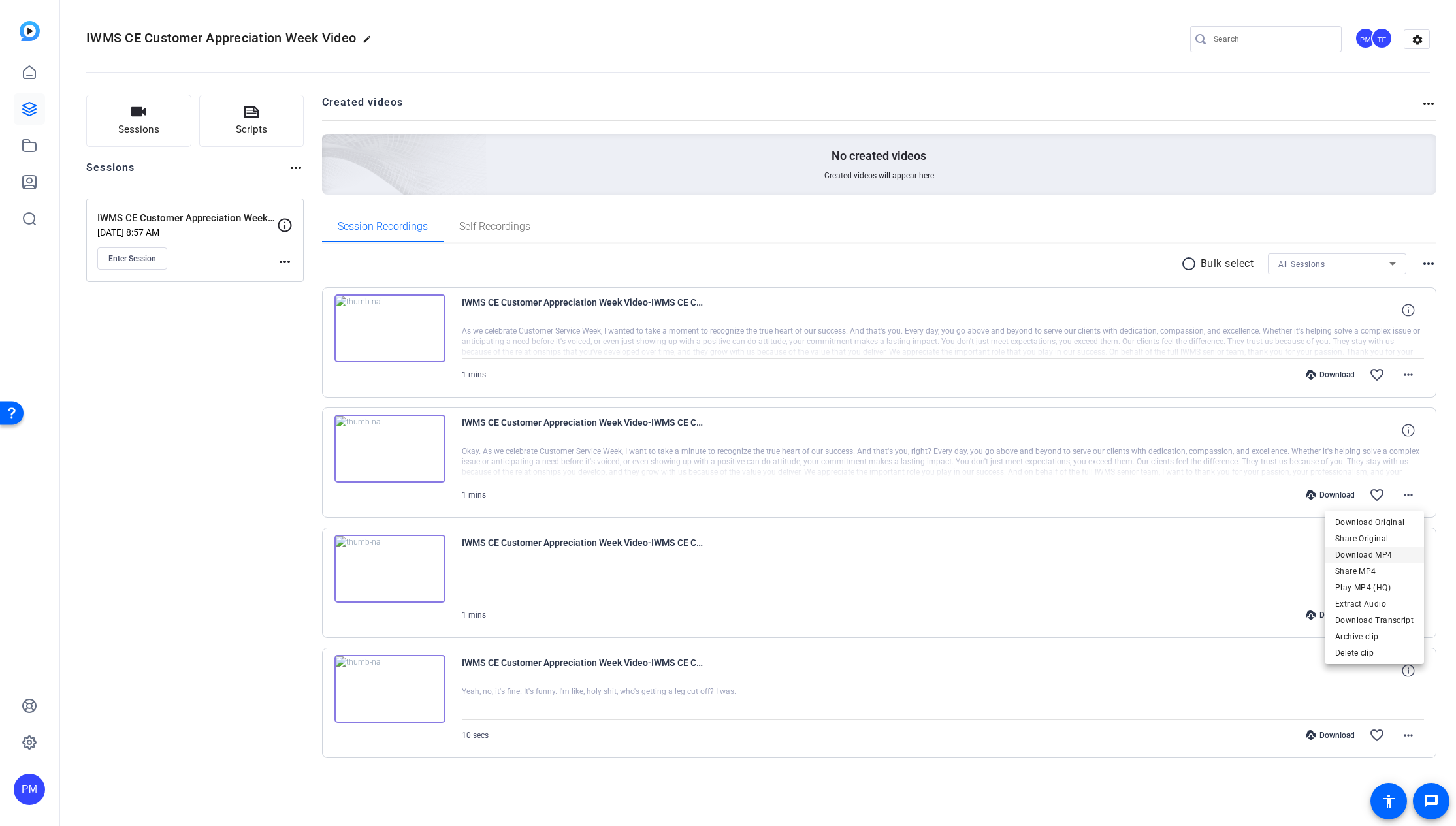
click at [1384, 559] on span "Download MP4" at bounding box center [1374, 554] width 79 height 16
